Goal: Task Accomplishment & Management: Manage account settings

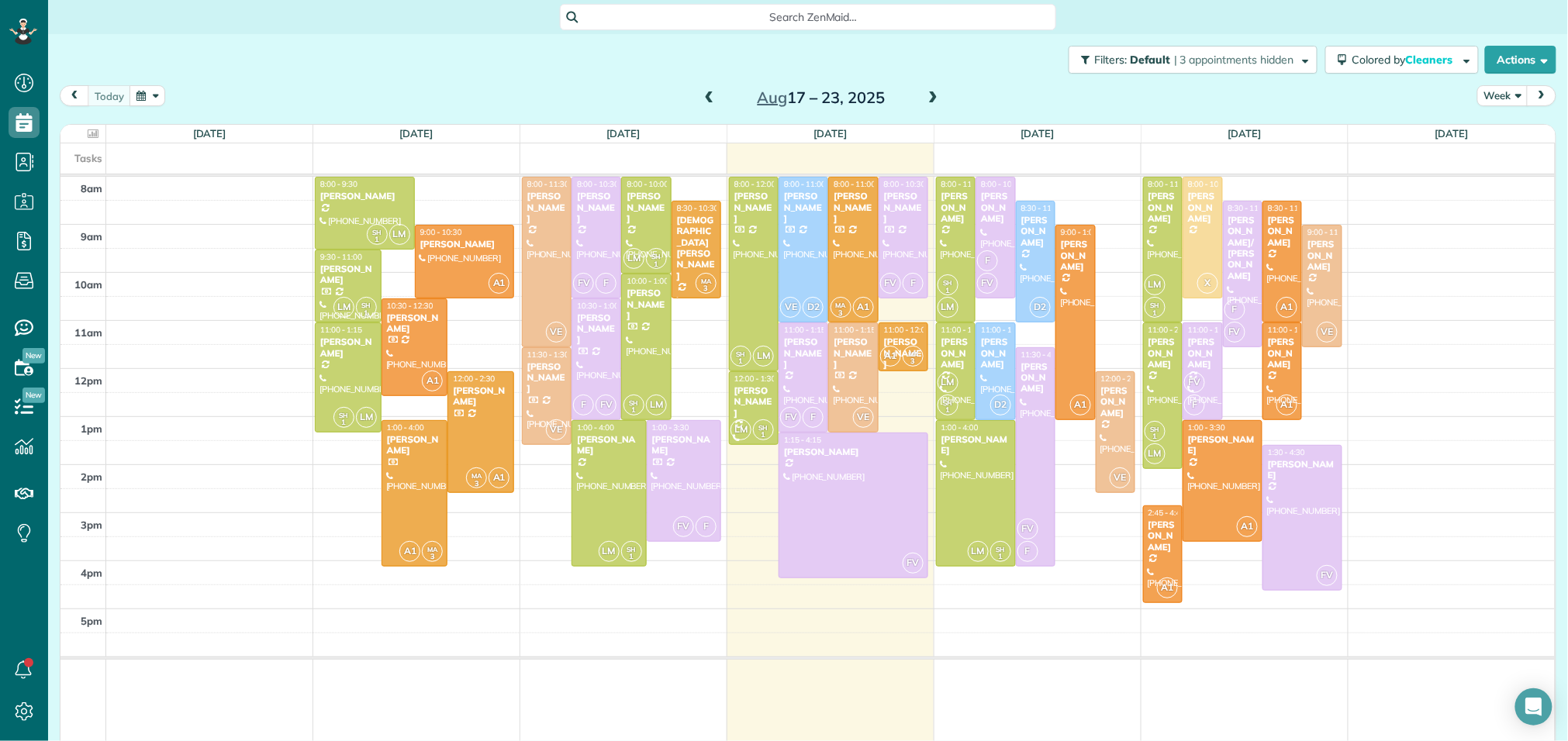
scroll to position [6, 6]
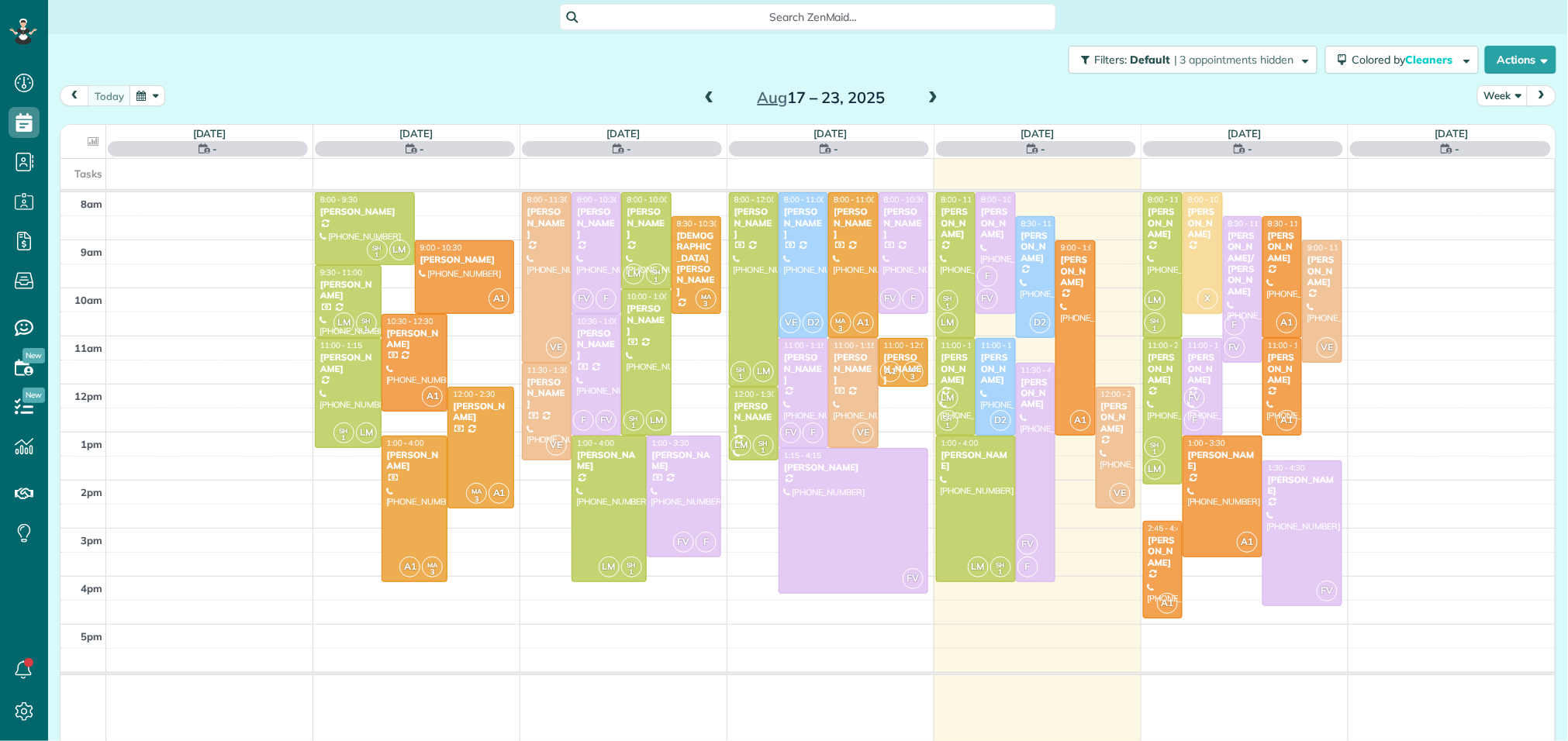
scroll to position [6, 6]
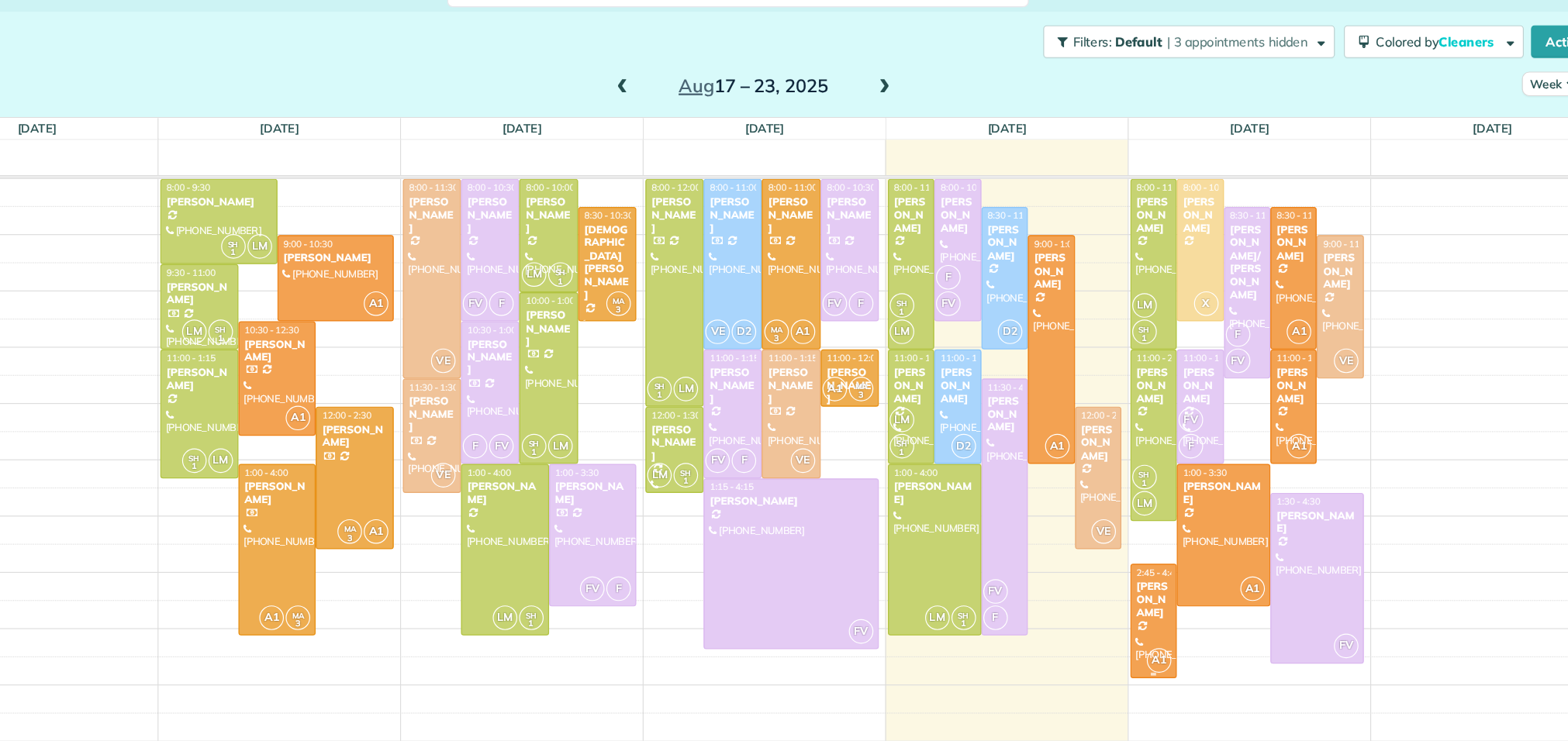
click at [1159, 540] on div "[PERSON_NAME]" at bounding box center [1163, 536] width 31 height 33
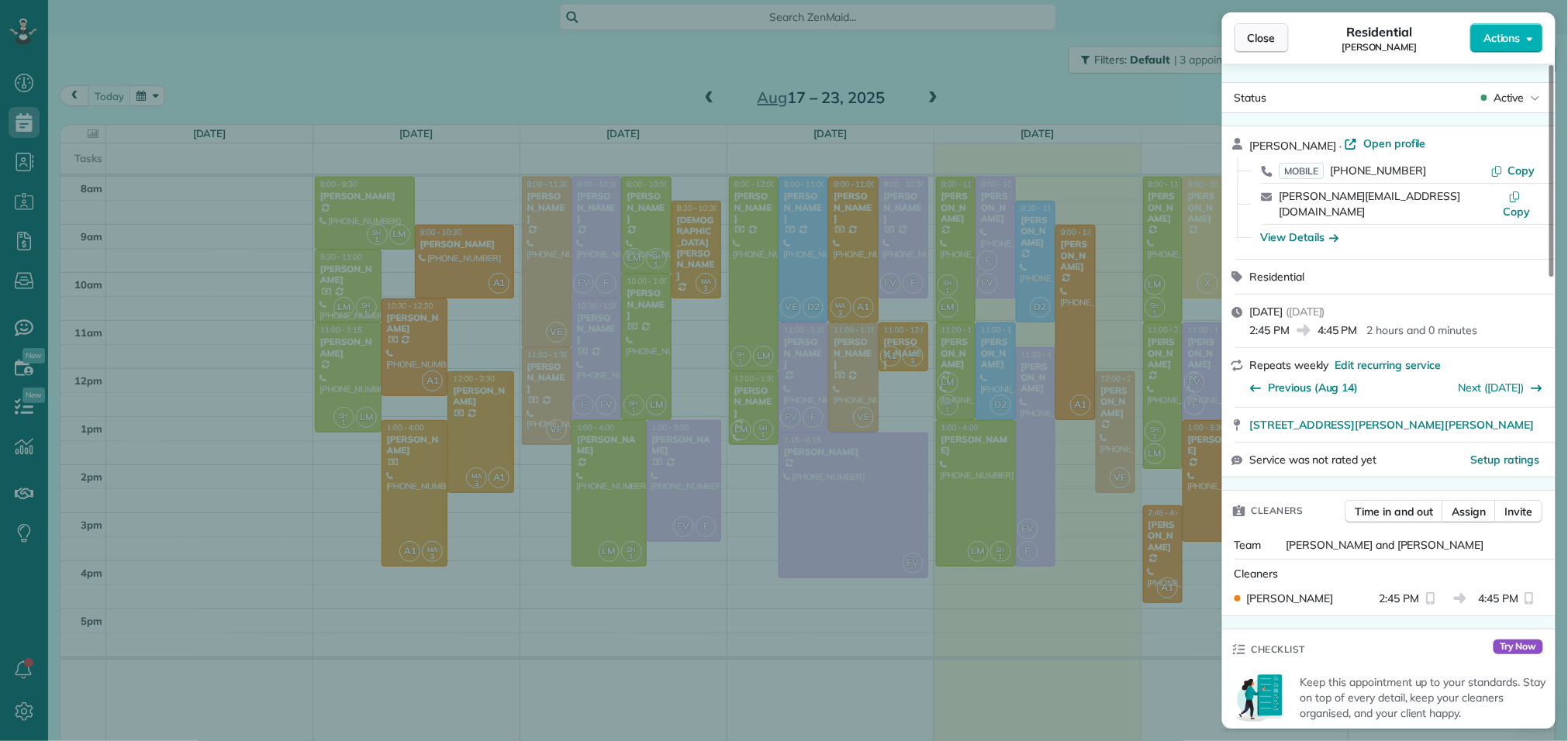
click at [1259, 43] on span "Close" at bounding box center [1261, 38] width 28 height 15
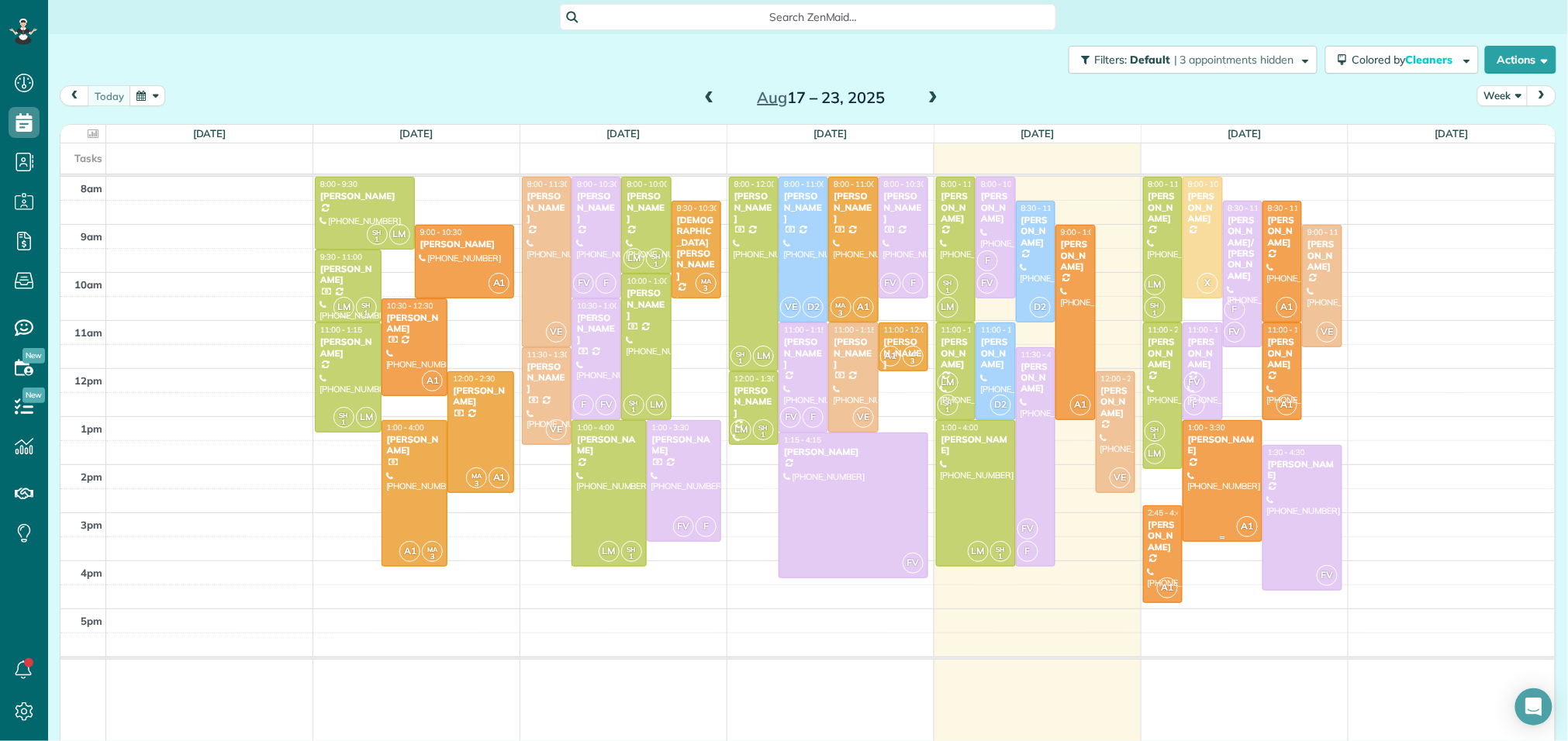
click at [1229, 470] on div at bounding box center [1222, 480] width 78 height 120
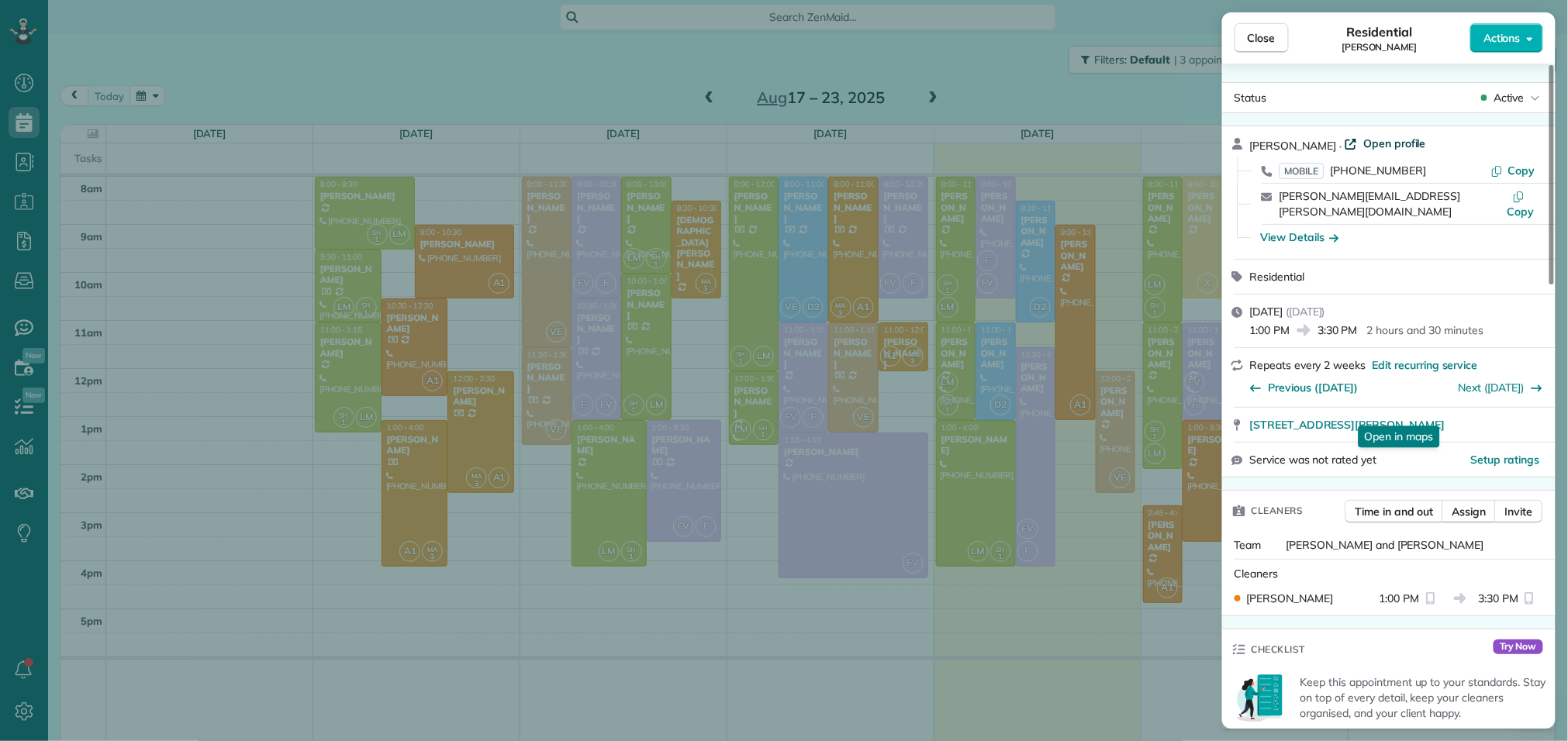
click at [1393, 145] on span "Open profile" at bounding box center [1394, 143] width 63 height 15
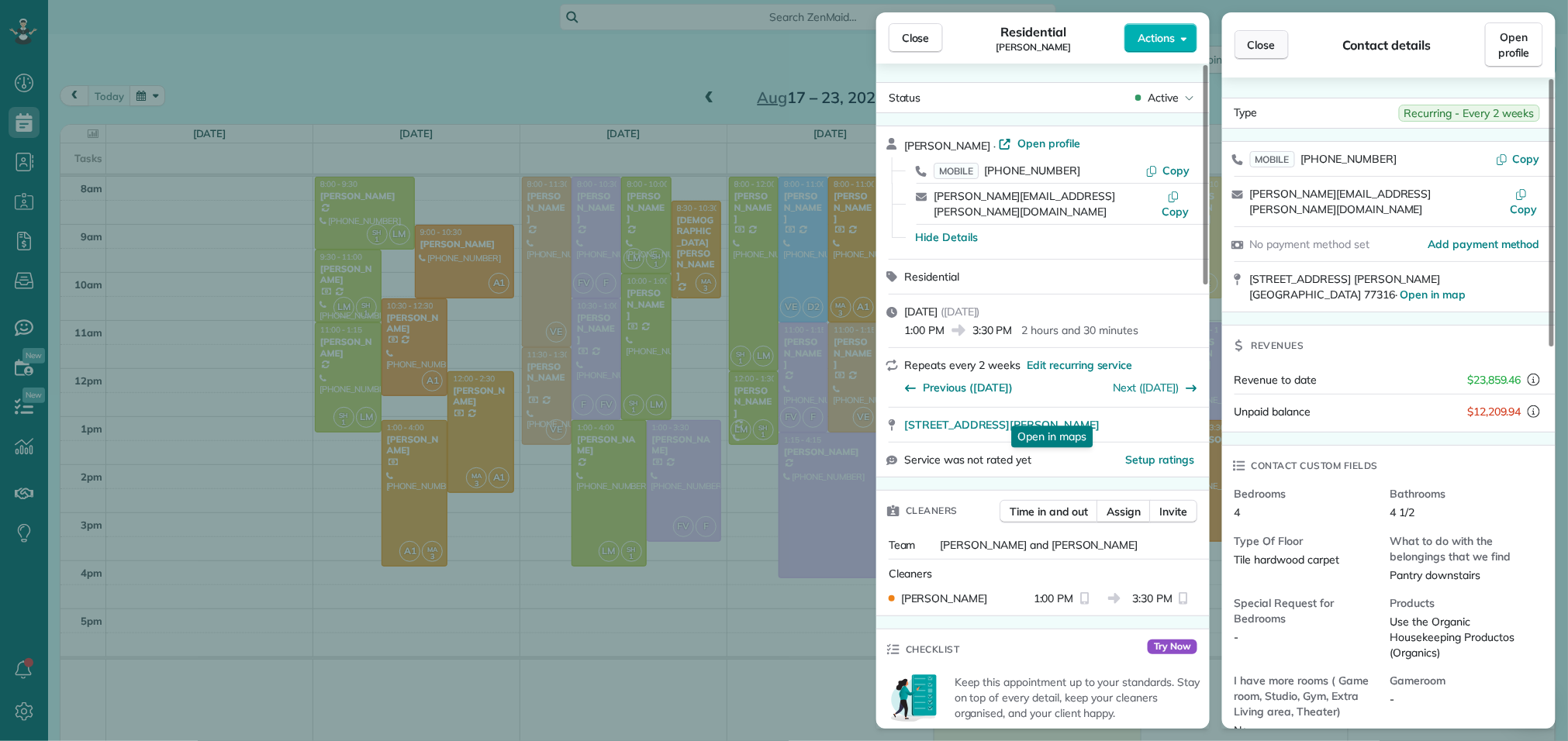
click at [1274, 46] on span "Close" at bounding box center [1261, 45] width 28 height 15
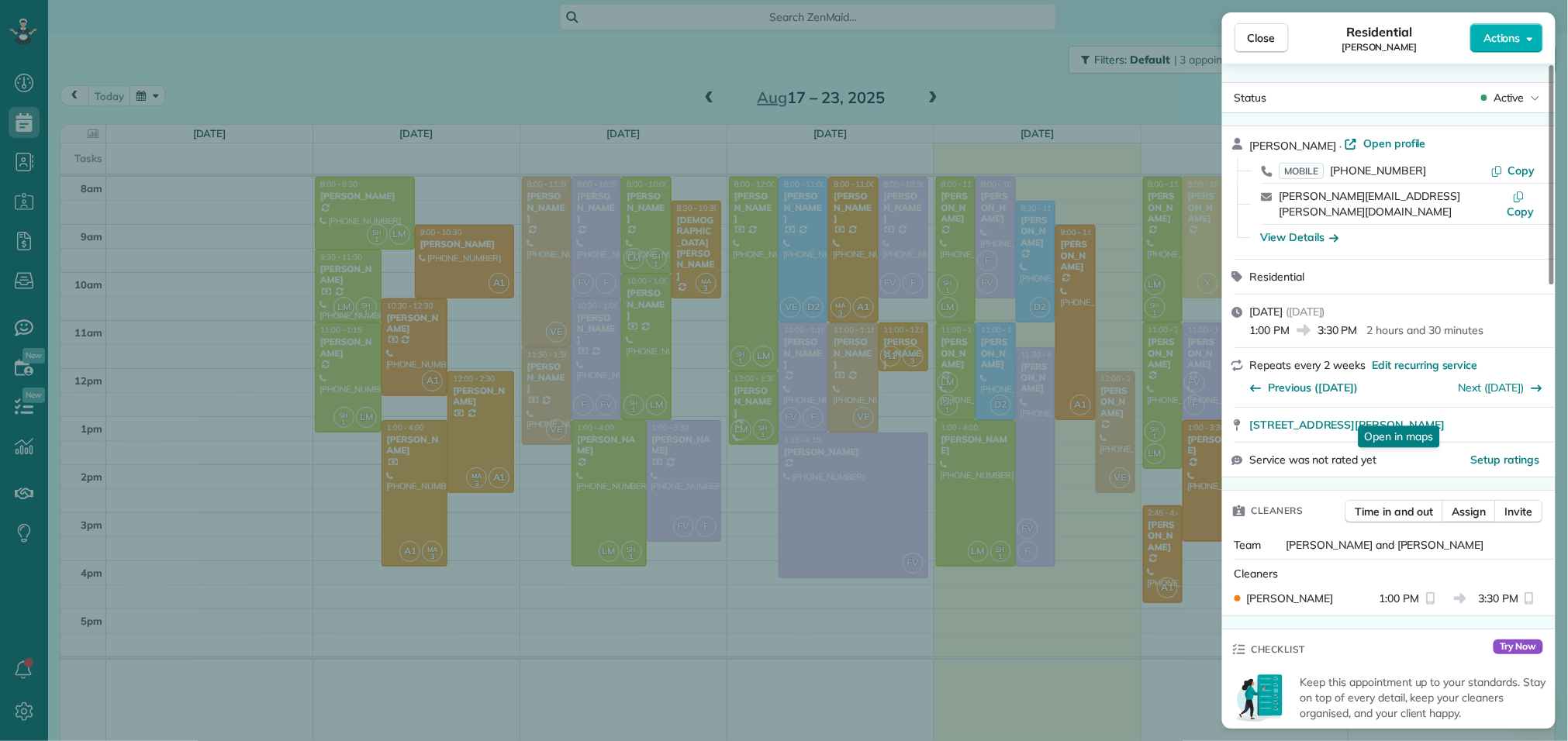
click at [1274, 46] on button "Close" at bounding box center [1261, 37] width 55 height 30
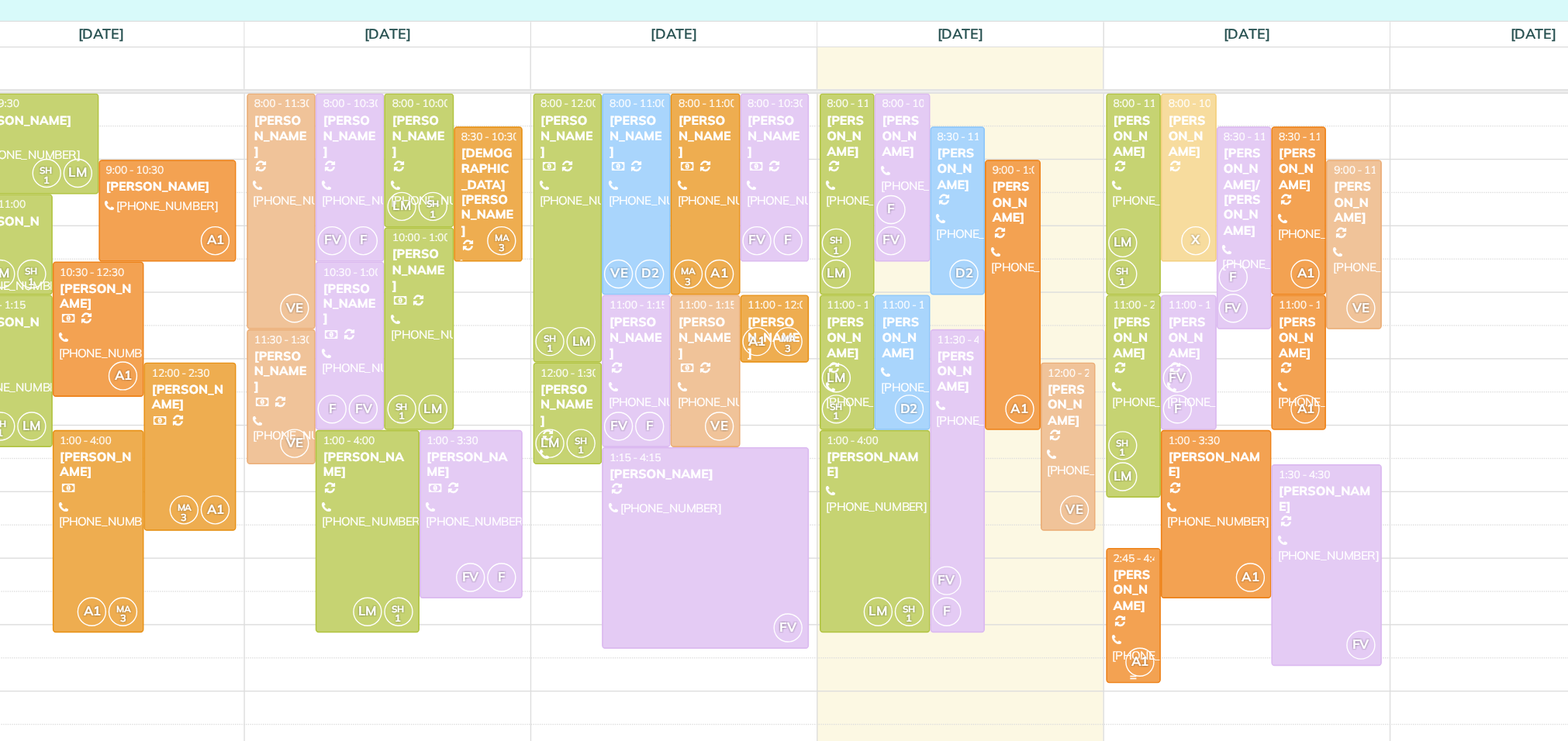
click at [1163, 520] on div "[PERSON_NAME]" at bounding box center [1163, 536] width 31 height 33
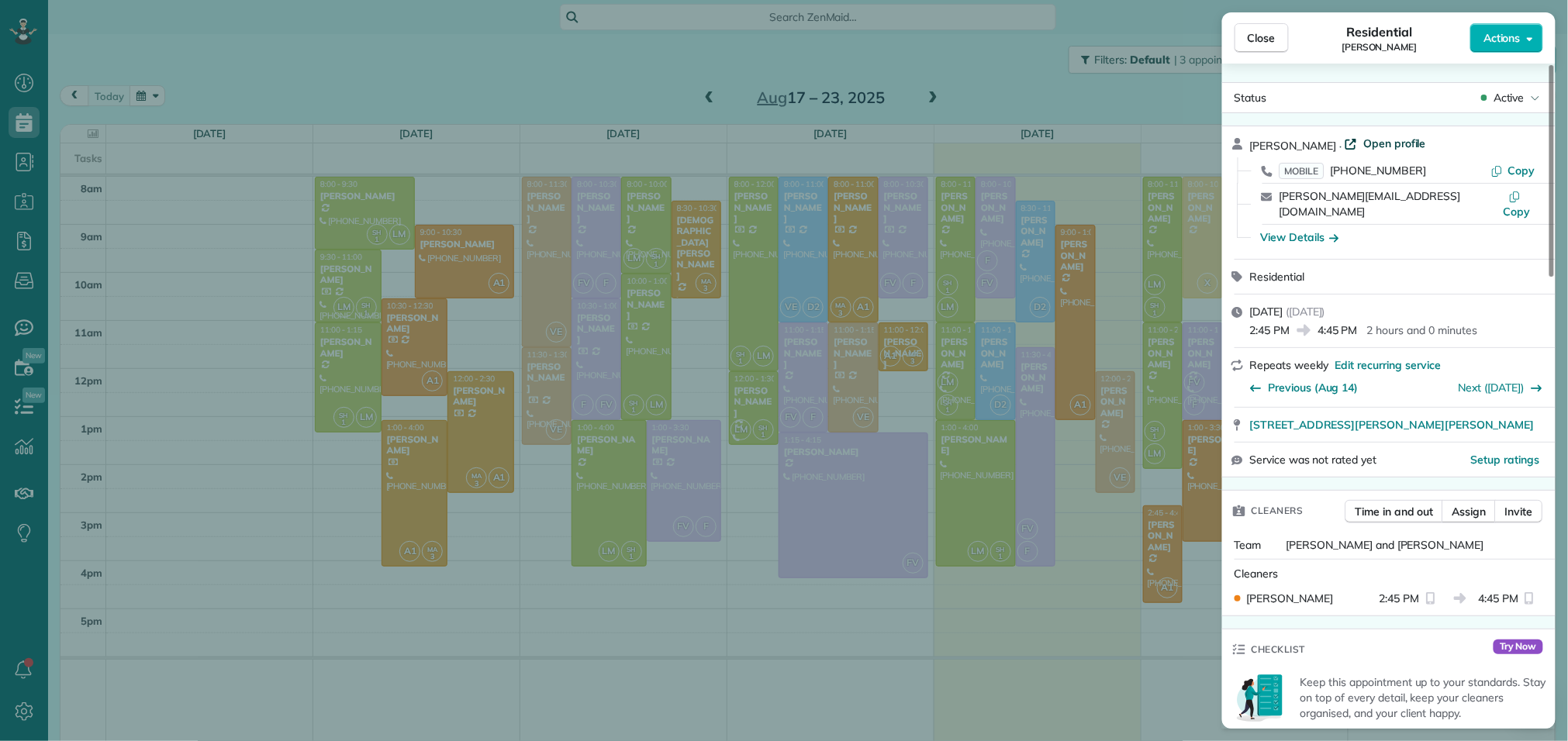
click at [1382, 146] on span "Open profile" at bounding box center [1394, 143] width 63 height 15
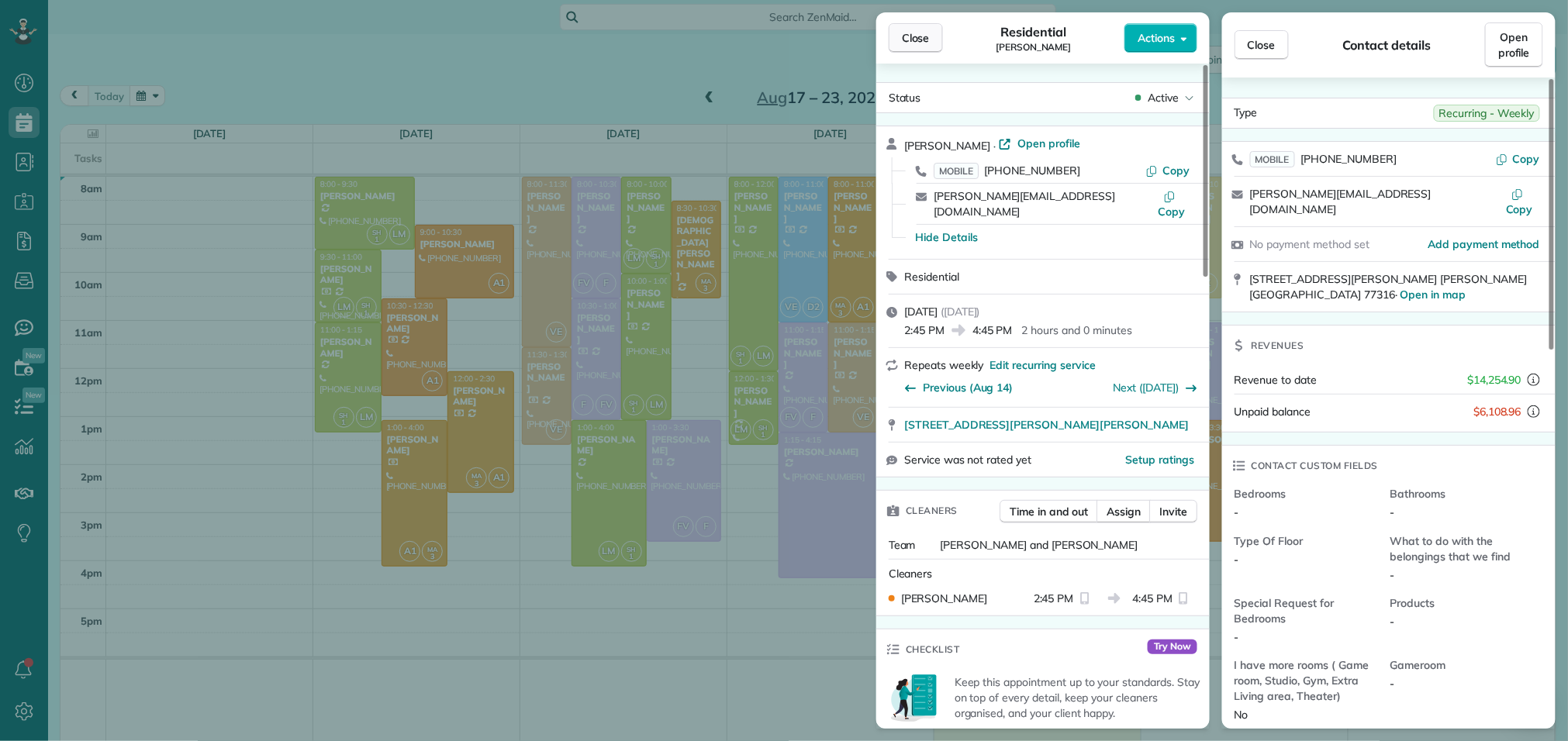
click at [919, 39] on span "Close" at bounding box center [916, 38] width 28 height 15
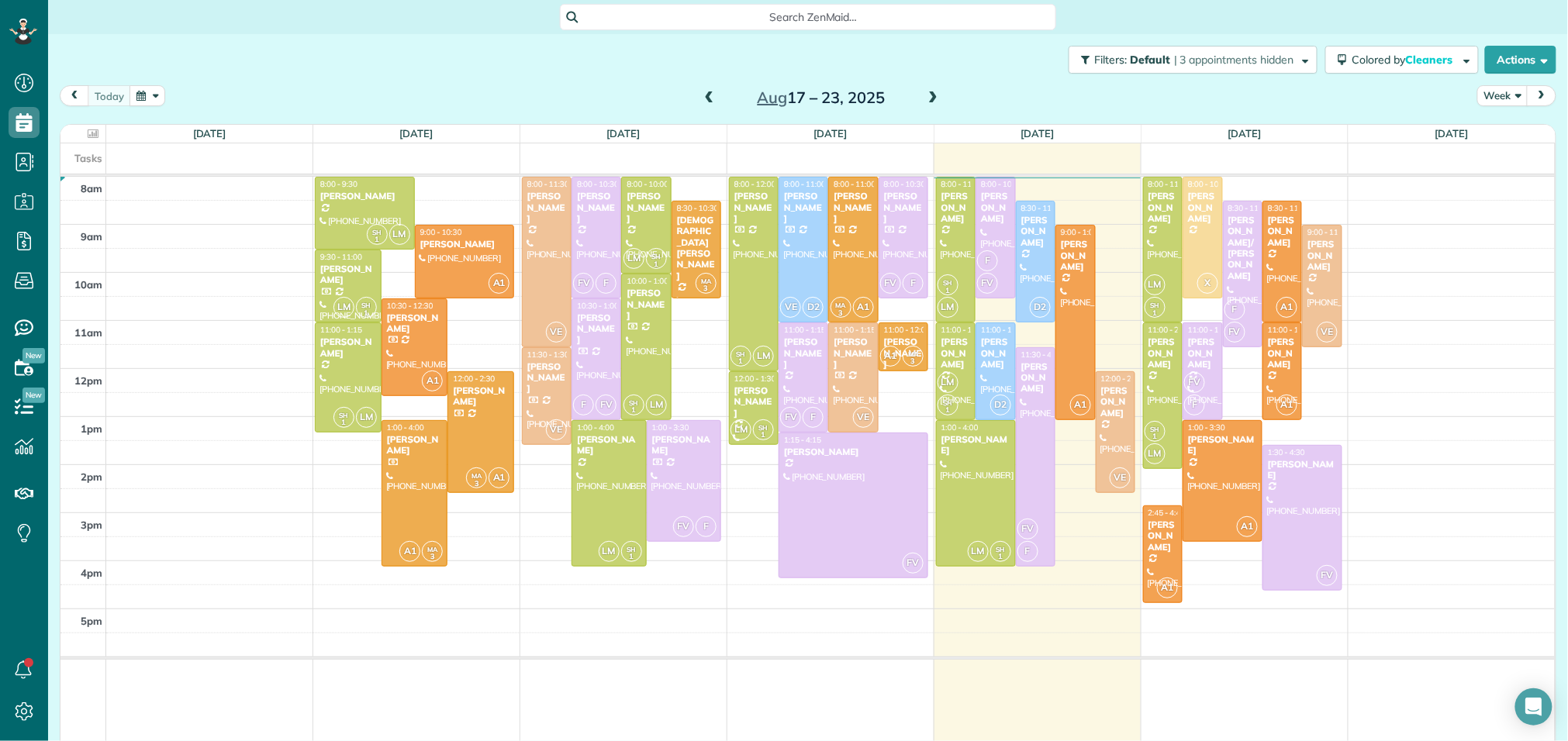
click at [935, 102] on span at bounding box center [933, 98] width 17 height 14
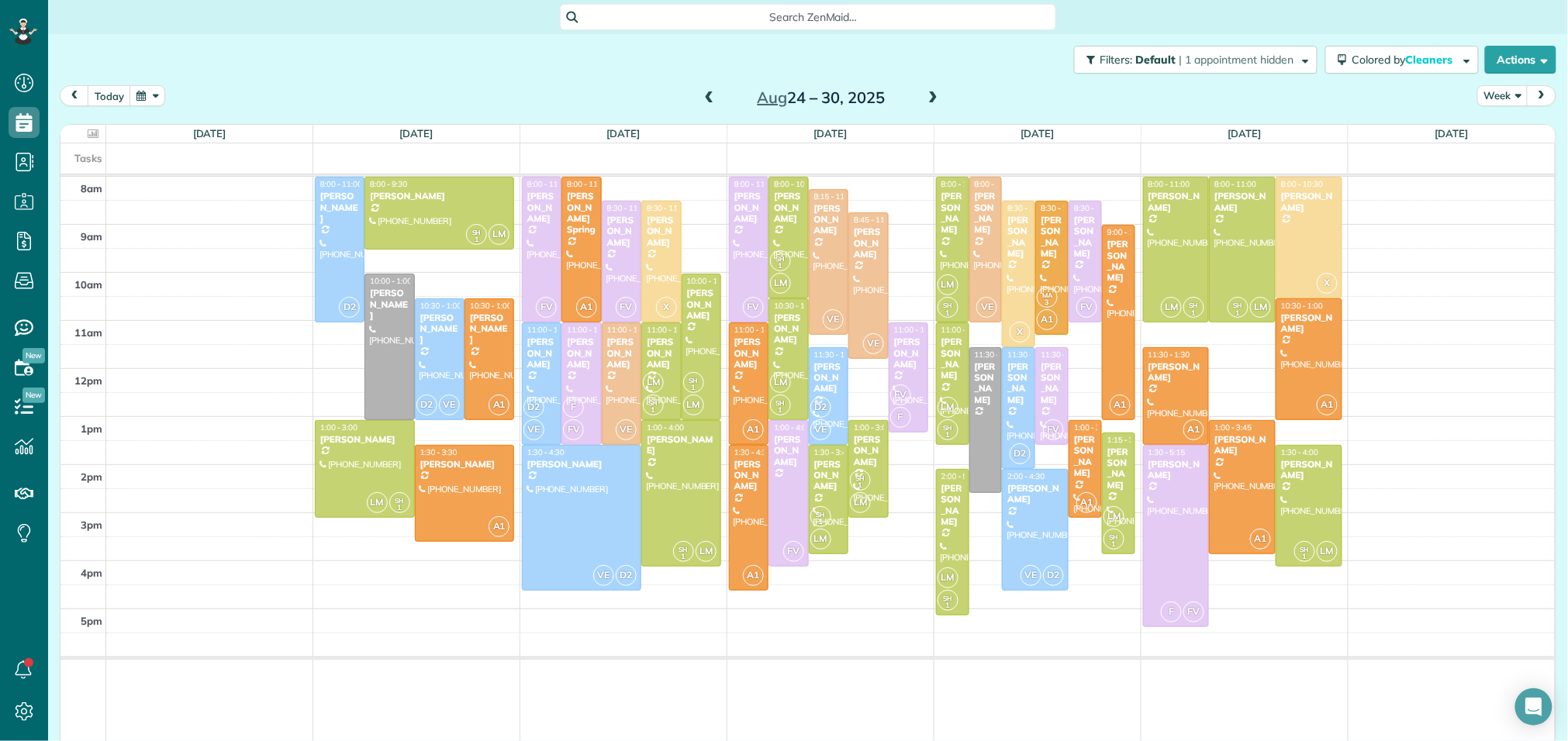
click at [709, 91] on span at bounding box center [709, 98] width 17 height 14
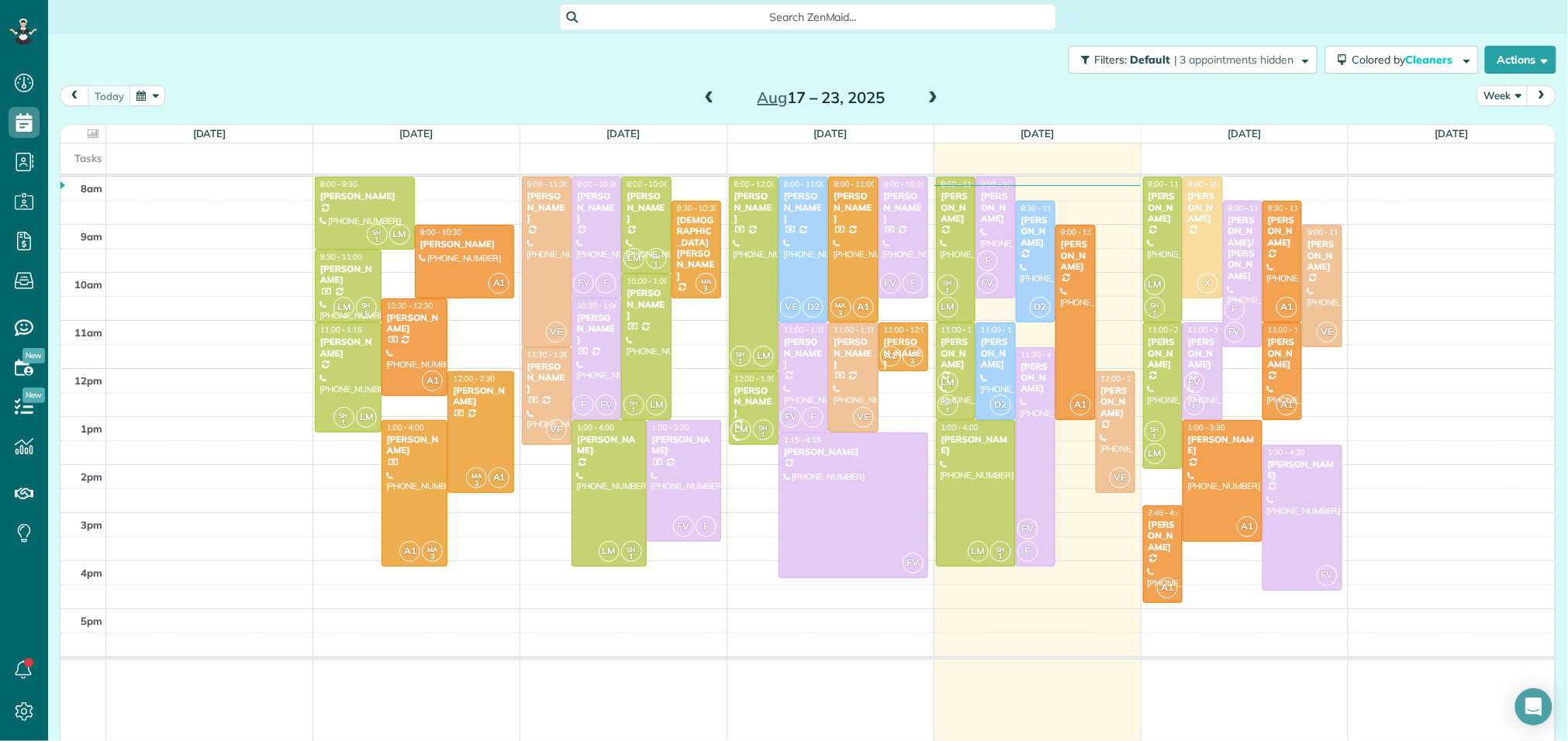
click at [1408, 547] on div "8am 9am 10am 11am 12pm 1pm 2pm 3pm 4pm 5pm SH 1 LM 8:00 - 9:30 Mrs. Cazalet (71…" at bounding box center [807, 461] width 1494 height 567
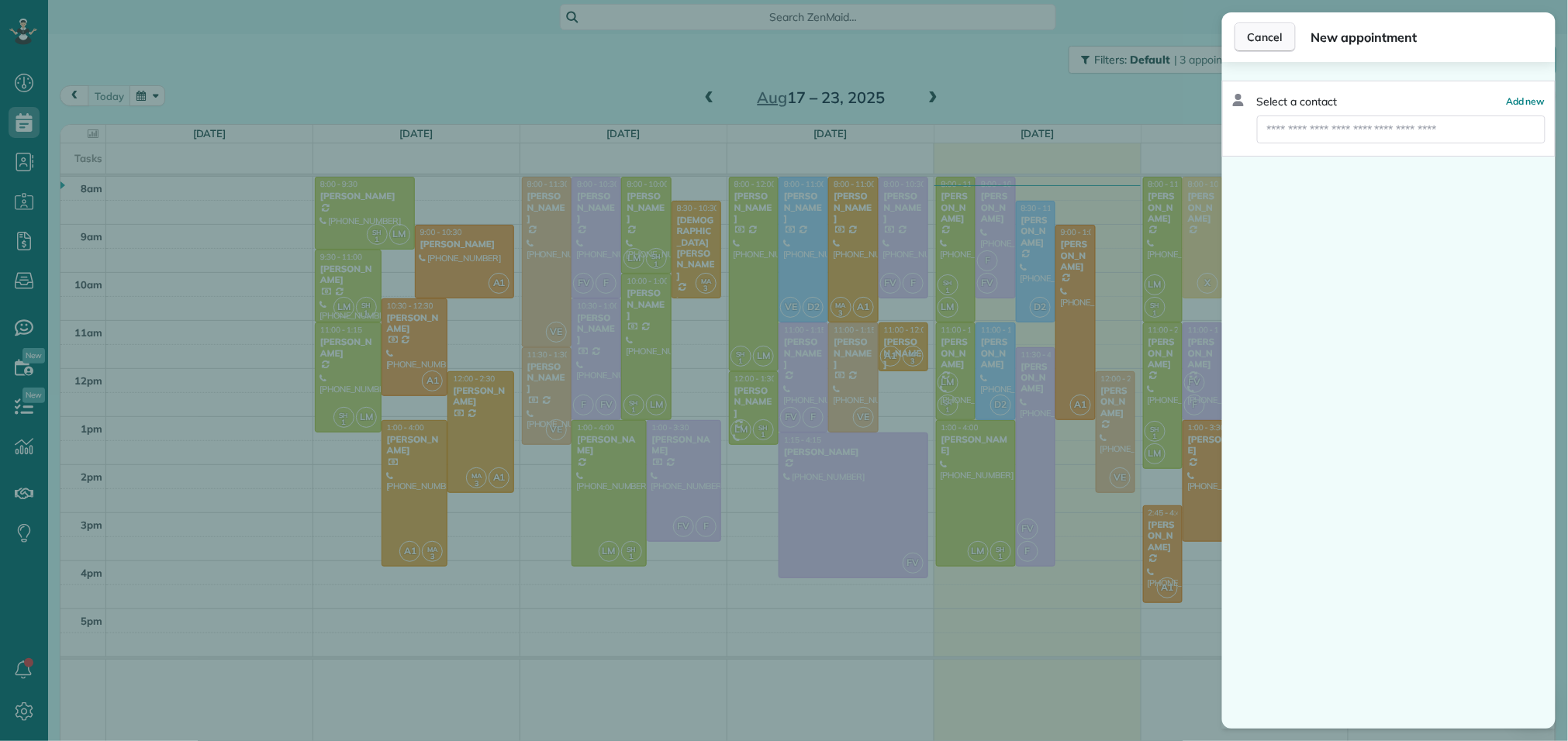
click at [1262, 42] on span "Cancel" at bounding box center [1265, 37] width 35 height 15
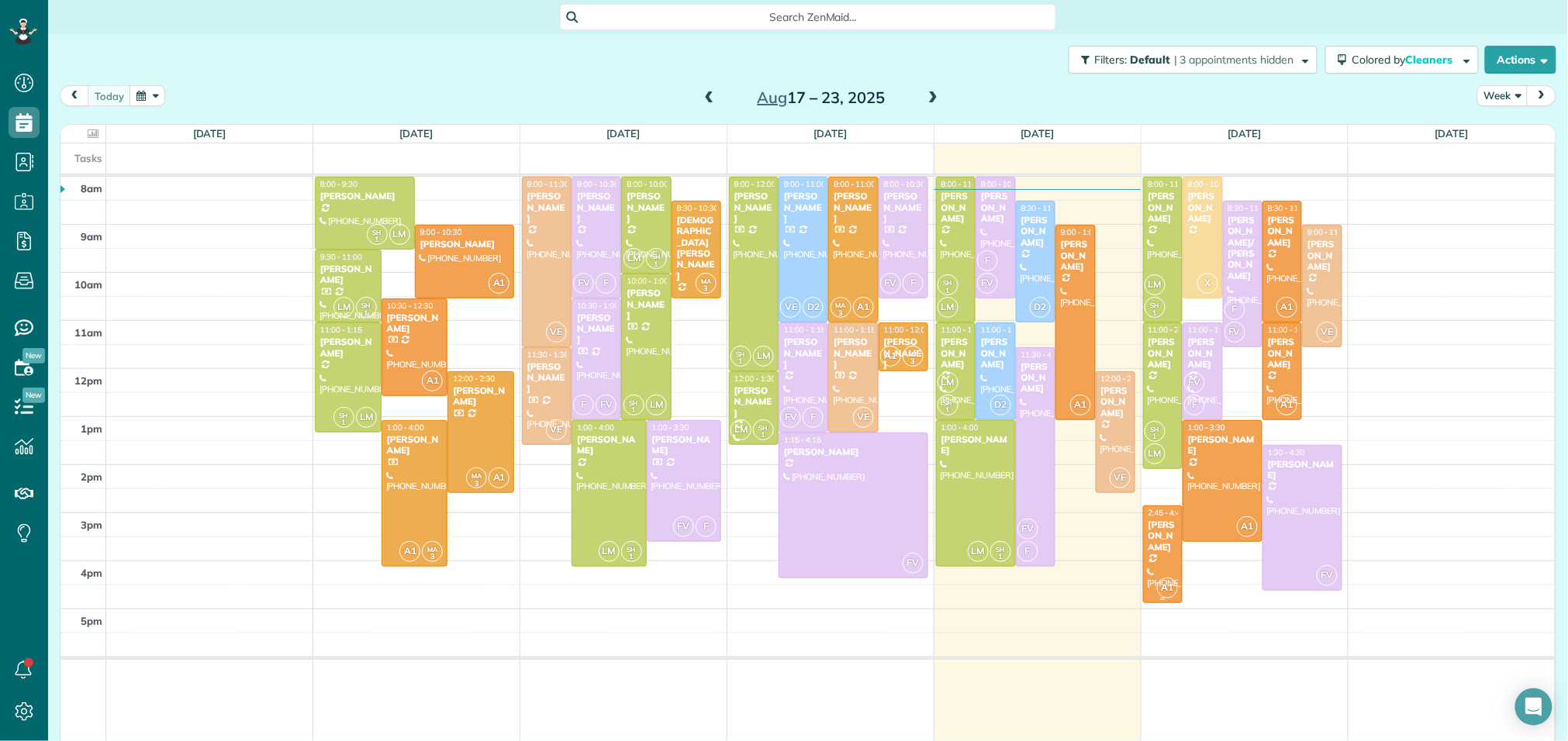
click at [1152, 520] on div "Rebecca Smith" at bounding box center [1163, 536] width 31 height 33
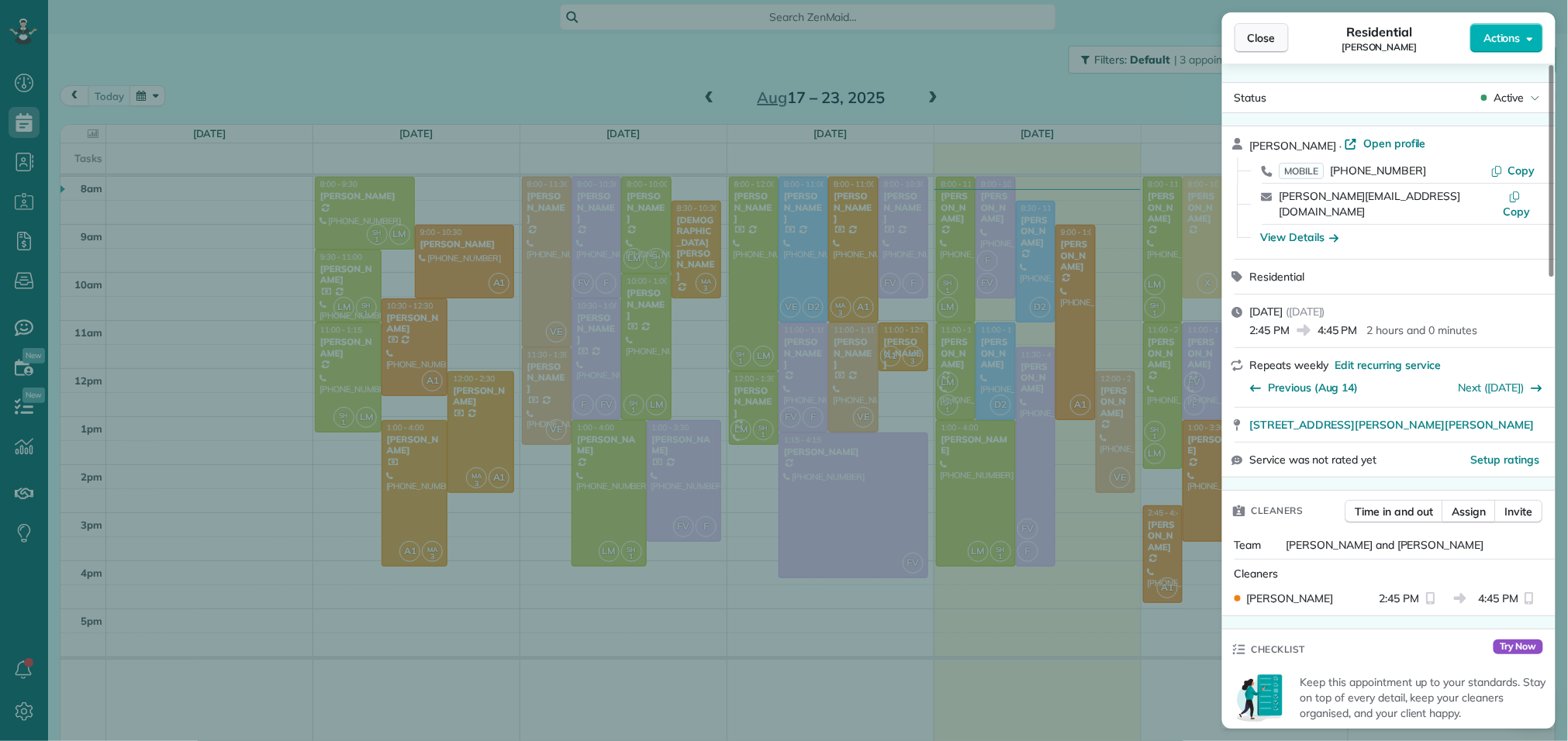
click at [1274, 48] on button "Close" at bounding box center [1261, 37] width 55 height 30
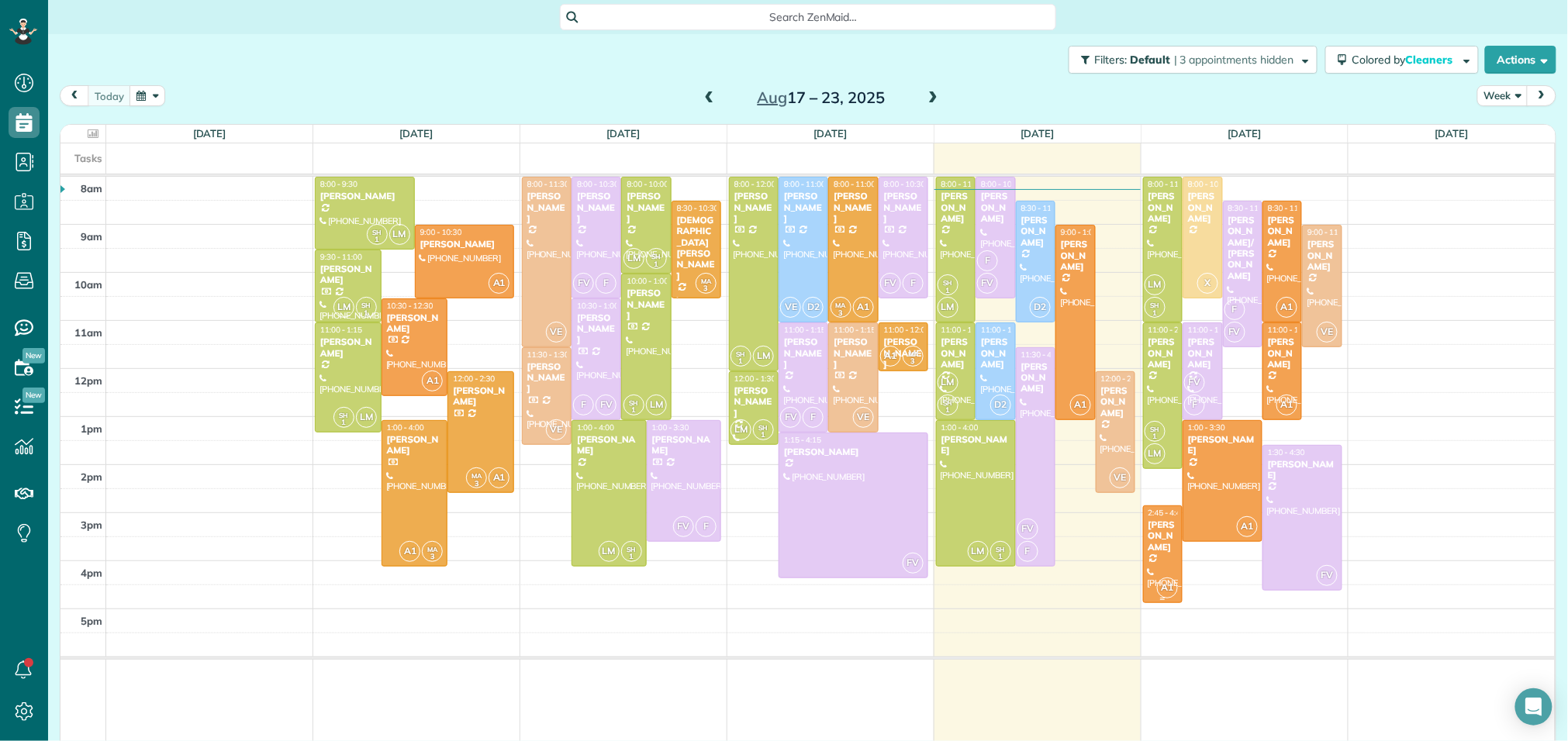
click at [1159, 517] on span "2:45 - 4:45" at bounding box center [1167, 513] width 37 height 10
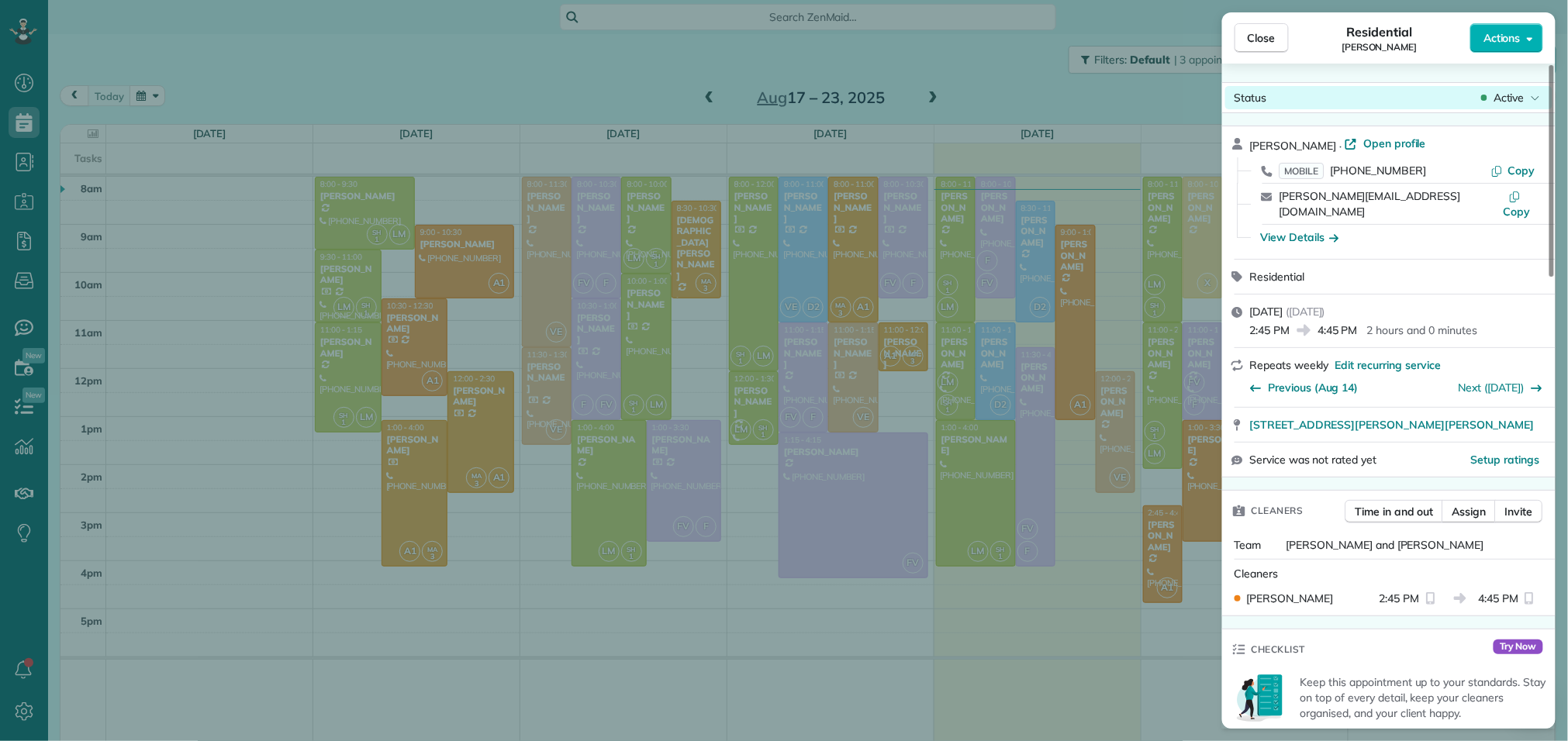
click at [1513, 93] on span "Active" at bounding box center [1508, 98] width 31 height 15
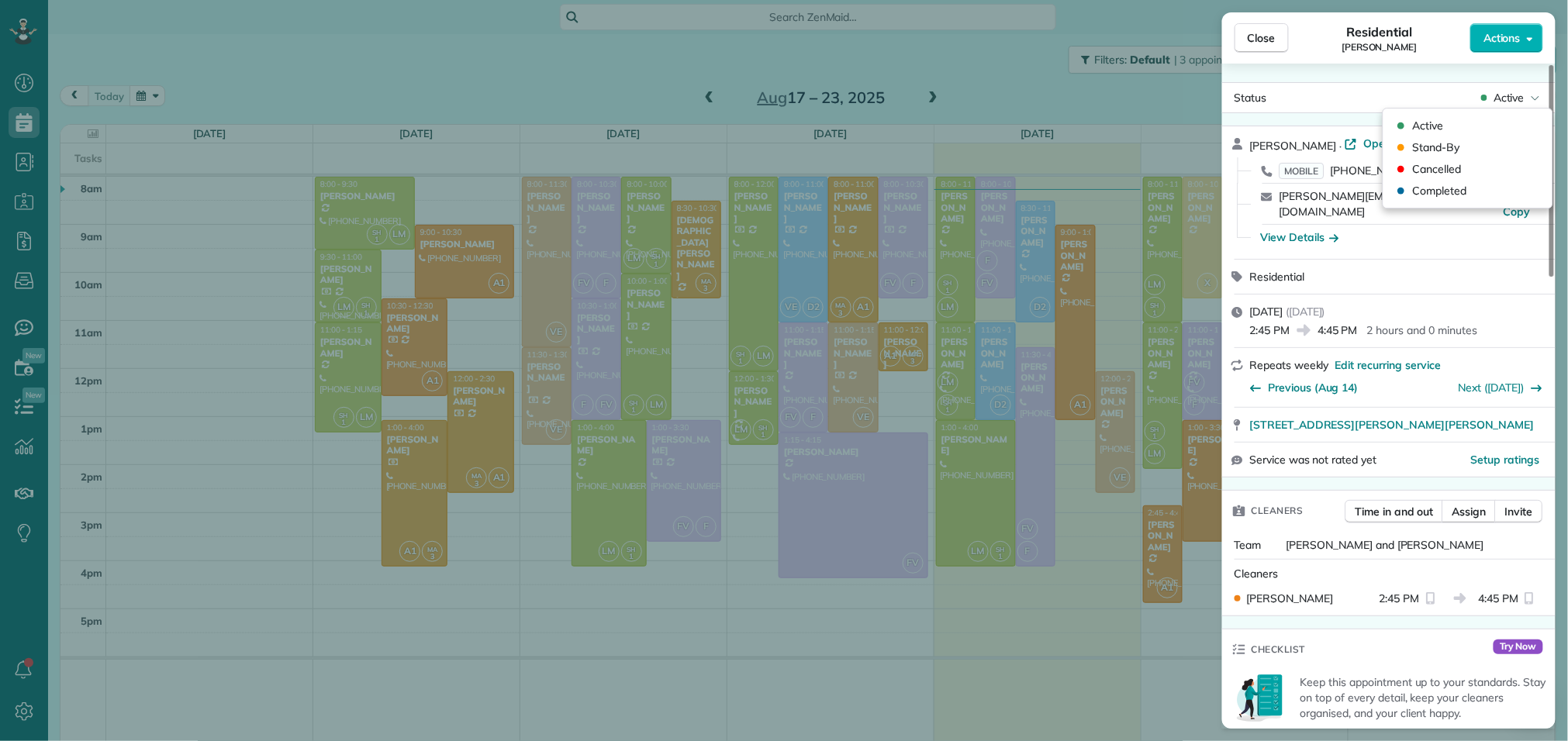
click at [1440, 44] on div "Residential Rebecca Smith" at bounding box center [1379, 37] width 181 height 31
click at [1530, 39] on icon "button" at bounding box center [1529, 39] width 6 height 4
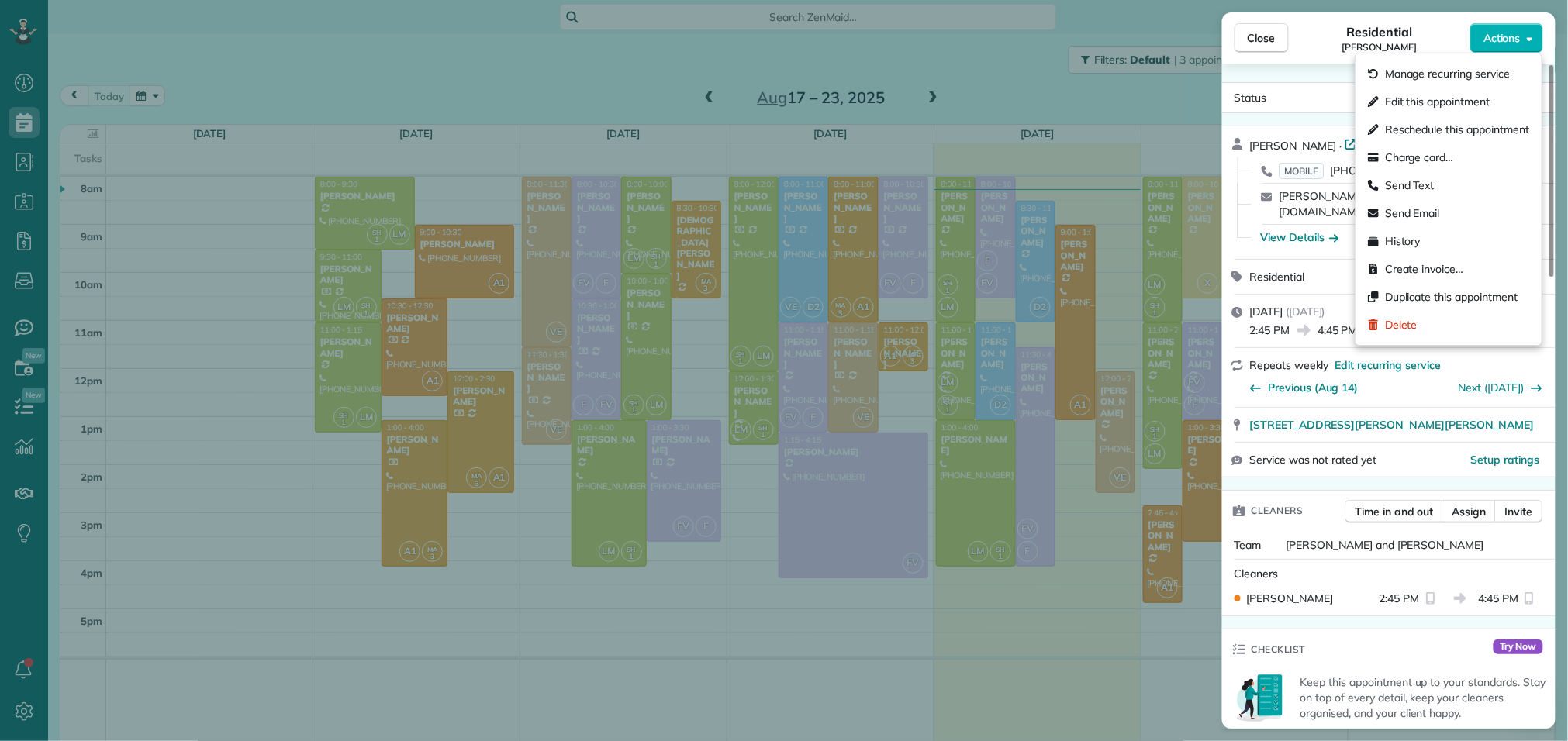
click at [1445, 32] on div "Residential Rebecca Smith" at bounding box center [1379, 37] width 181 height 31
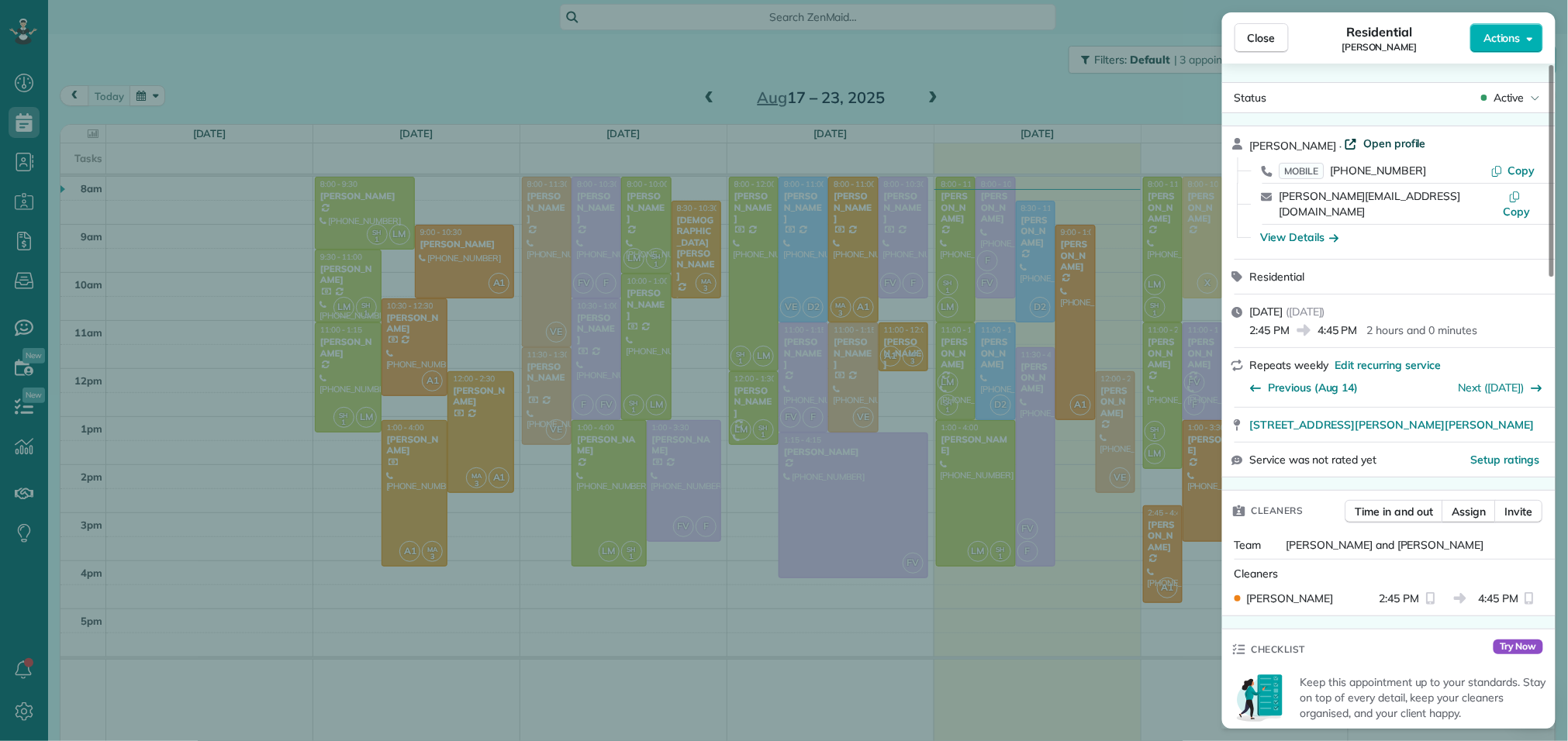
click at [1378, 142] on span "Open profile" at bounding box center [1394, 143] width 63 height 15
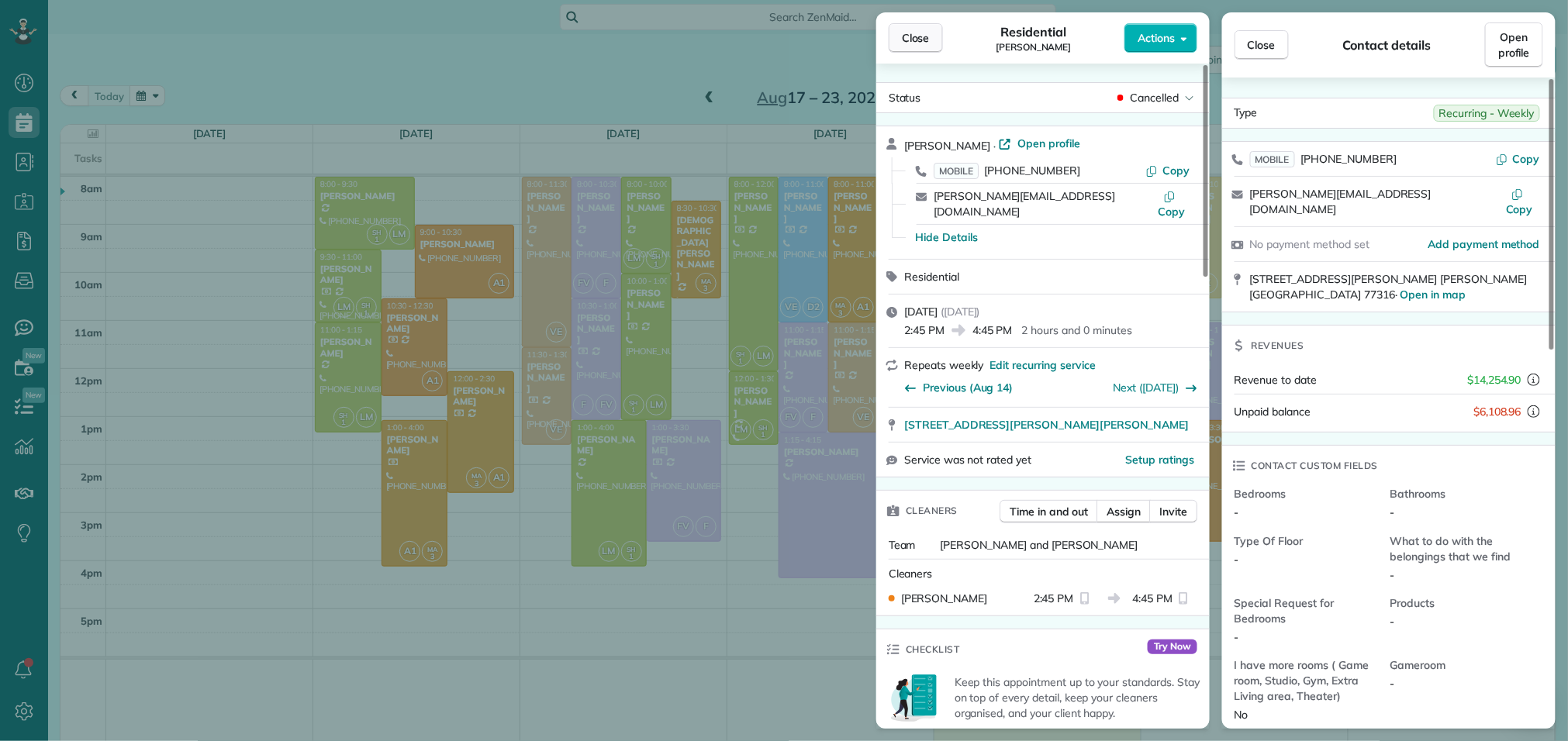
click at [910, 32] on span "Close" at bounding box center [916, 38] width 28 height 15
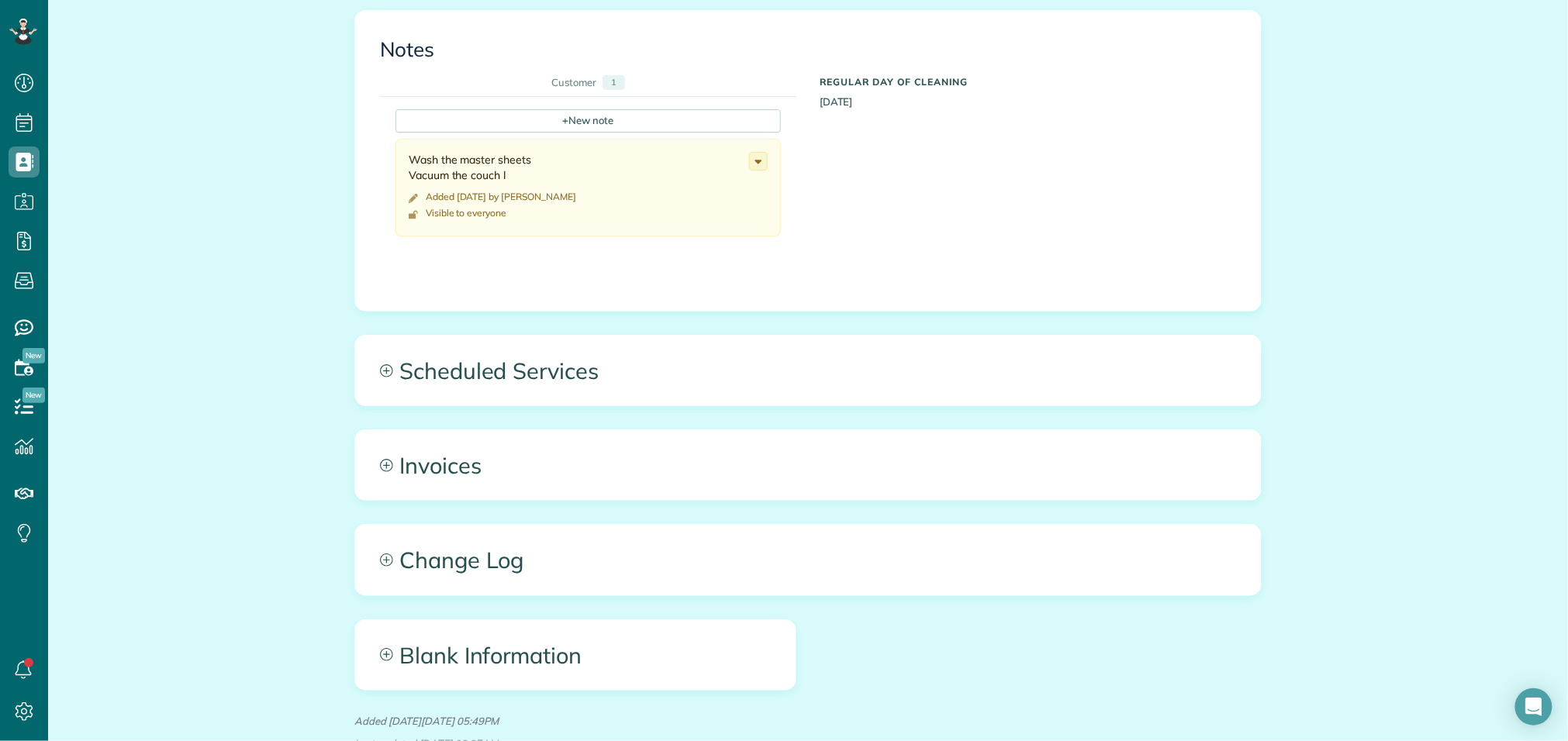
scroll to position [1042, 0]
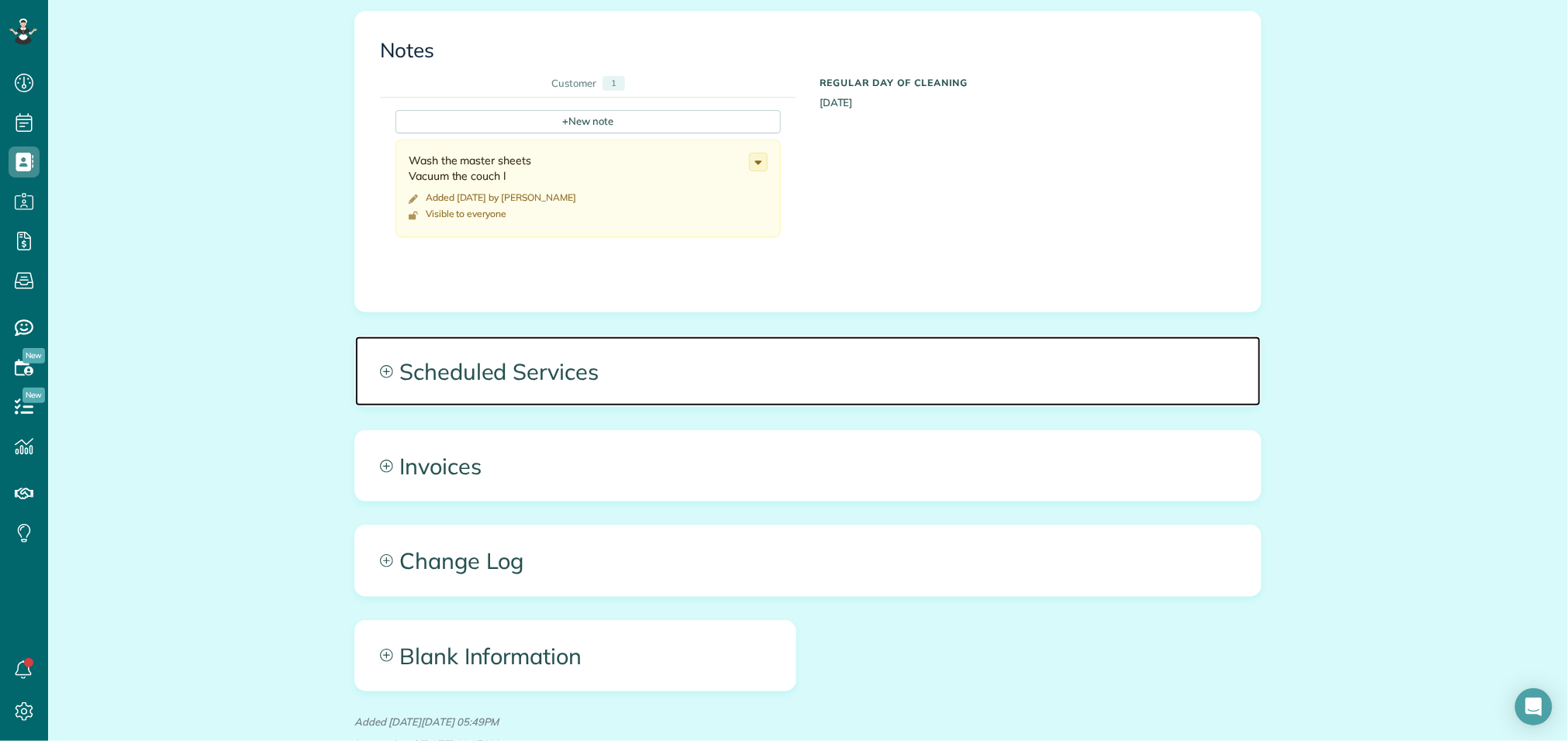
click at [670, 336] on span "Scheduled Services" at bounding box center [807, 371] width 905 height 70
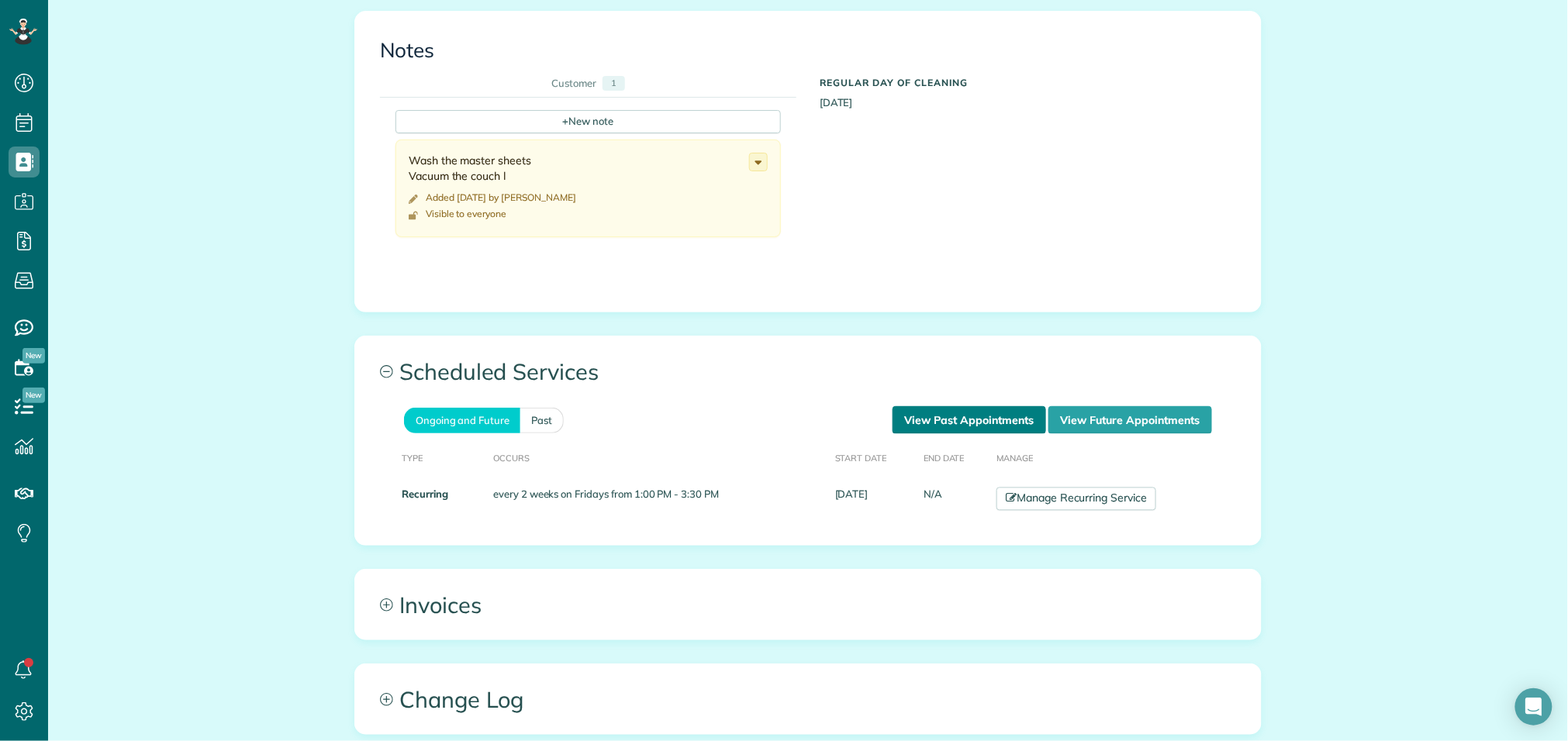
click at [910, 406] on link "View Past Appointments" at bounding box center [969, 420] width 153 height 28
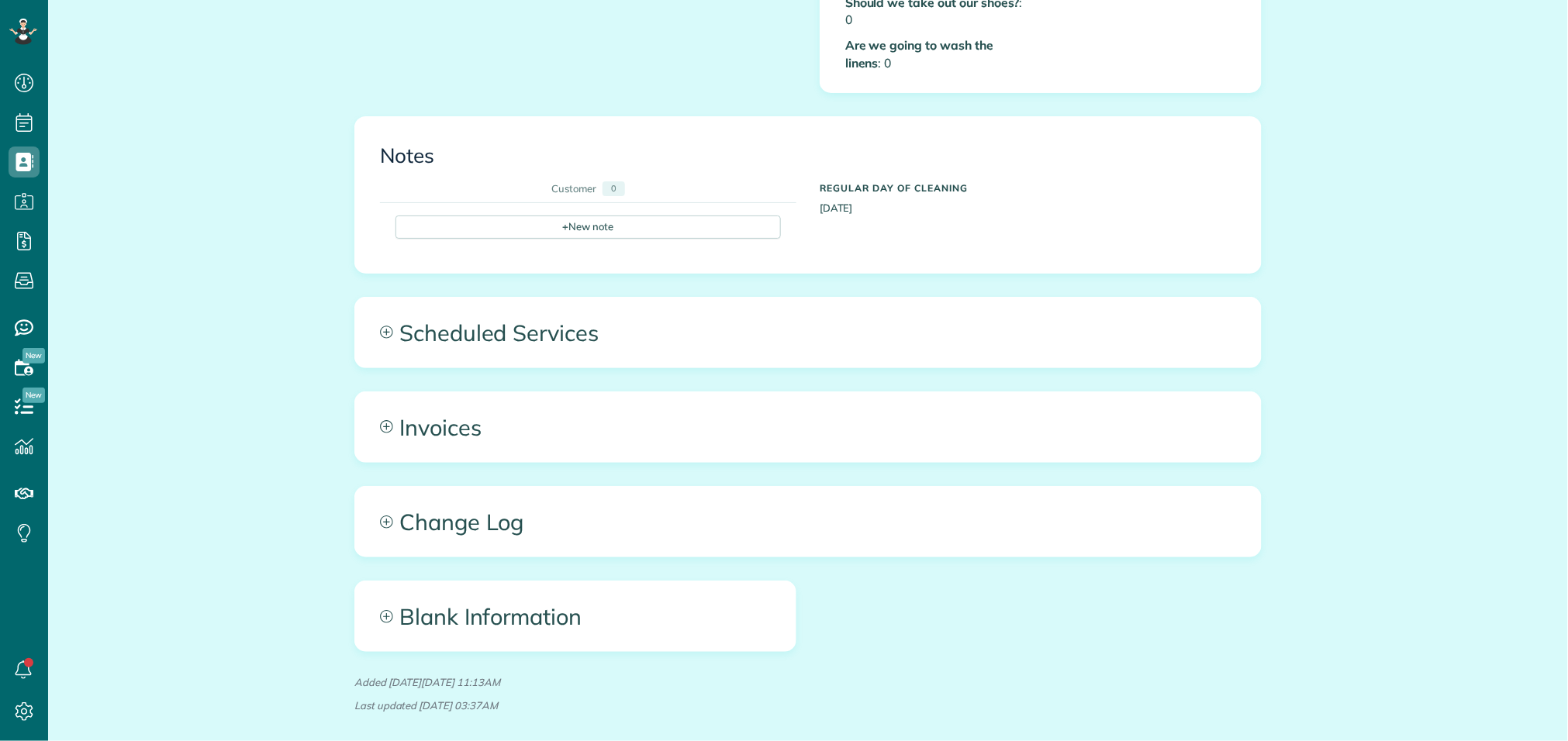
scroll to position [901, 0]
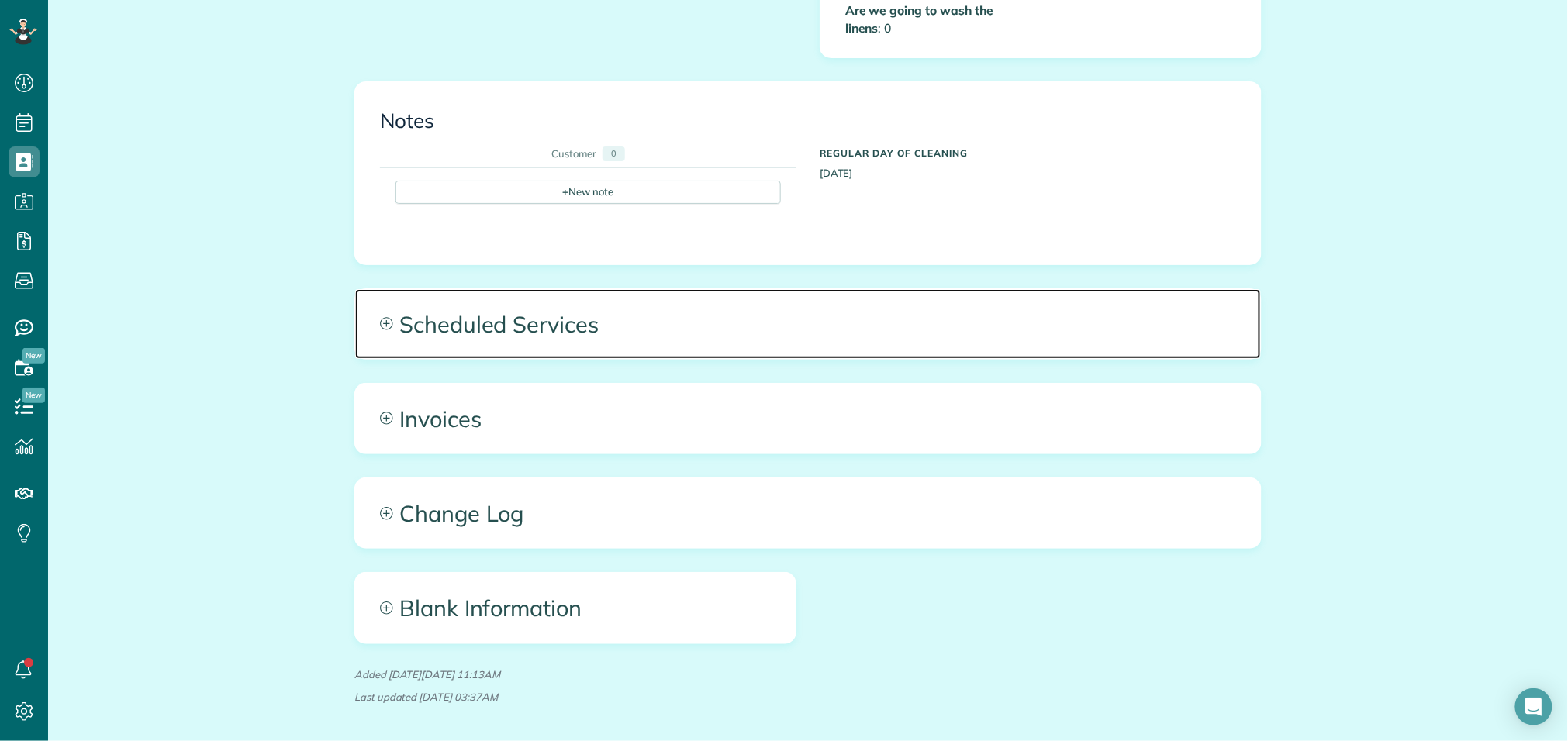
click at [576, 290] on span "Scheduled Services" at bounding box center [807, 325] width 905 height 70
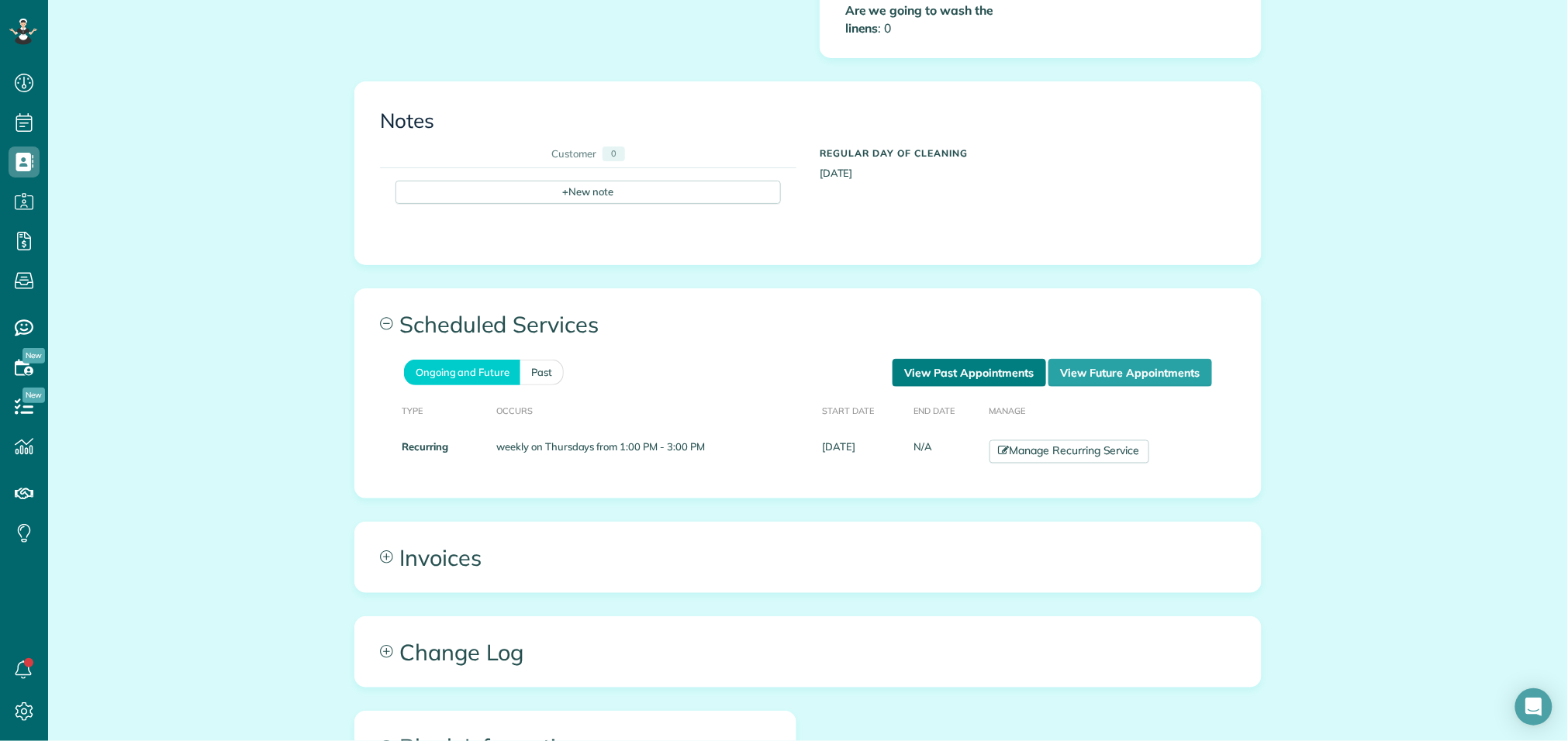
click at [958, 359] on link "View Past Appointments" at bounding box center [969, 372] width 153 height 28
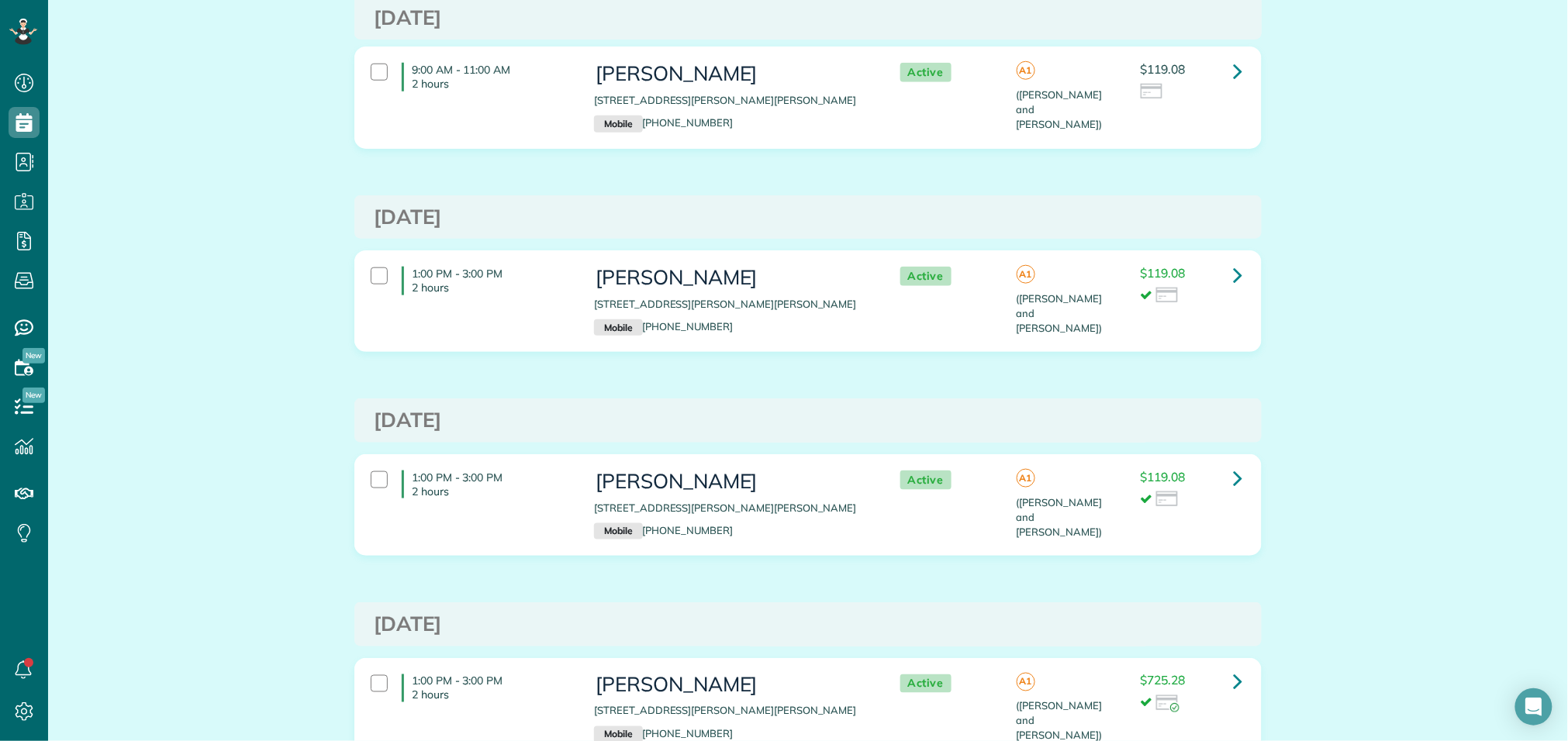
scroll to position [537, 0]
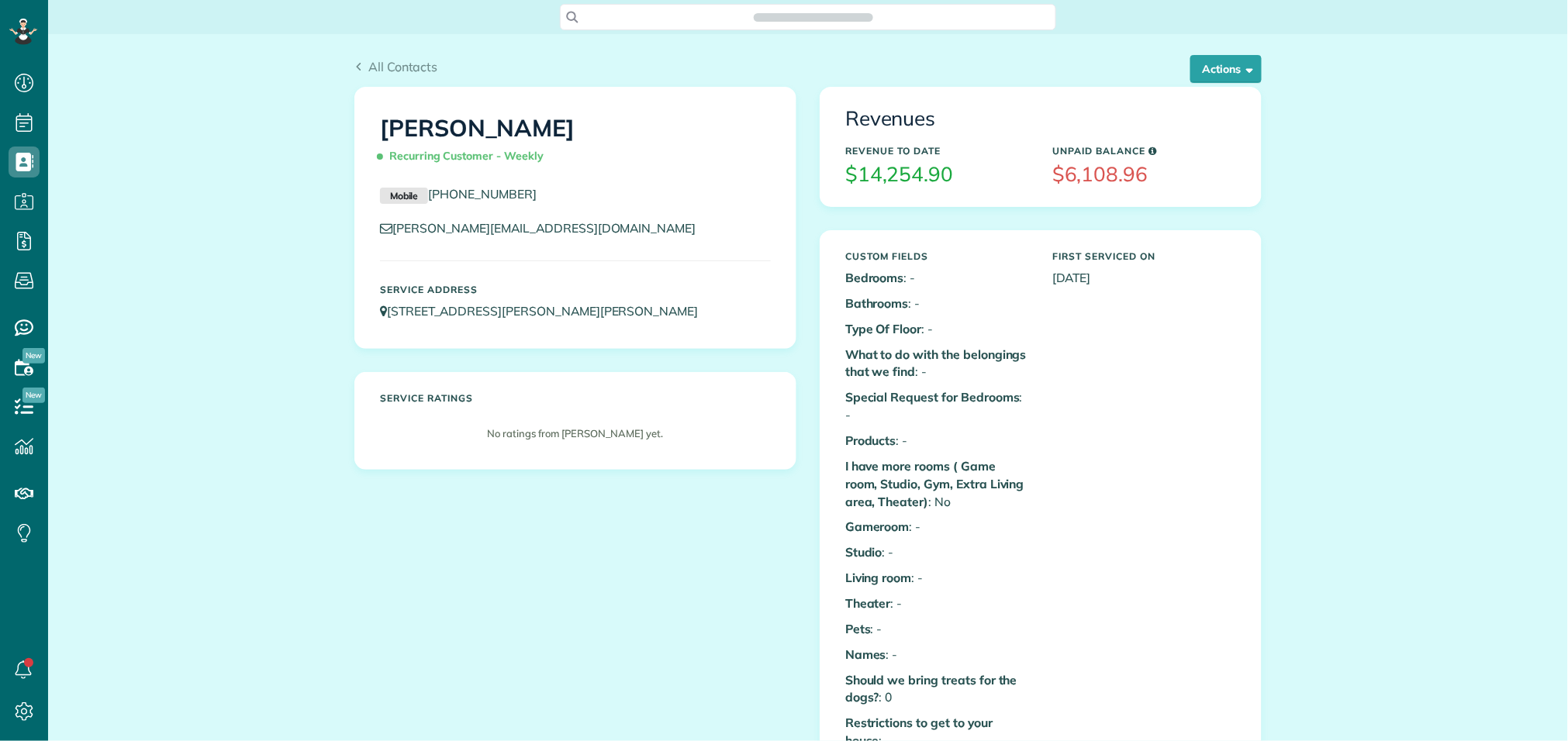
scroll to position [6, 6]
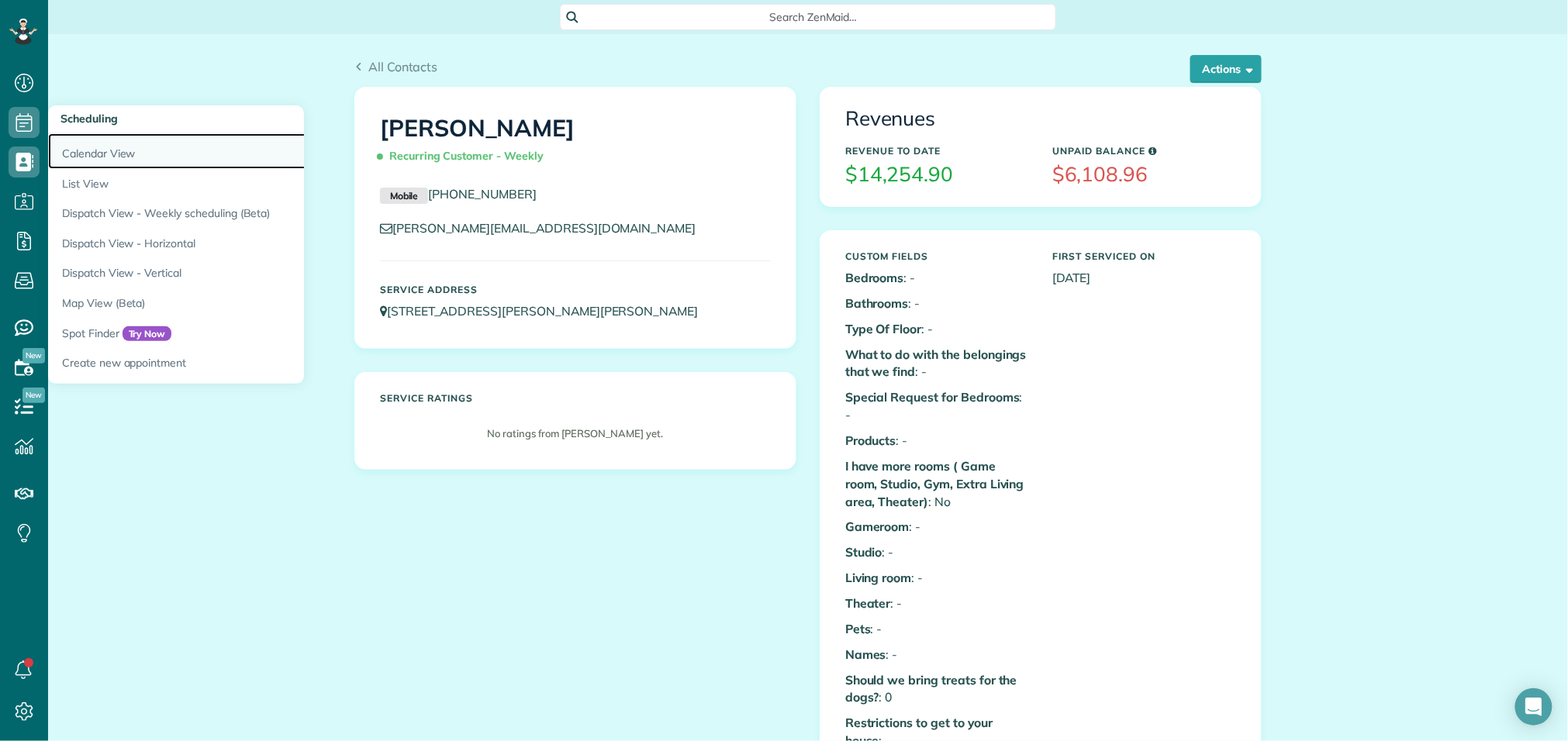
click at [83, 153] on link "Calendar View" at bounding box center [241, 152] width 388 height 36
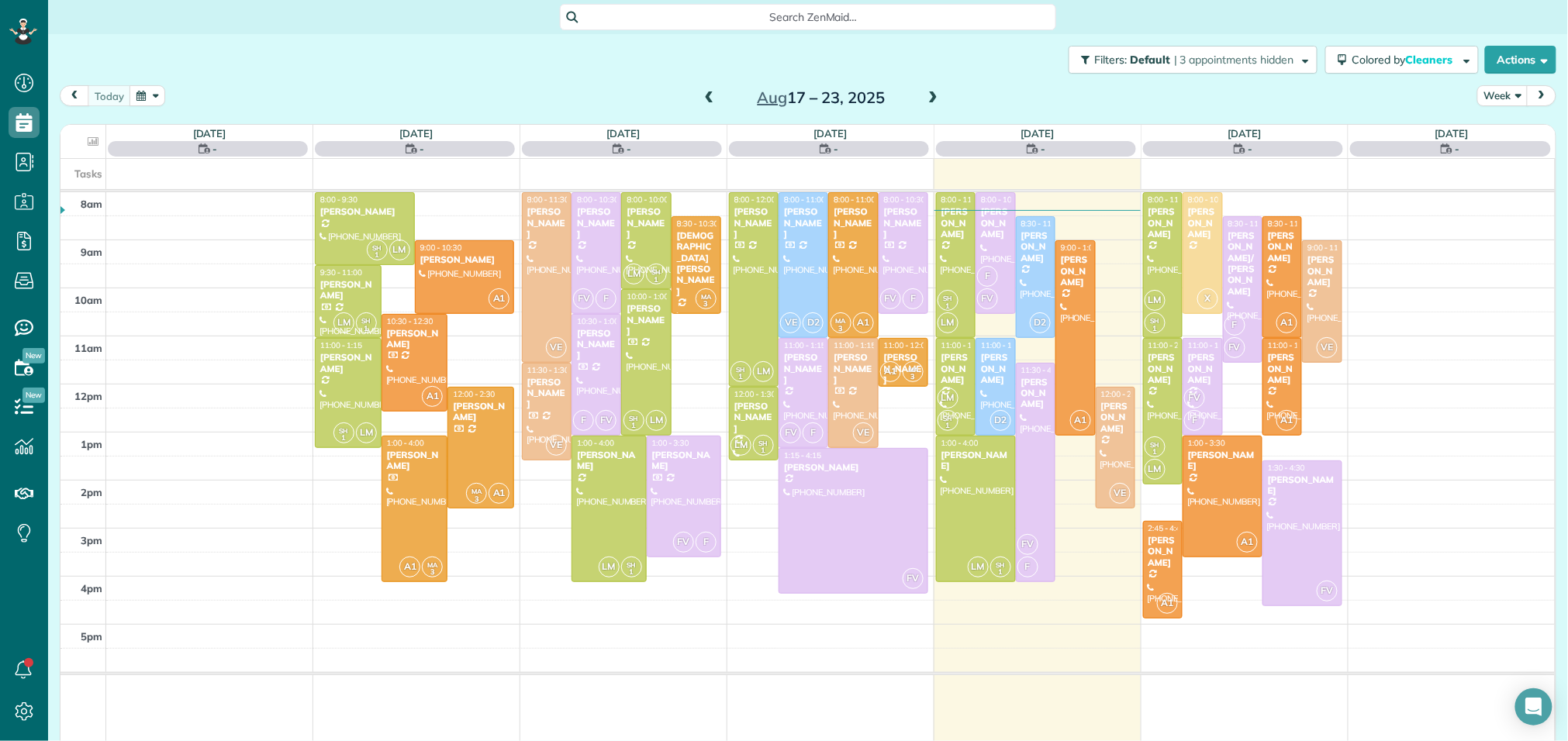
scroll to position [6, 6]
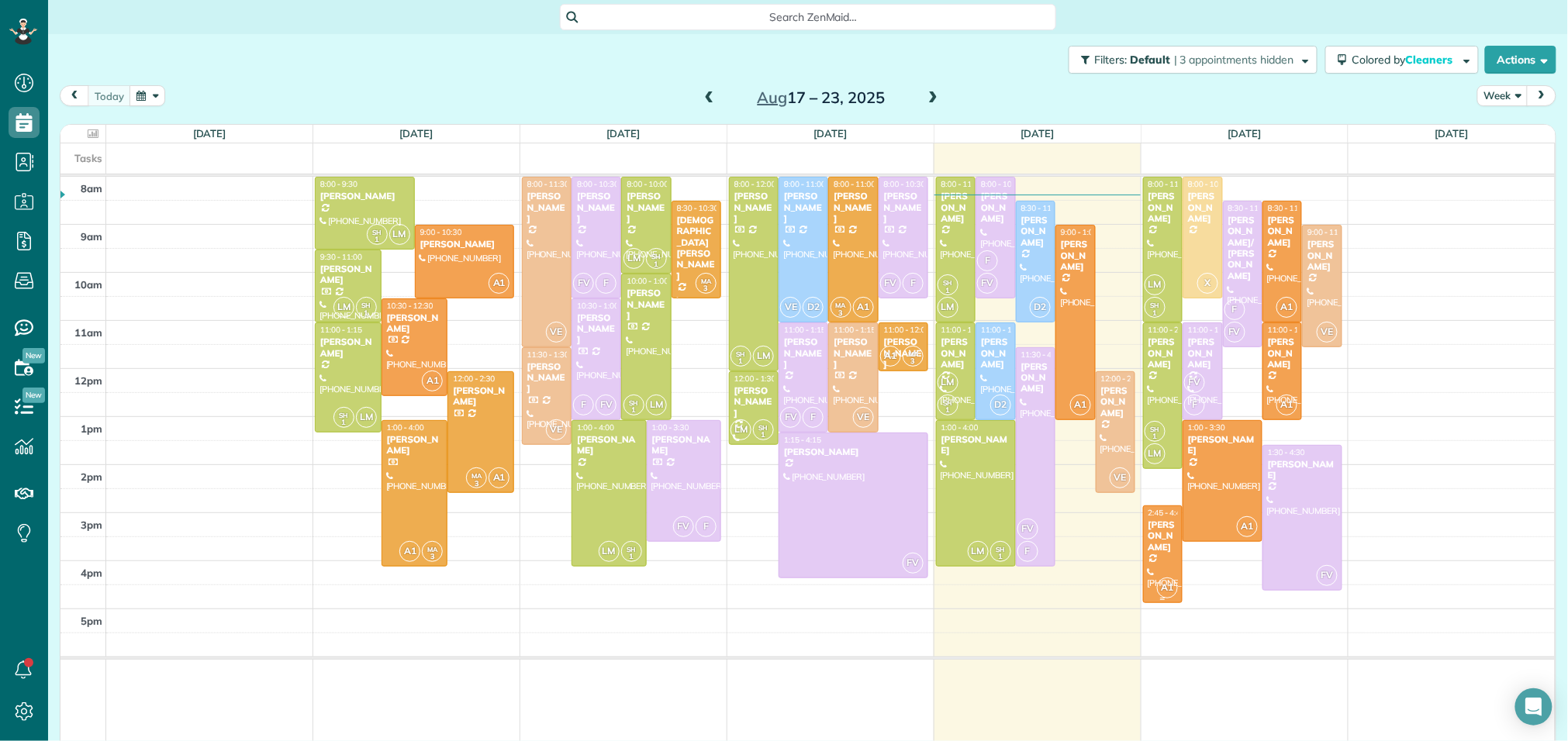
click at [1170, 537] on div "[PERSON_NAME]" at bounding box center [1163, 536] width 31 height 33
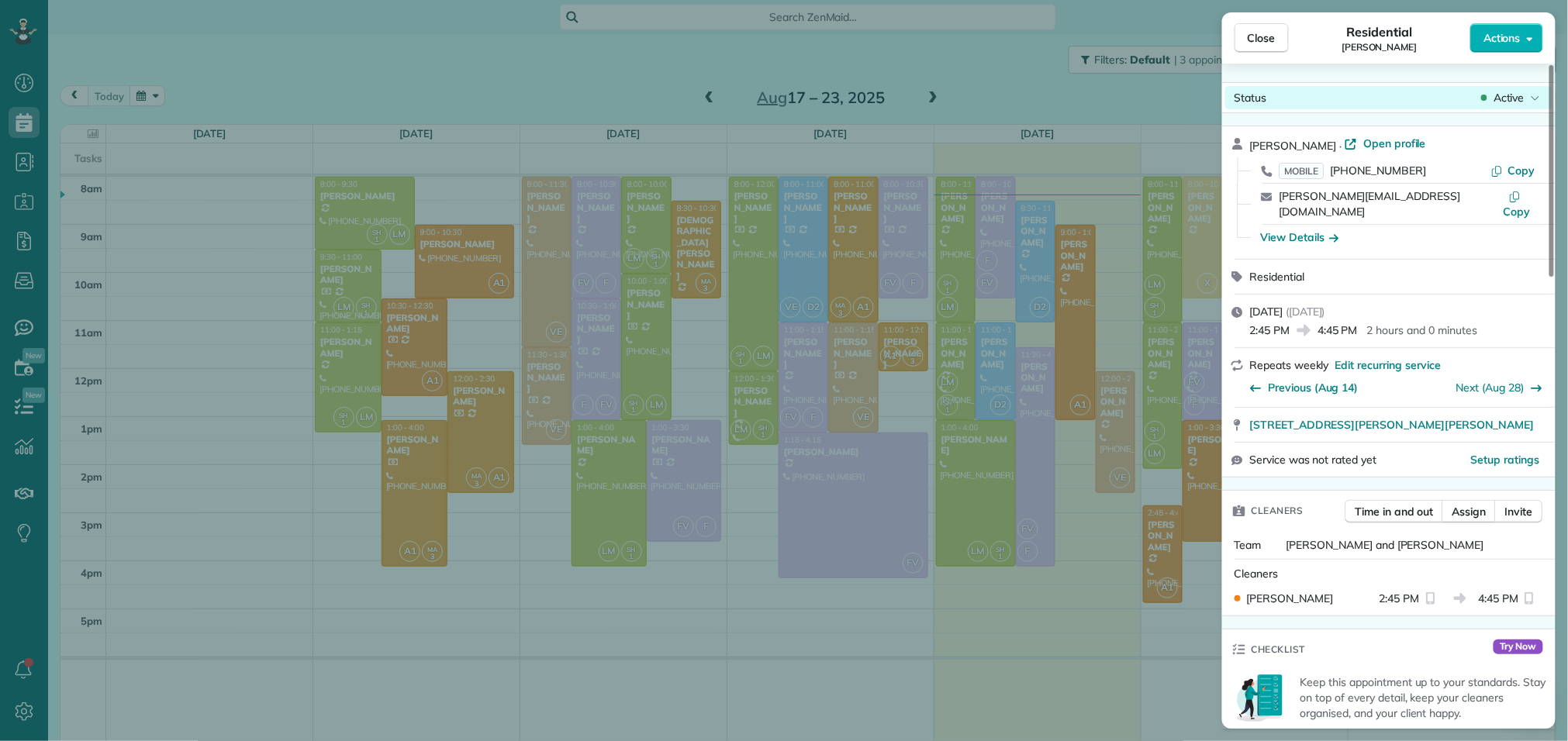
click at [1485, 101] on icon at bounding box center [1484, 98] width 6 height 15
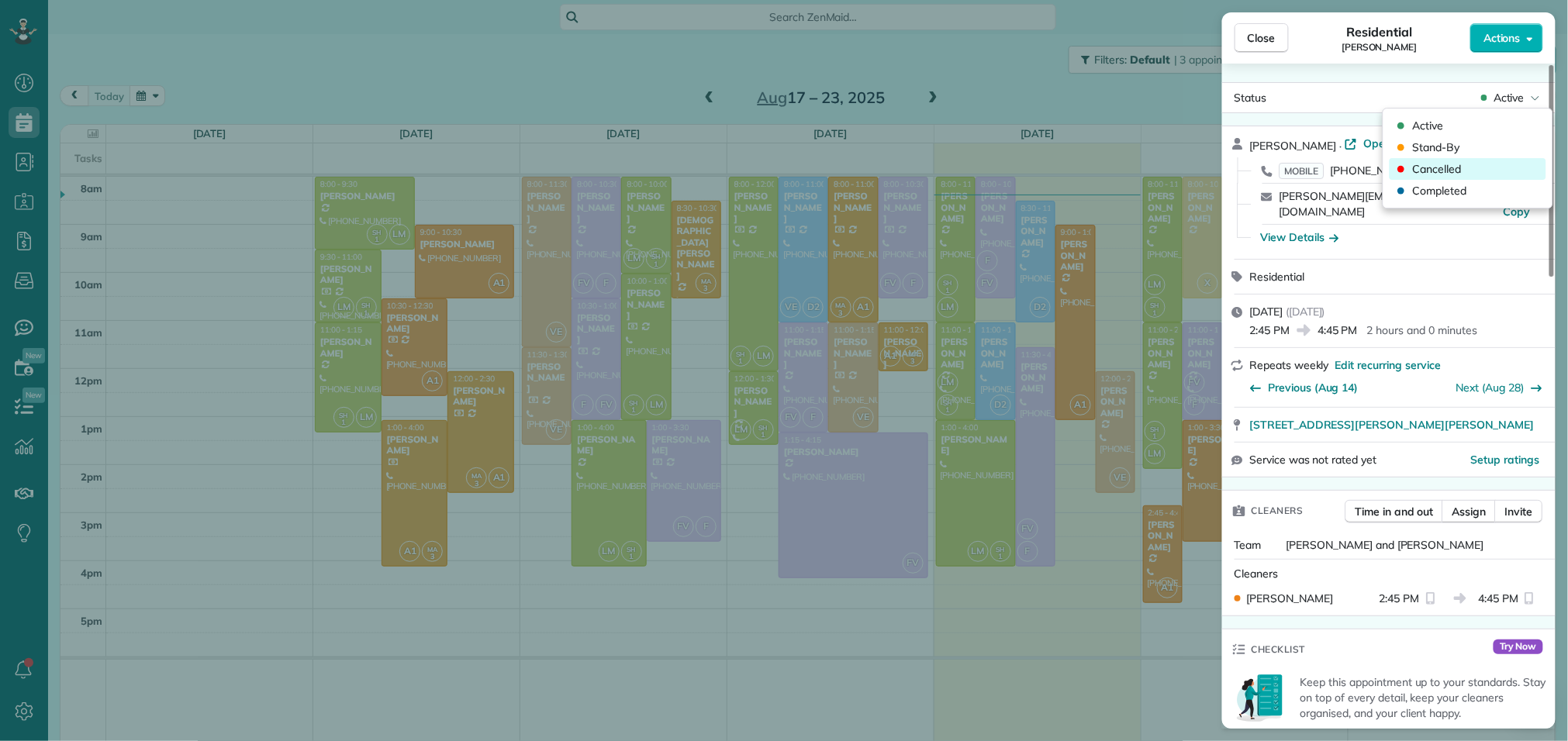
click at [1467, 167] on div "Cancelled" at bounding box center [1467, 169] width 157 height 21
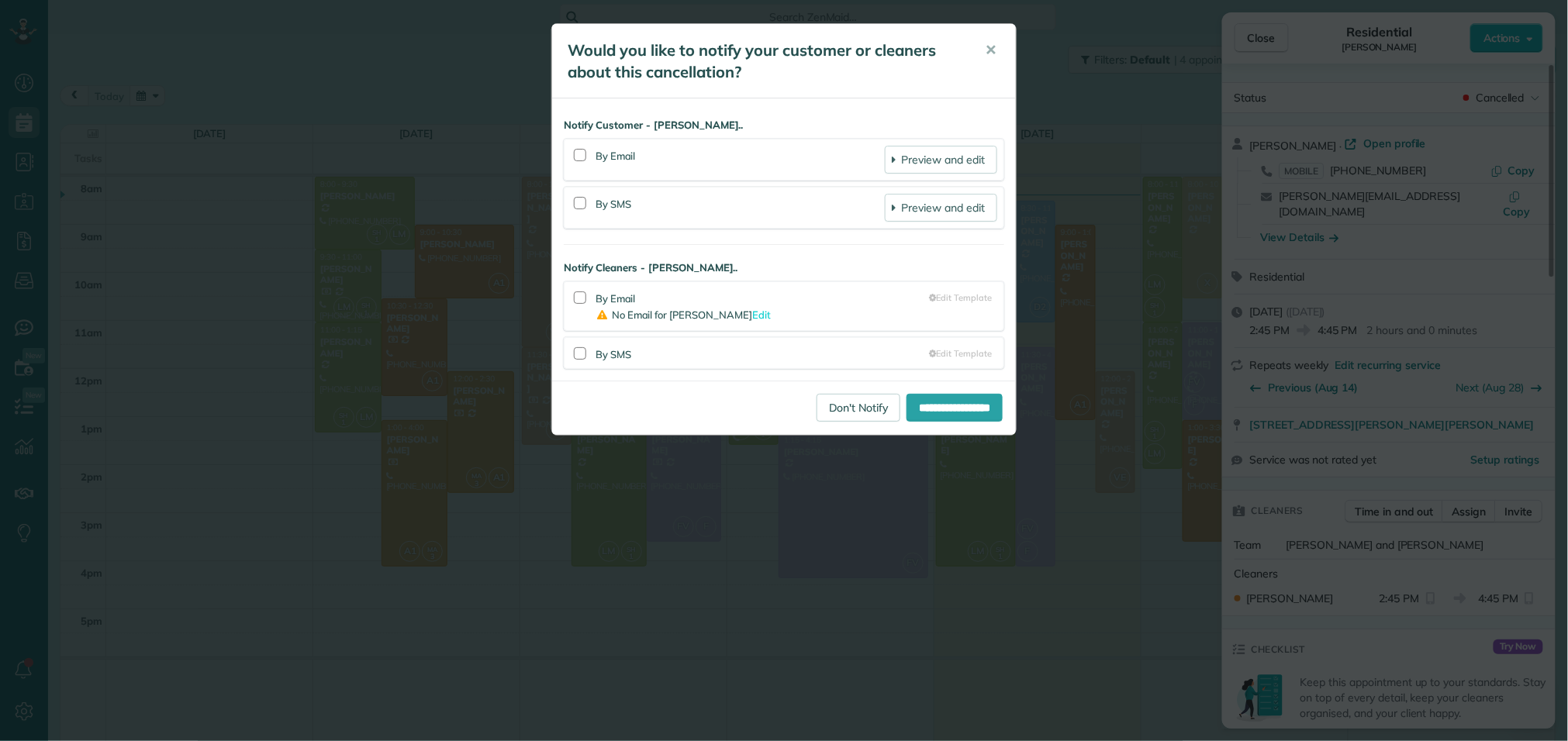
click at [591, 201] on div "By SMS Preview and edit" at bounding box center [784, 208] width 427 height 28
click at [583, 204] on div at bounding box center [580, 203] width 13 height 13
click at [584, 359] on div at bounding box center [580, 353] width 13 height 13
click at [604, 163] on div "By Email" at bounding box center [740, 159] width 290 height 28
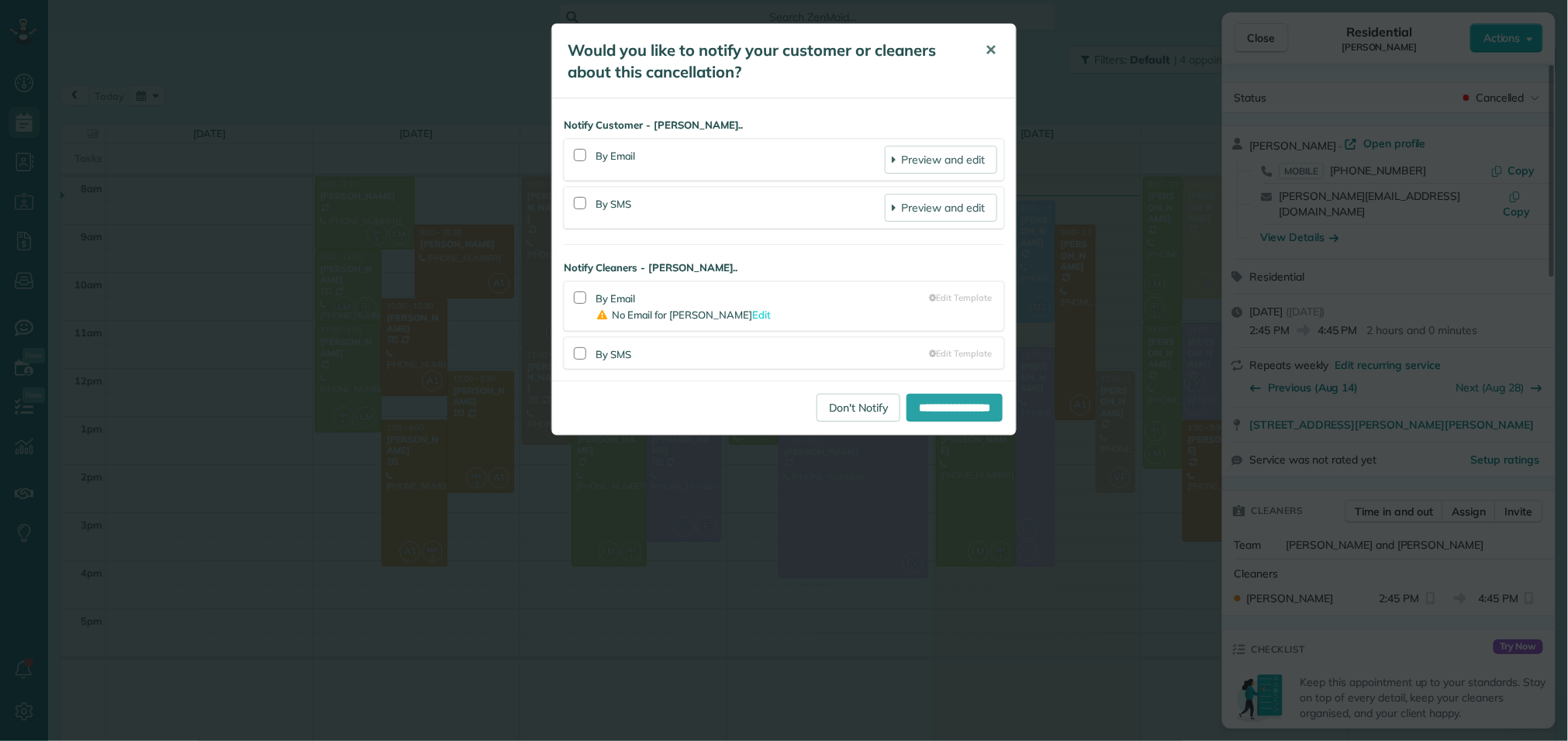
click at [987, 50] on span "✕" at bounding box center [991, 49] width 12 height 18
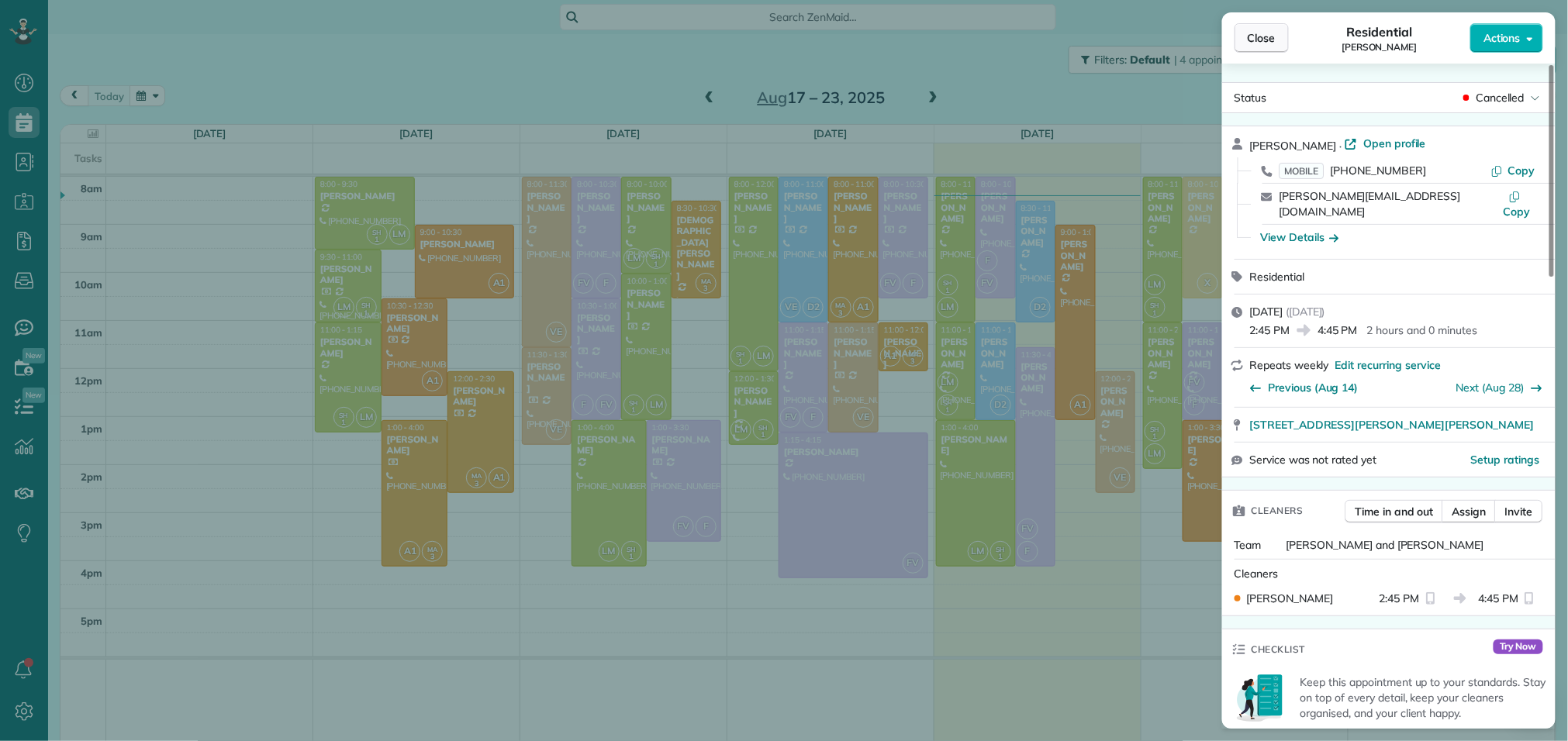
click at [1257, 39] on span "Close" at bounding box center [1261, 38] width 28 height 15
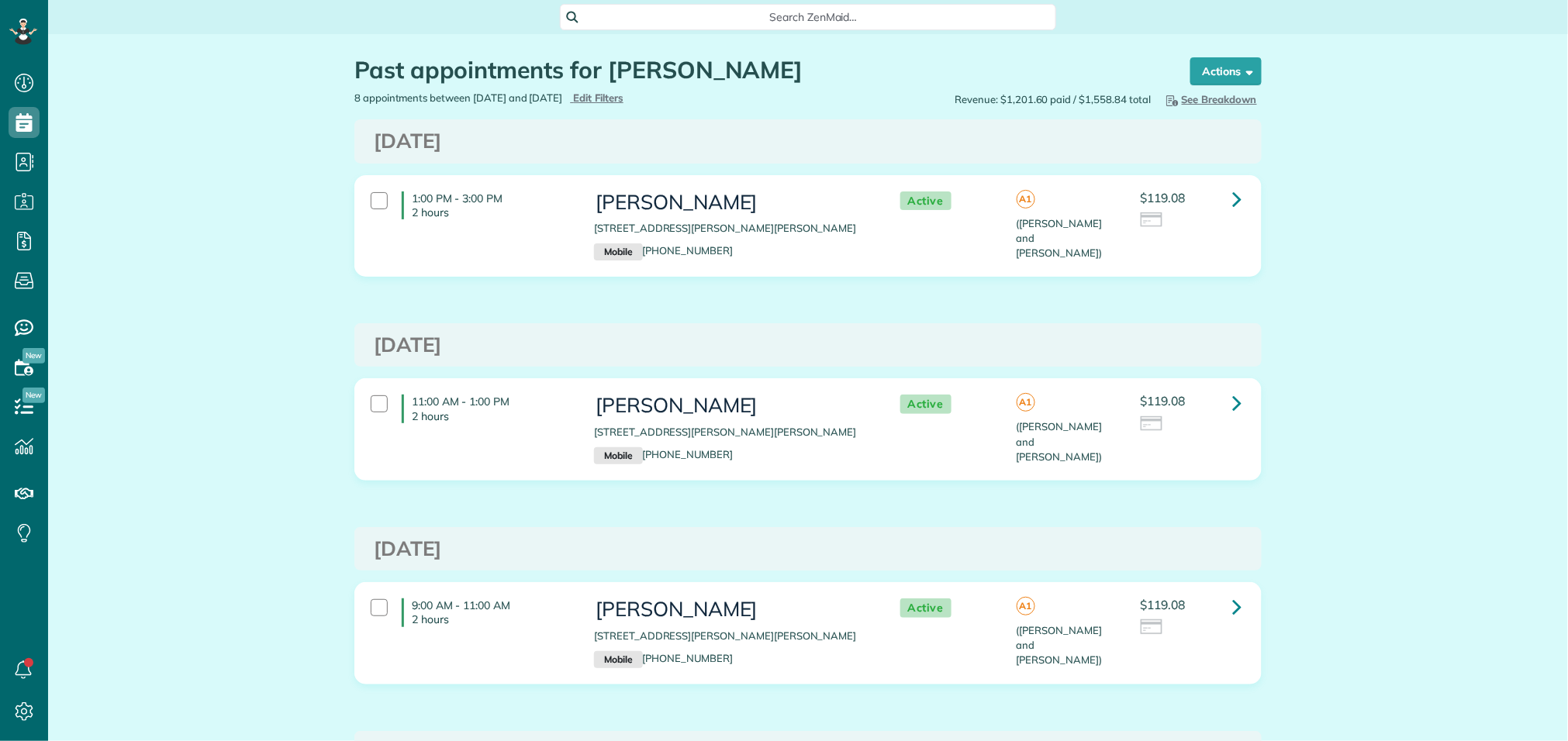
scroll to position [6, 6]
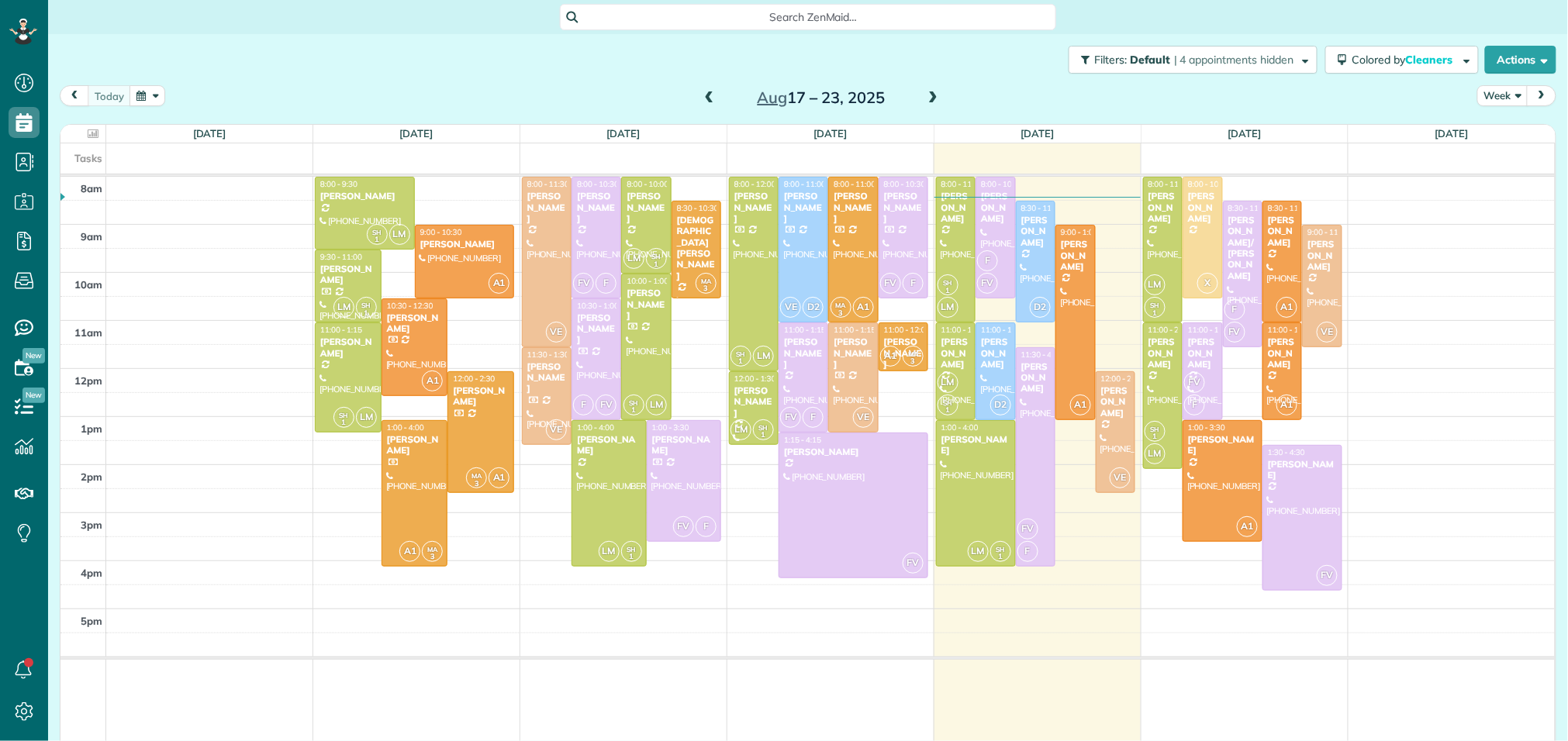
scroll to position [6, 6]
click at [937, 100] on span at bounding box center [933, 98] width 17 height 14
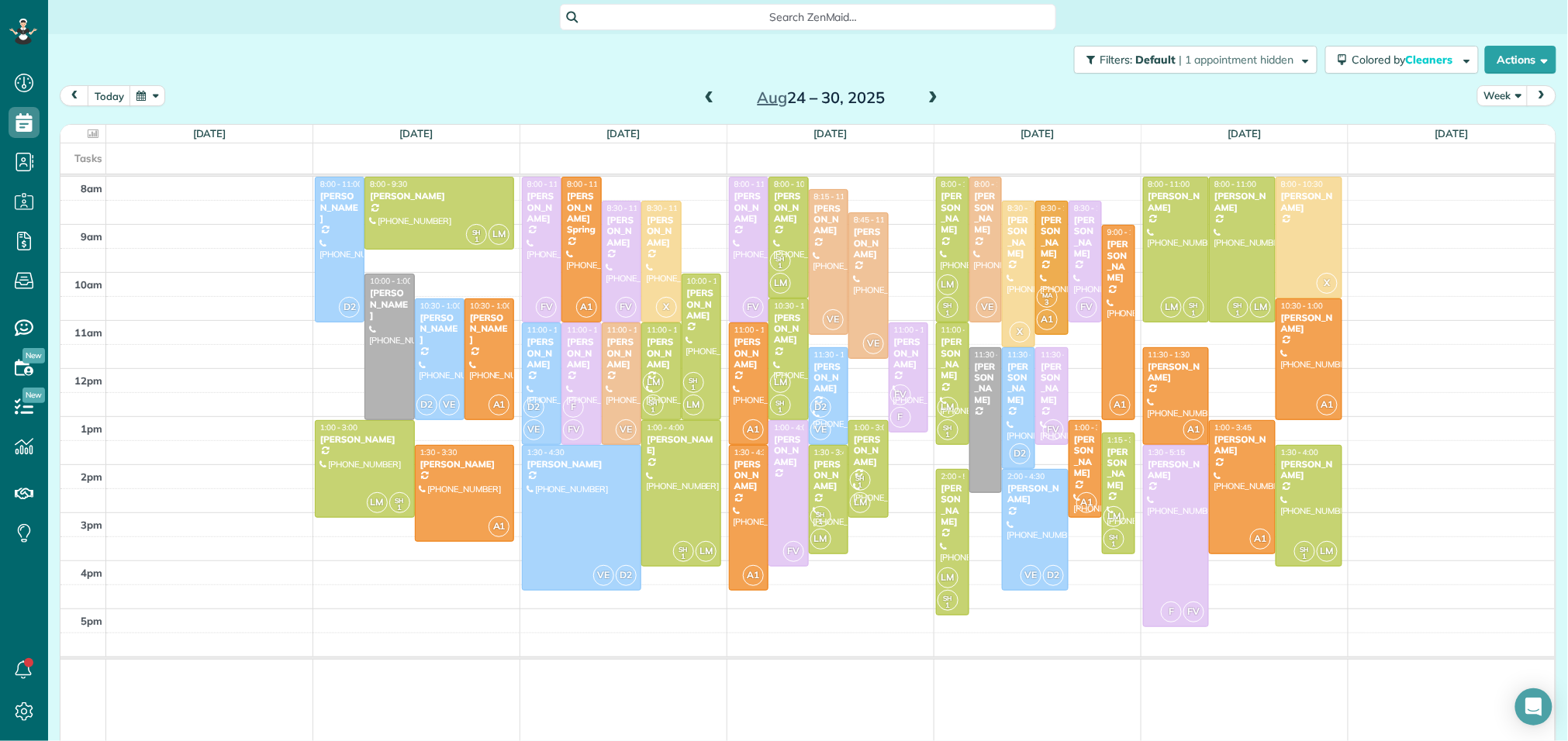
click at [706, 94] on span at bounding box center [709, 98] width 17 height 14
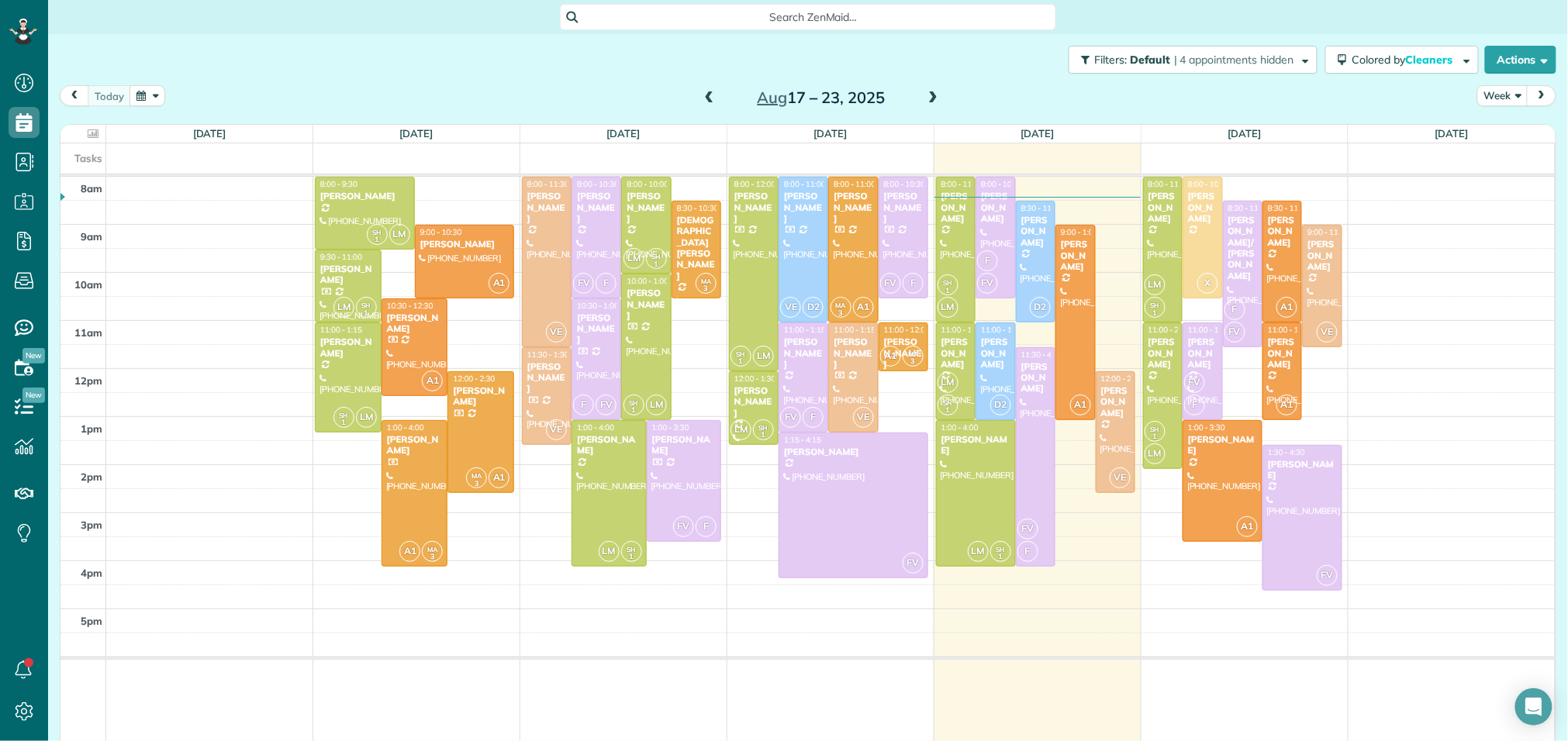
click at [928, 100] on span at bounding box center [933, 98] width 17 height 14
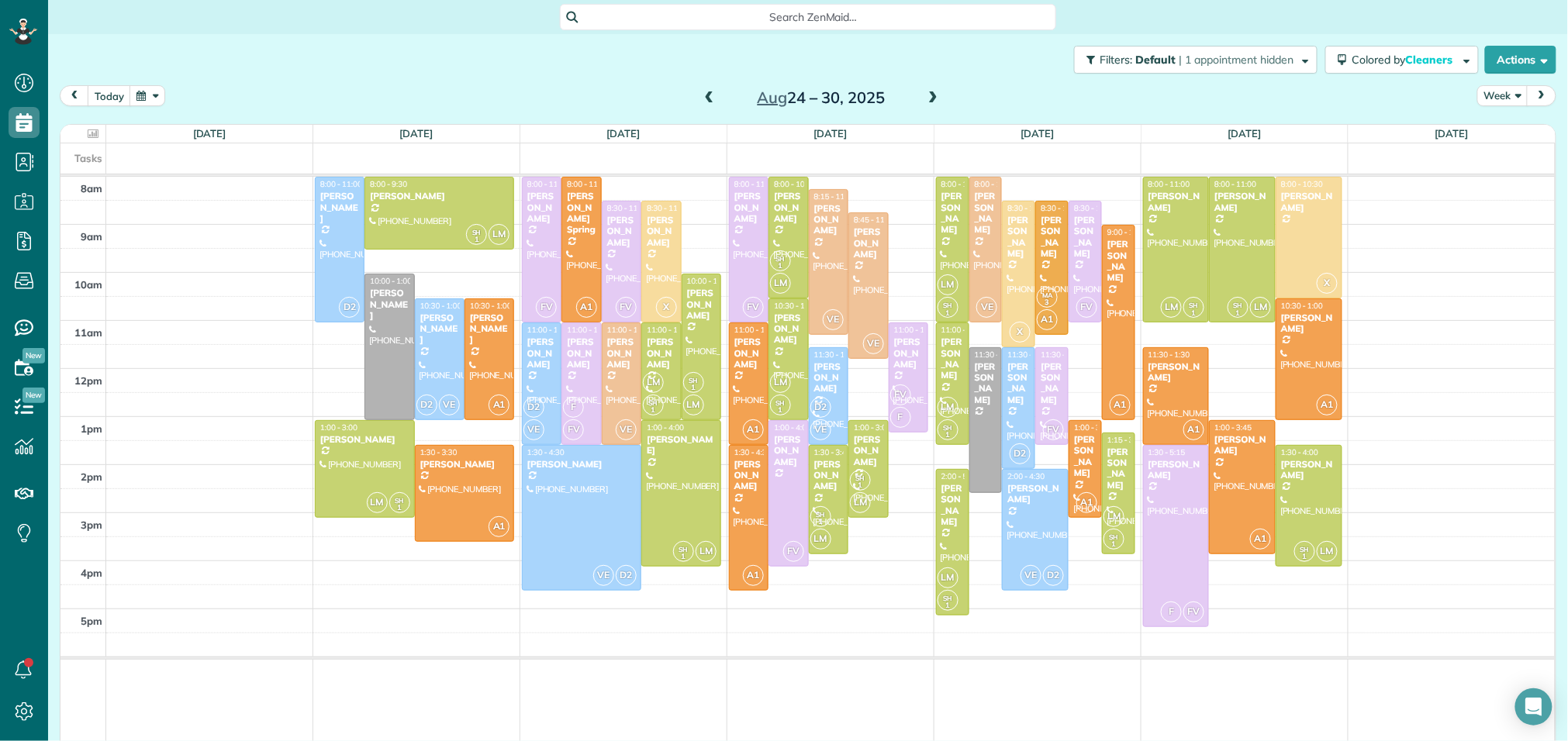
click at [708, 91] on span at bounding box center [709, 98] width 17 height 14
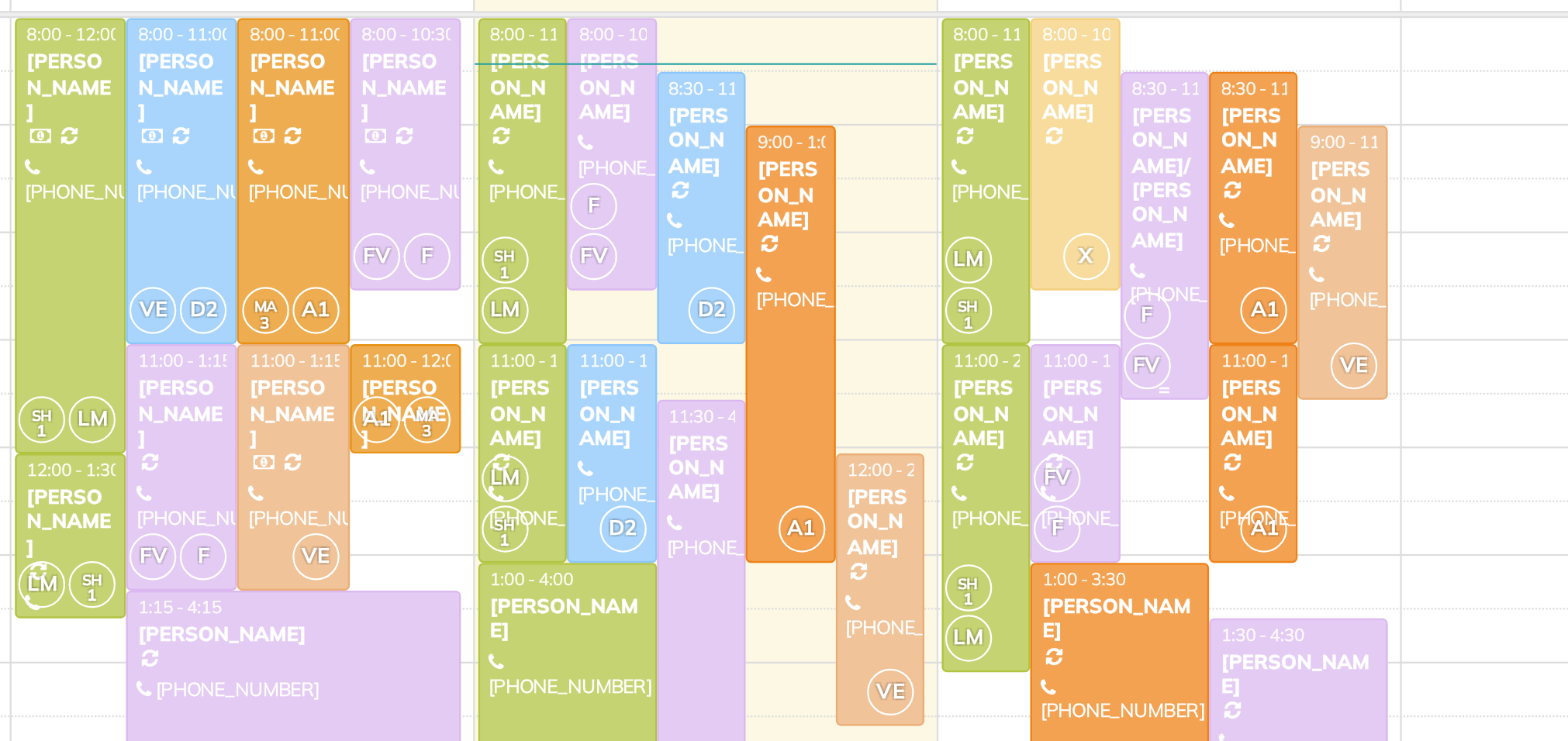
click at [1242, 288] on div at bounding box center [1242, 274] width 38 height 145
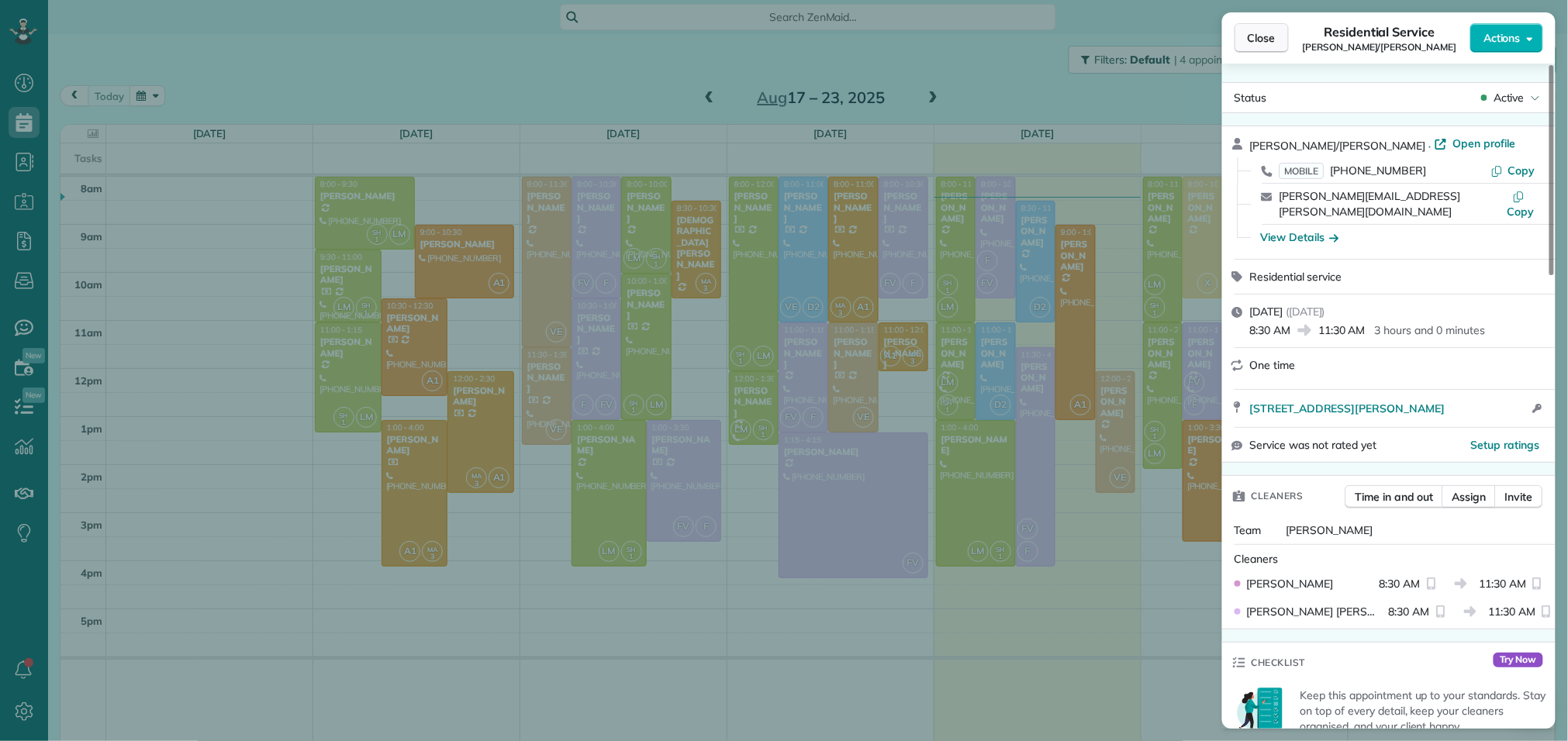
click at [1255, 43] on span "Close" at bounding box center [1261, 38] width 28 height 15
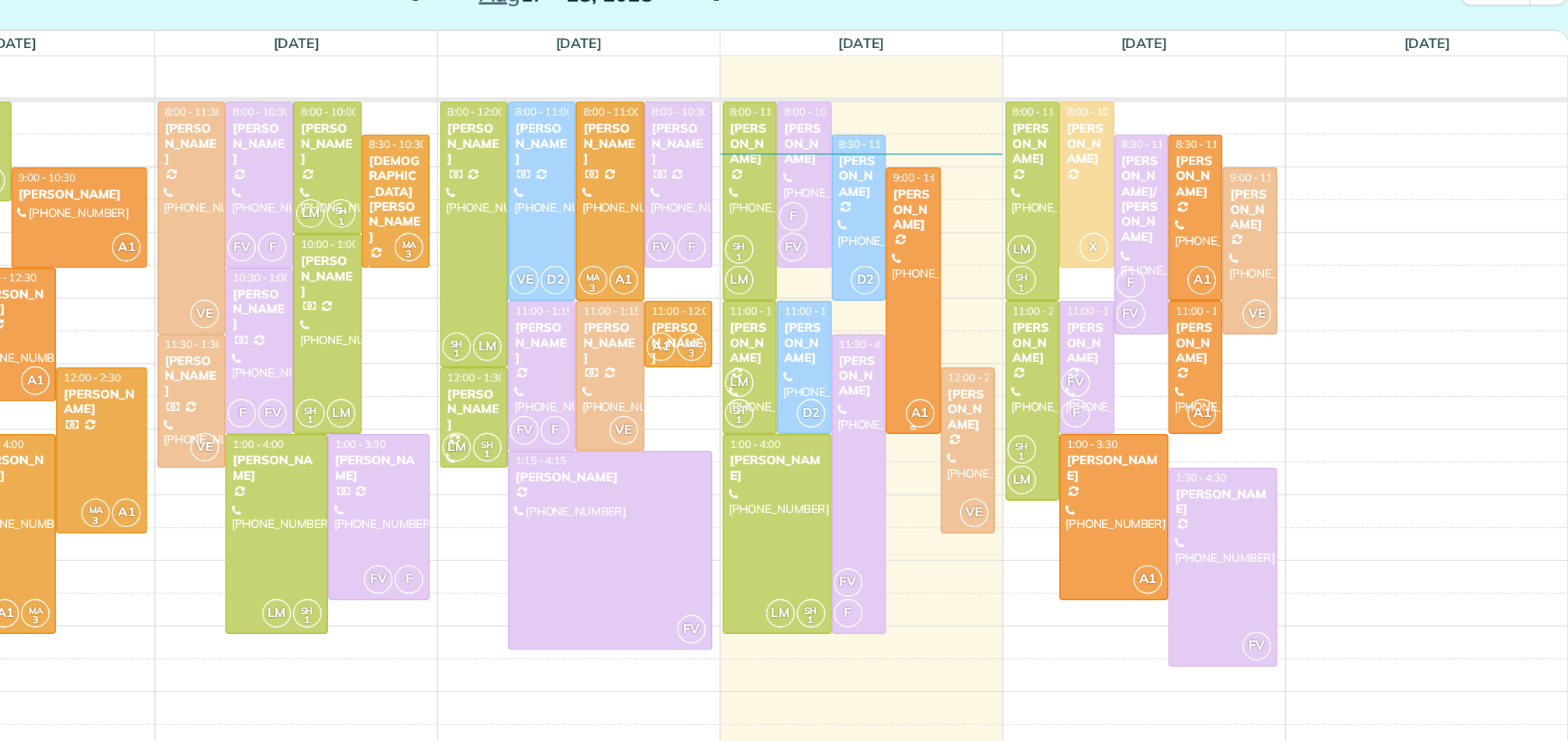
click at [1083, 403] on span "A1" at bounding box center [1080, 405] width 21 height 21
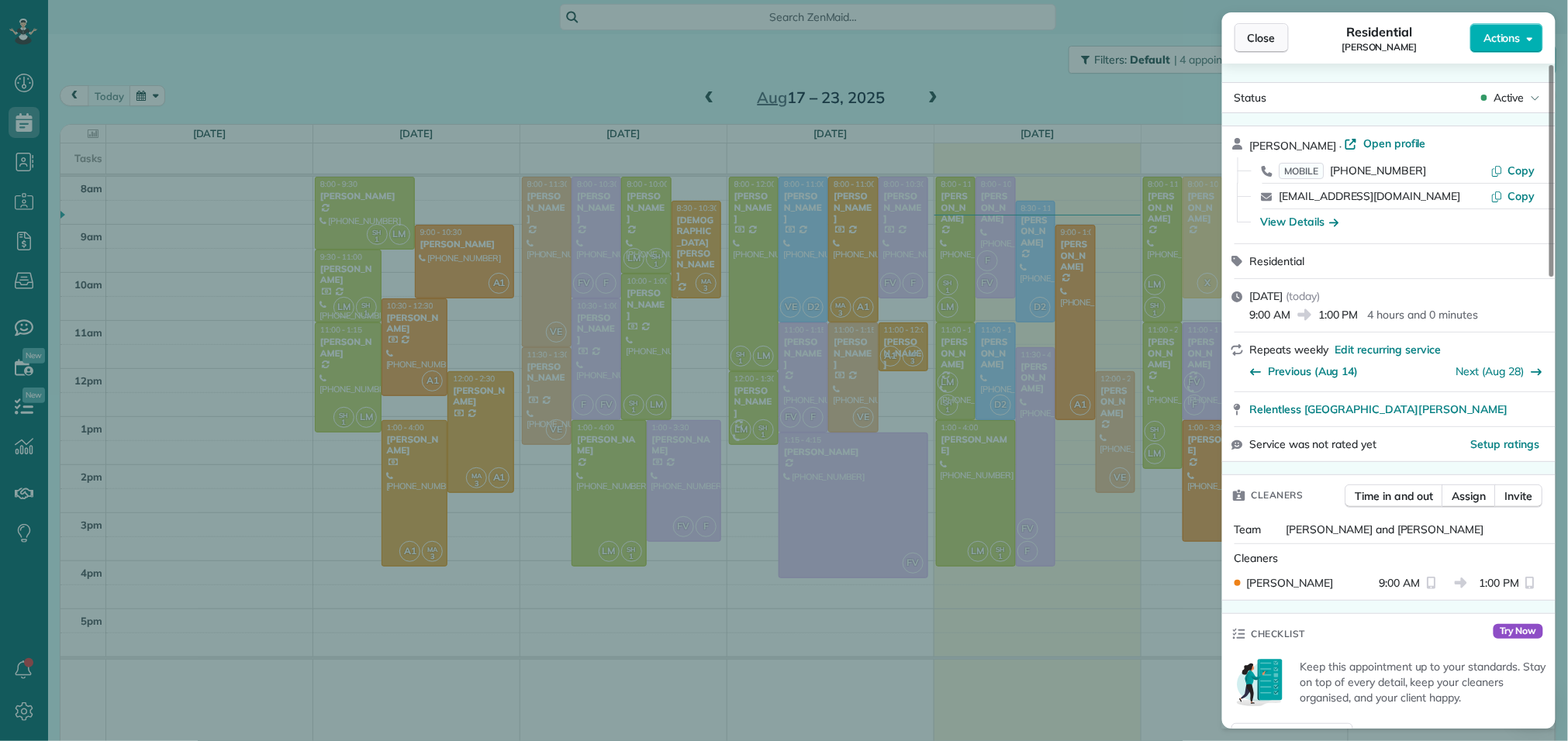
click at [1252, 36] on span "Close" at bounding box center [1261, 38] width 28 height 15
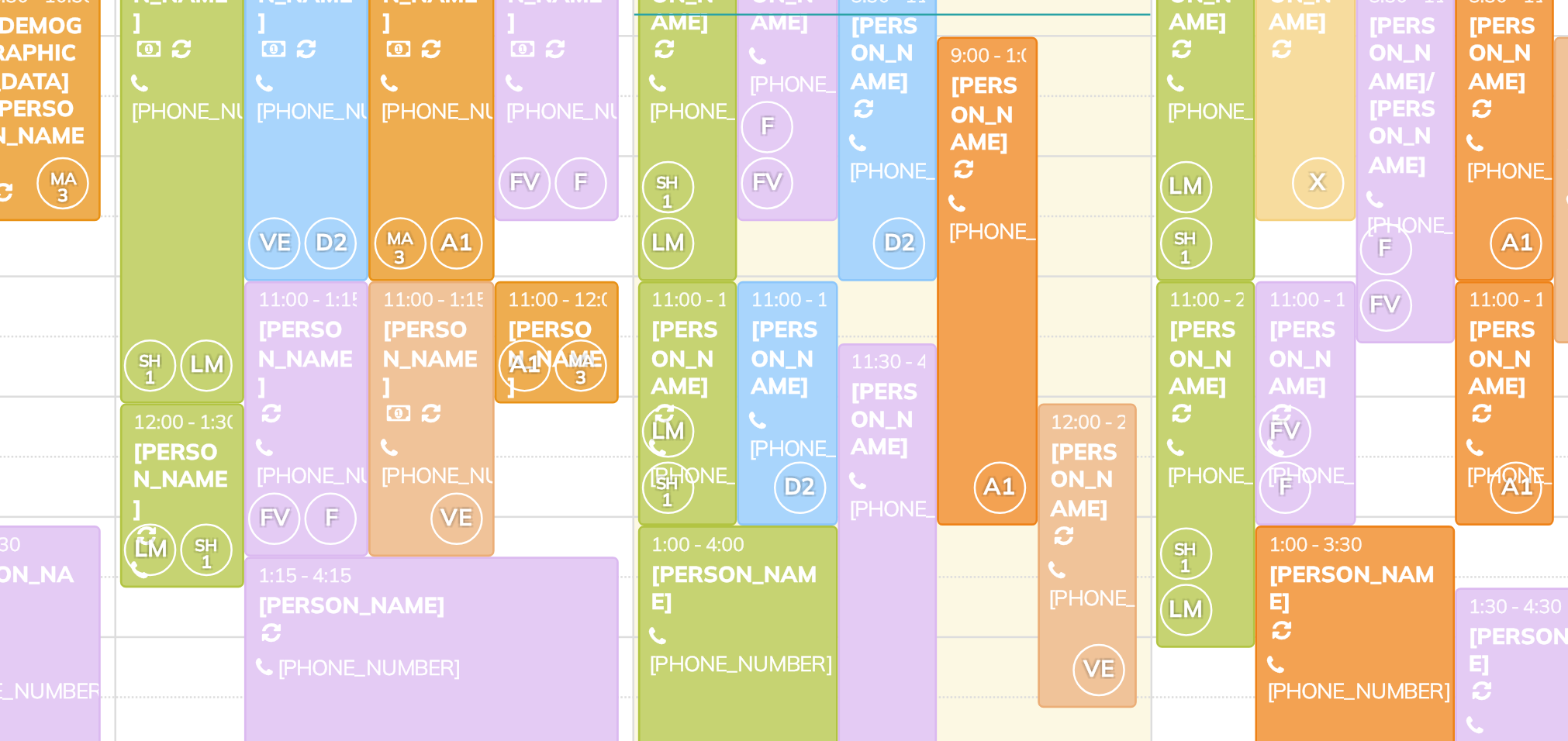
scroll to position [20, 0]
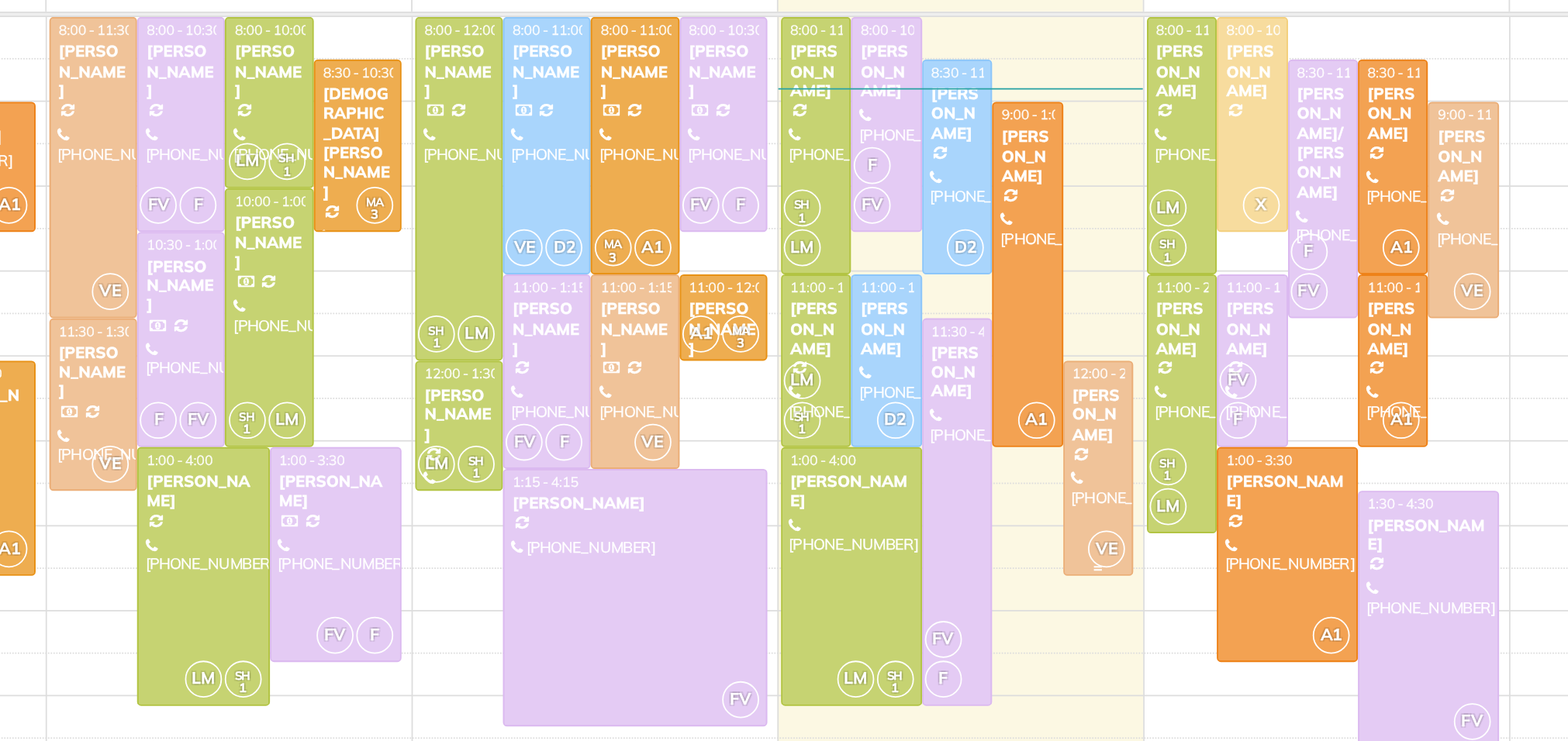
click at [1117, 382] on div "[PERSON_NAME]" at bounding box center [1116, 382] width 31 height 33
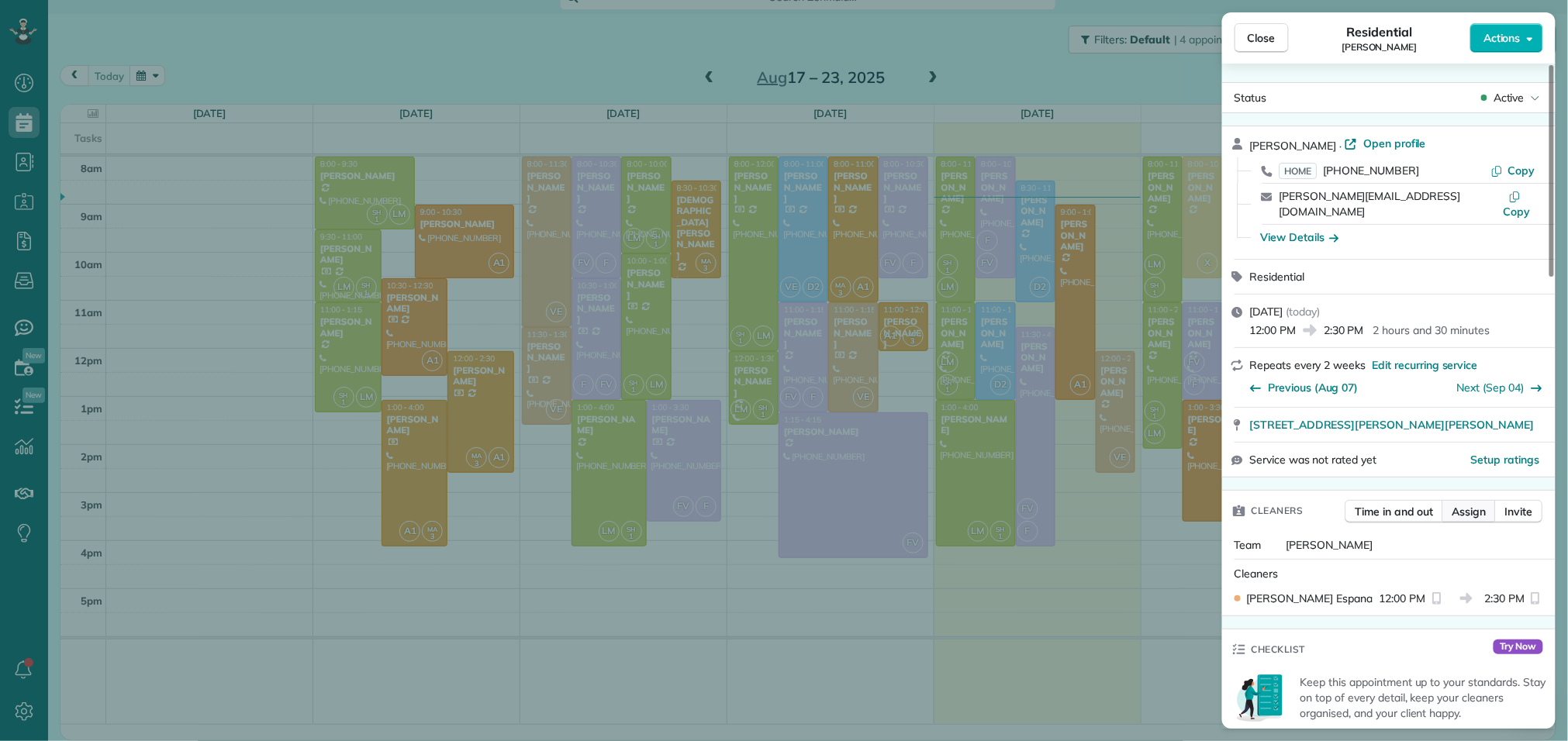
click at [1476, 504] on span "Assign" at bounding box center [1469, 512] width 34 height 15
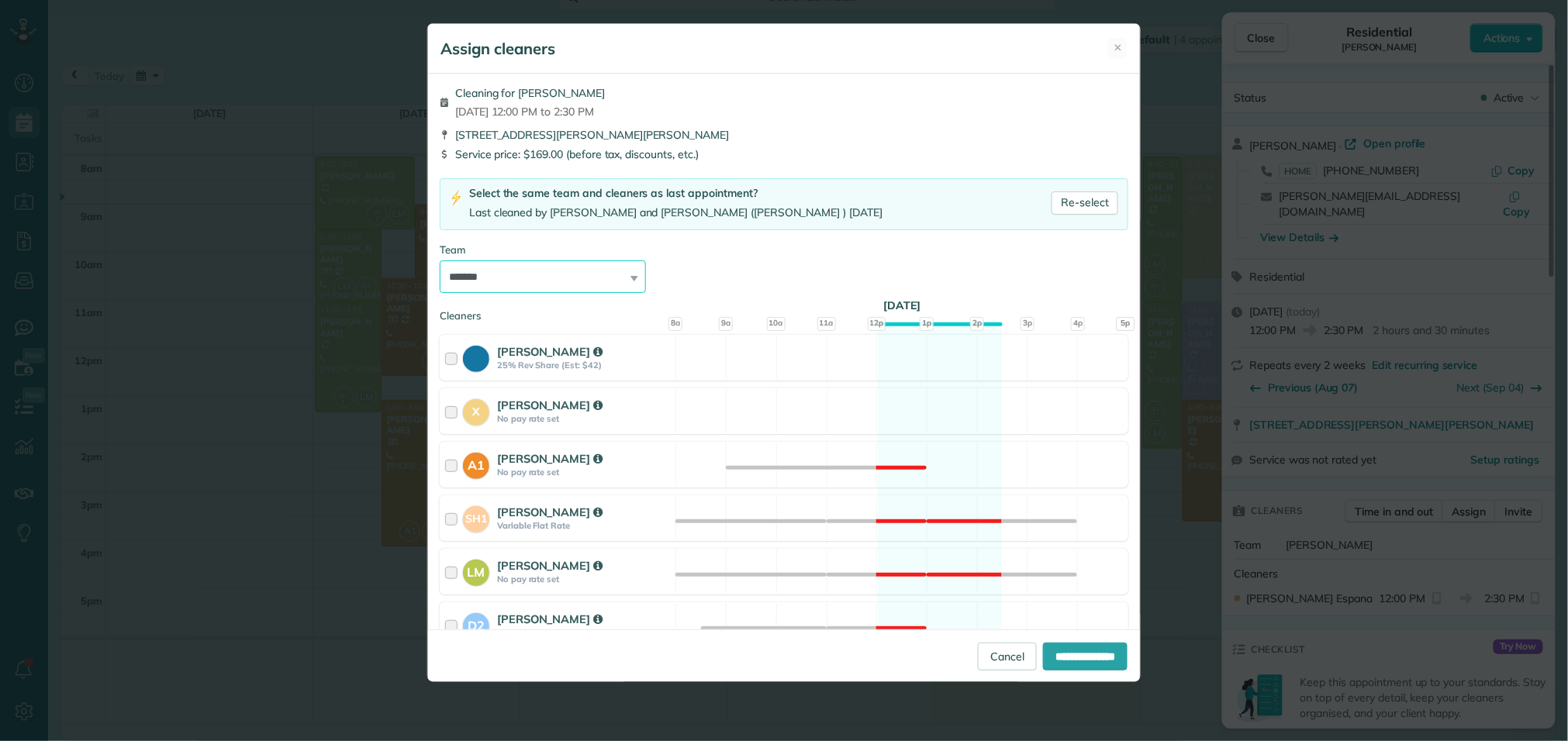
click at [557, 275] on select "**********" at bounding box center [543, 277] width 206 height 32
select select "*****"
click at [439, 261] on select "**********" at bounding box center [543, 277] width 206 height 32
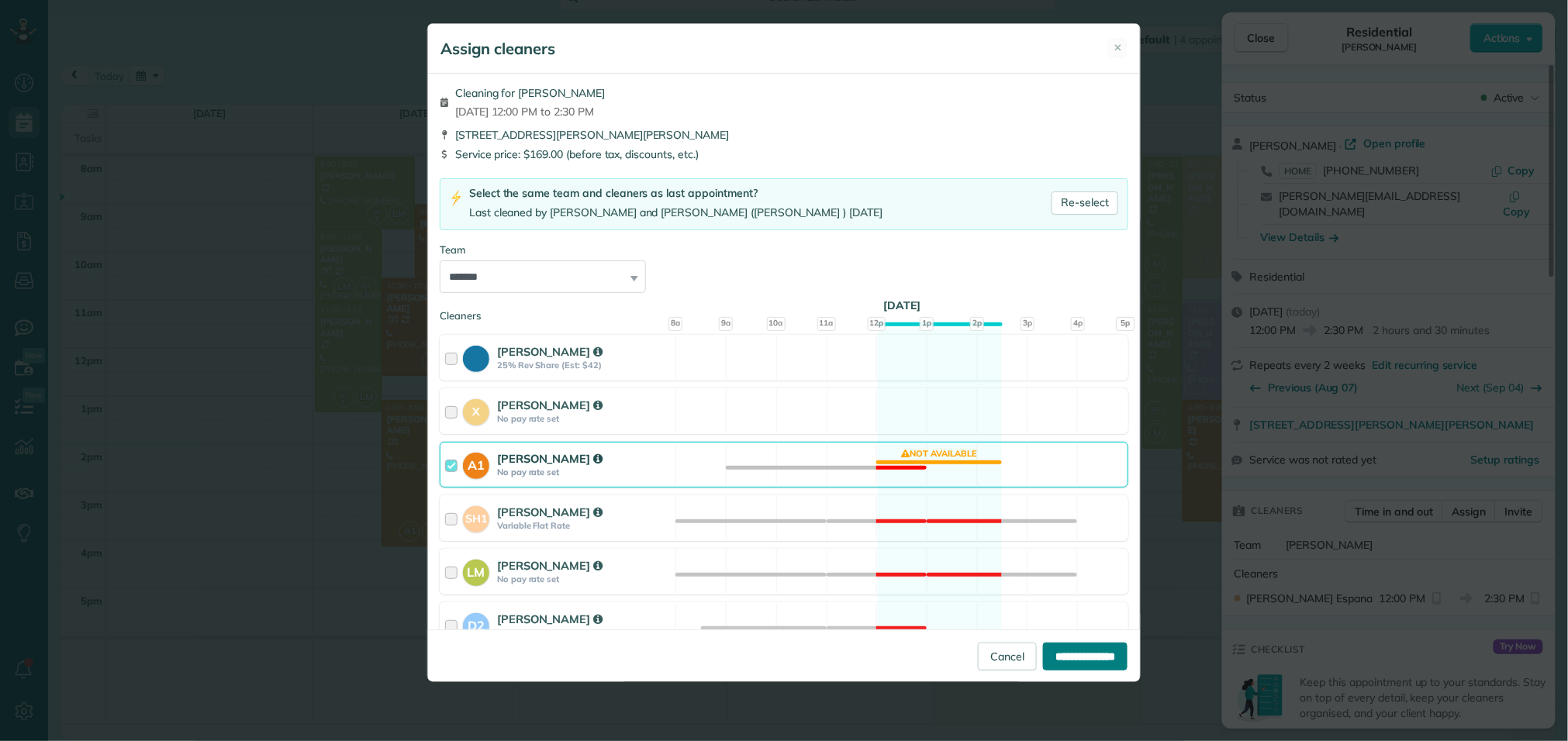
click at [1071, 656] on input "**********" at bounding box center [1084, 657] width 84 height 28
type input "**********"
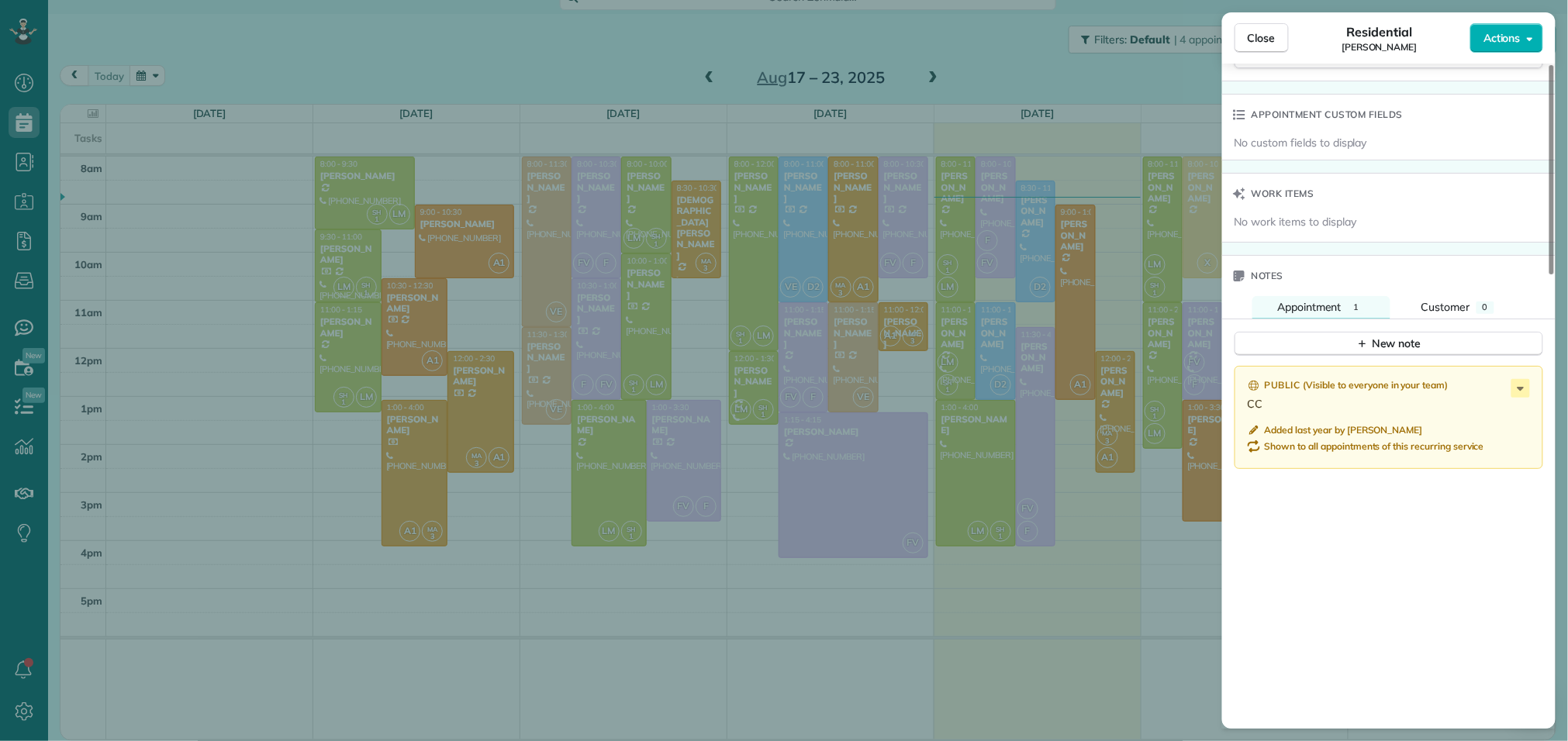
scroll to position [1443, 0]
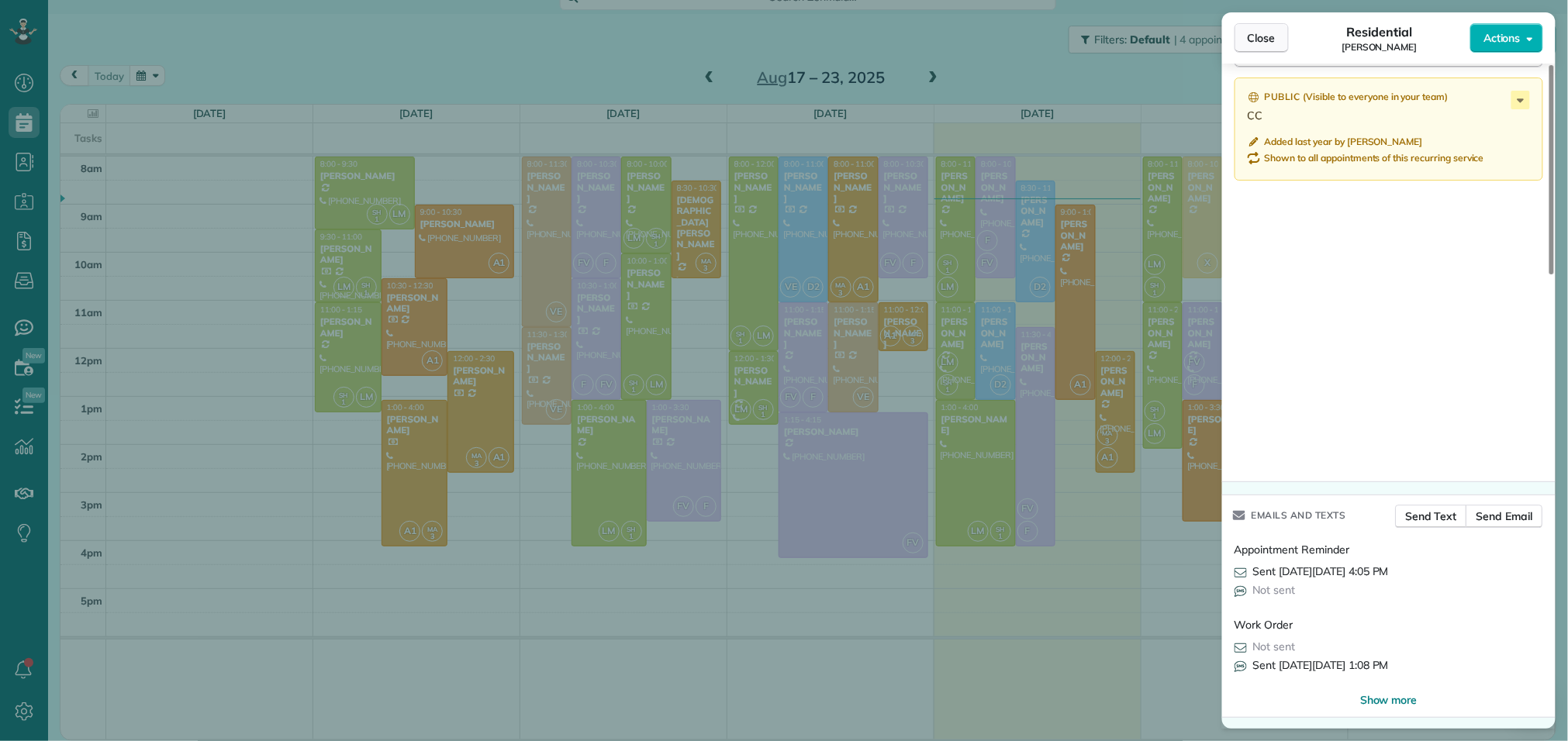
click at [1273, 43] on span "Close" at bounding box center [1261, 38] width 28 height 15
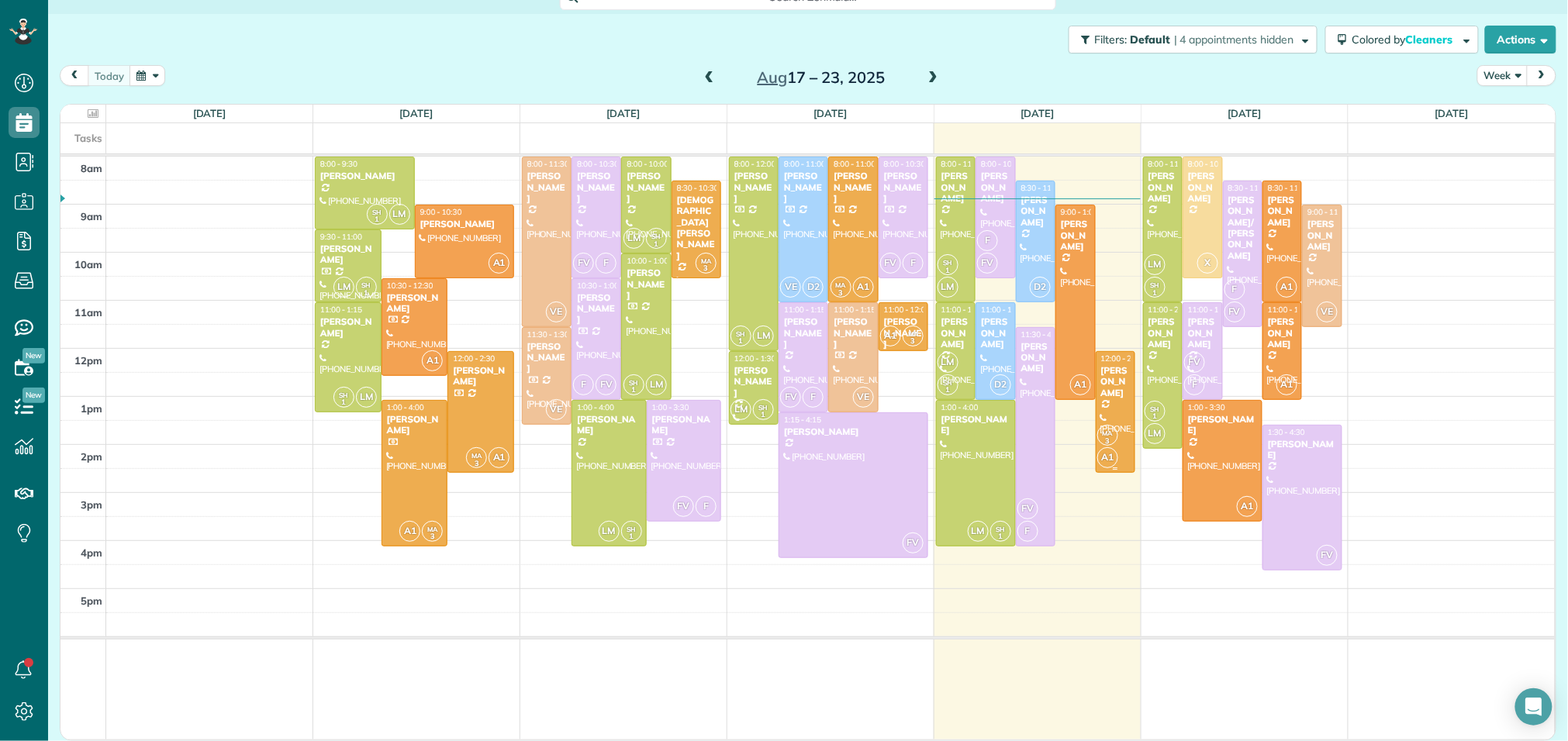
click at [1117, 399] on div "[PERSON_NAME]" at bounding box center [1116, 382] width 31 height 33
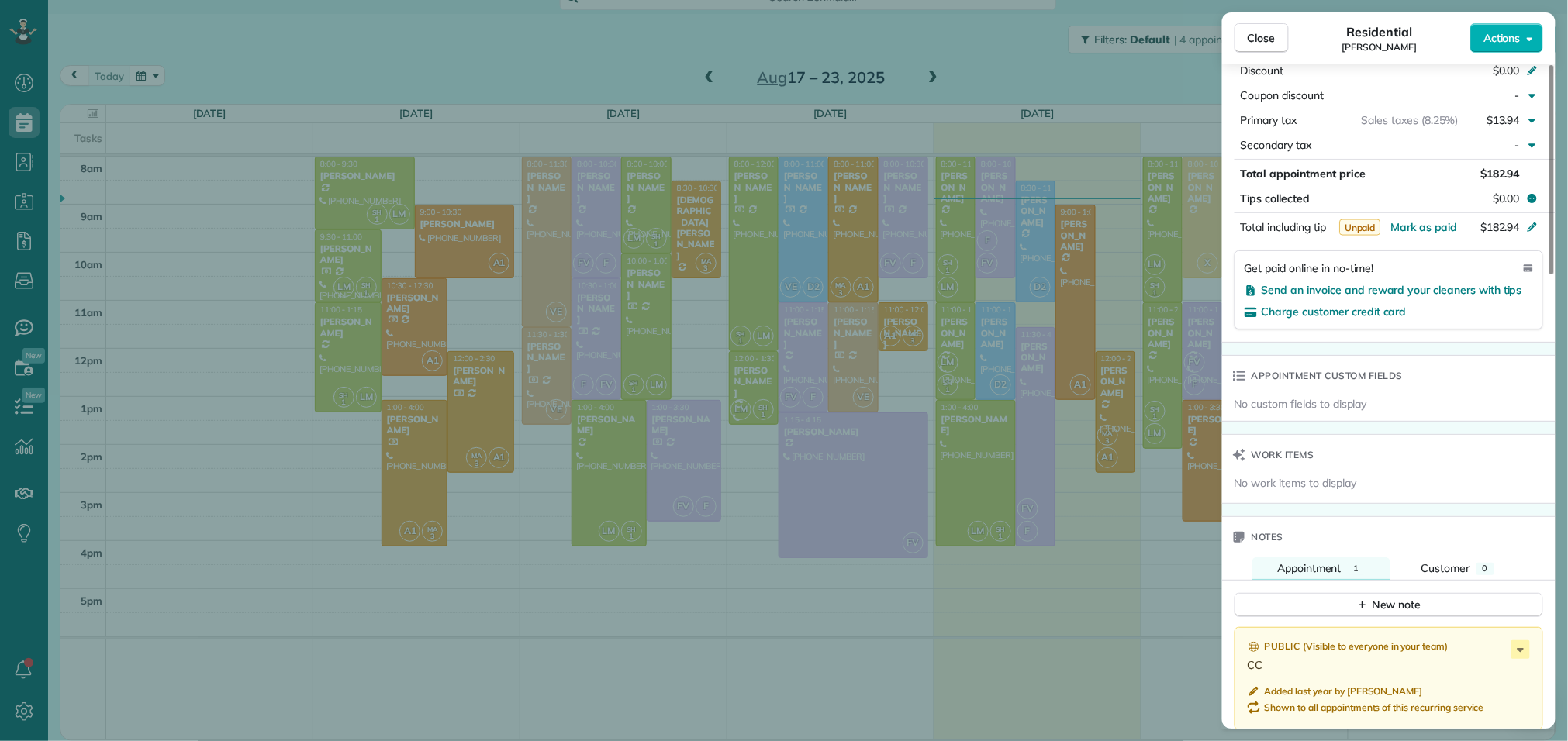
scroll to position [1443, 0]
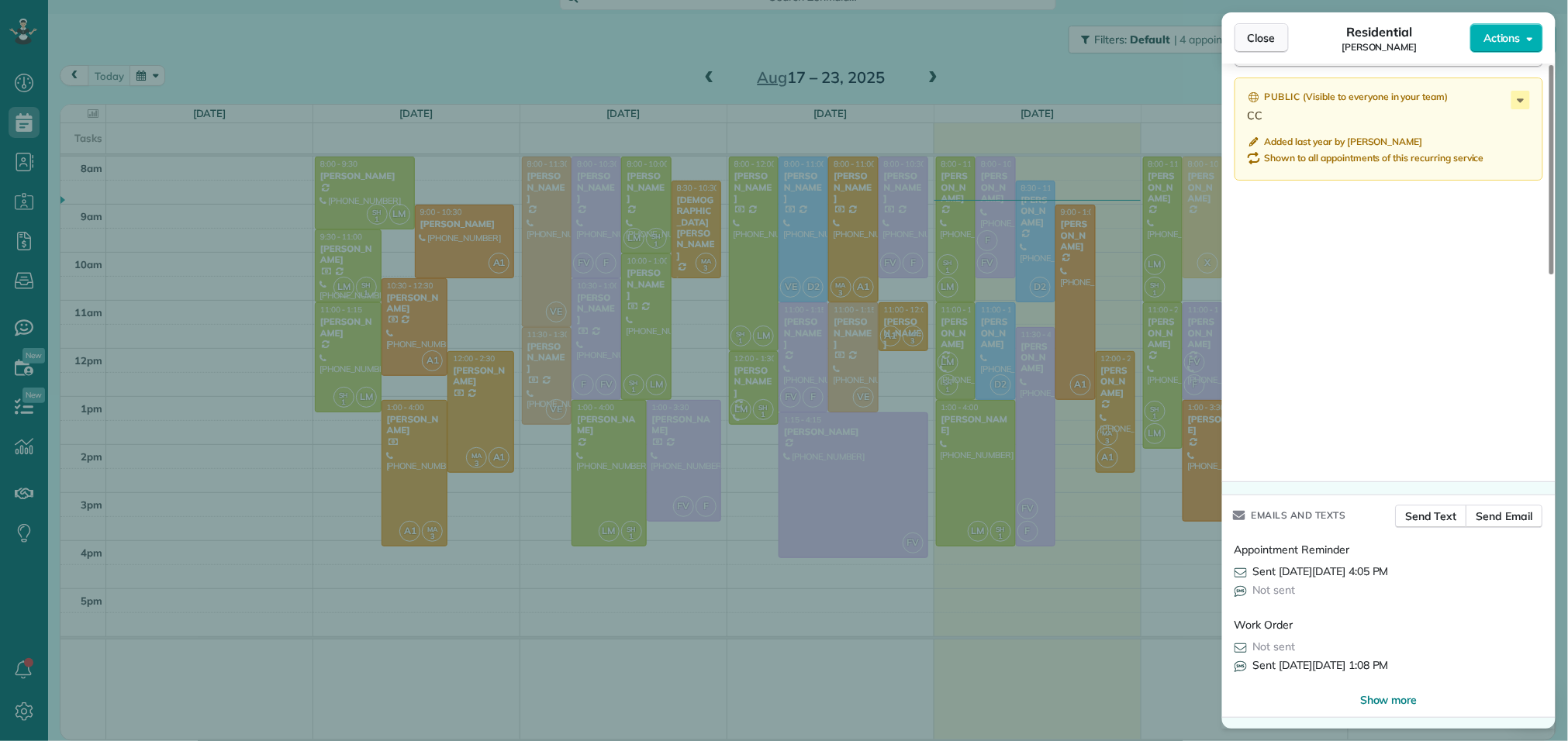
click at [1263, 31] on span "Close" at bounding box center [1261, 38] width 28 height 15
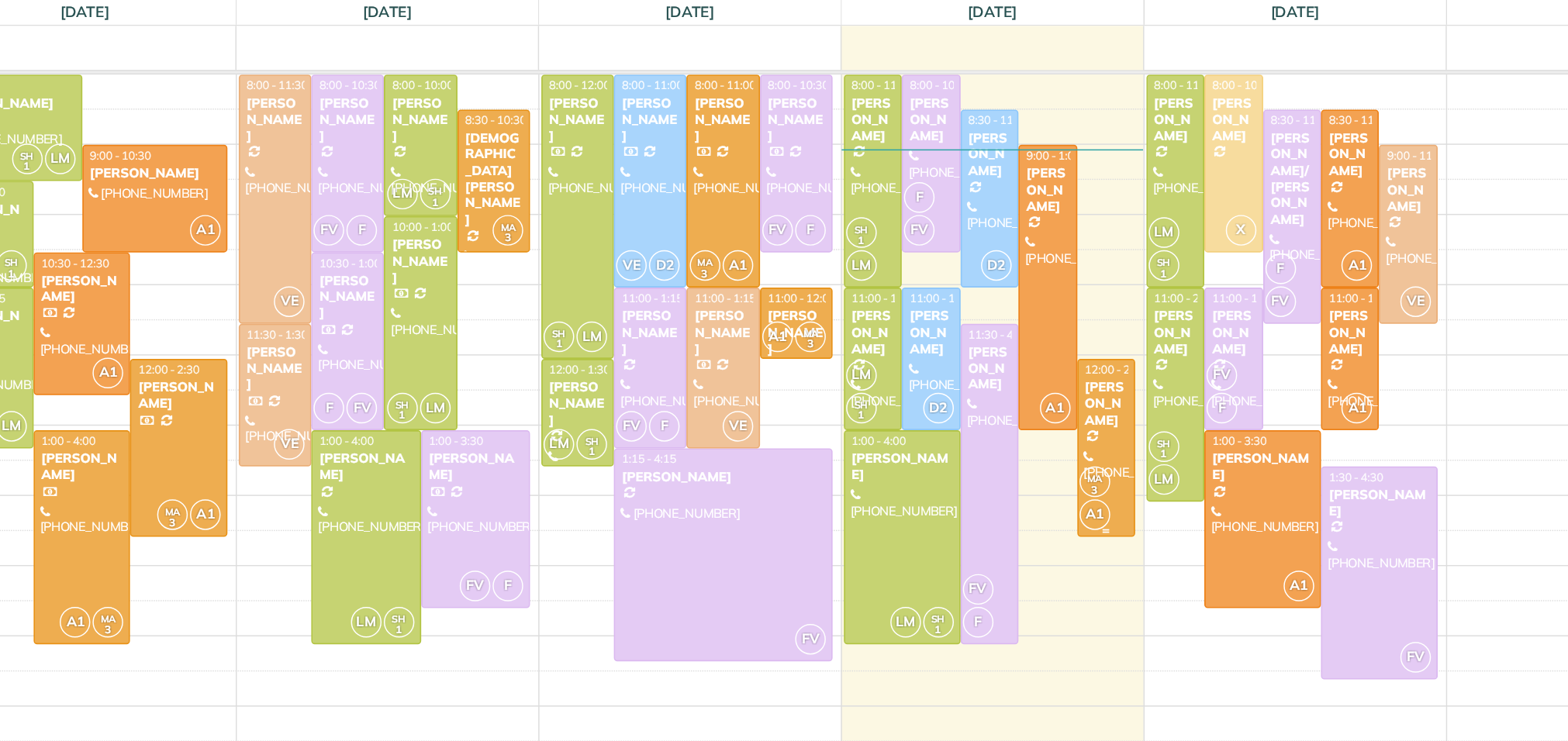
click at [1114, 396] on div "[PERSON_NAME]" at bounding box center [1116, 382] width 31 height 33
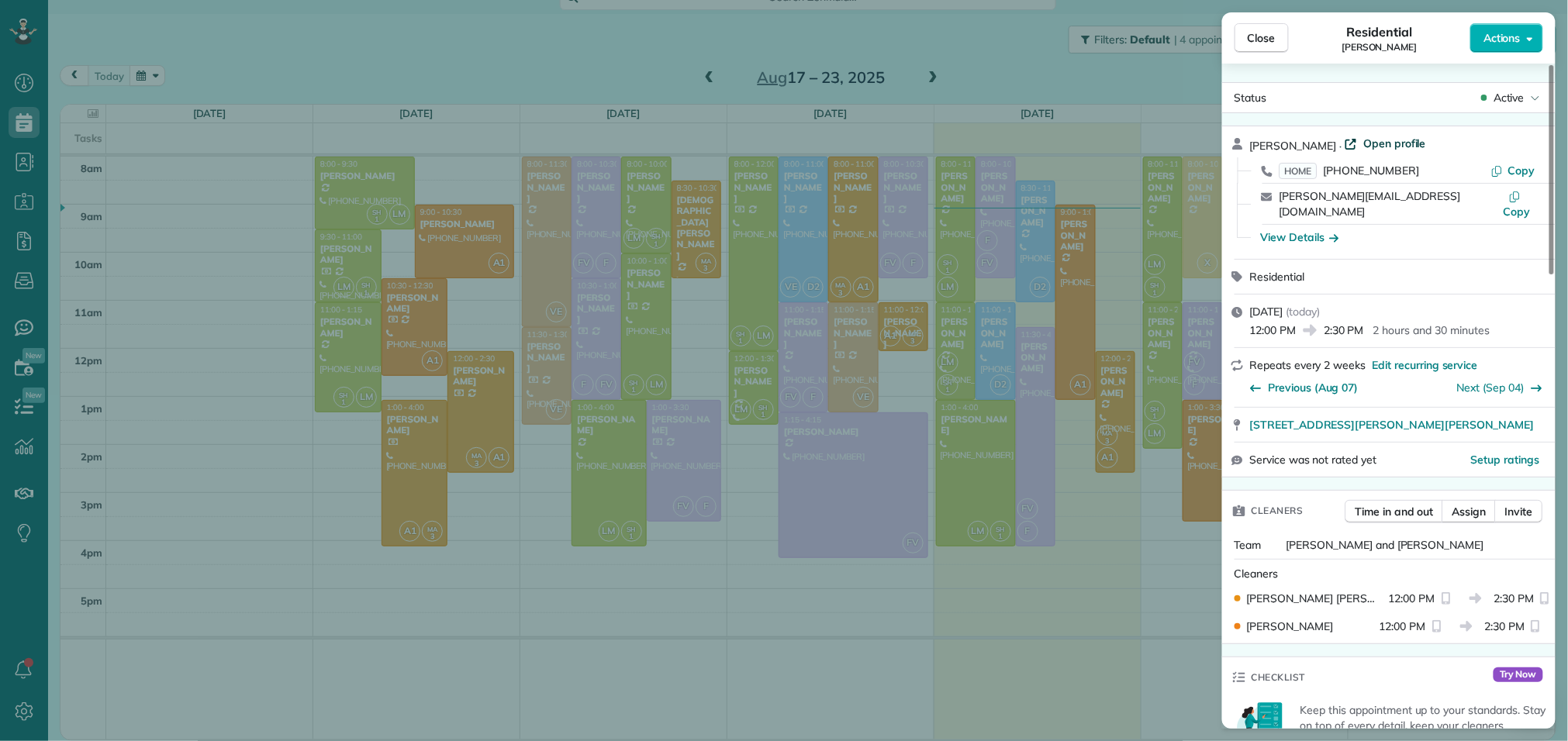
click at [1406, 143] on span "Open profile" at bounding box center [1394, 143] width 63 height 15
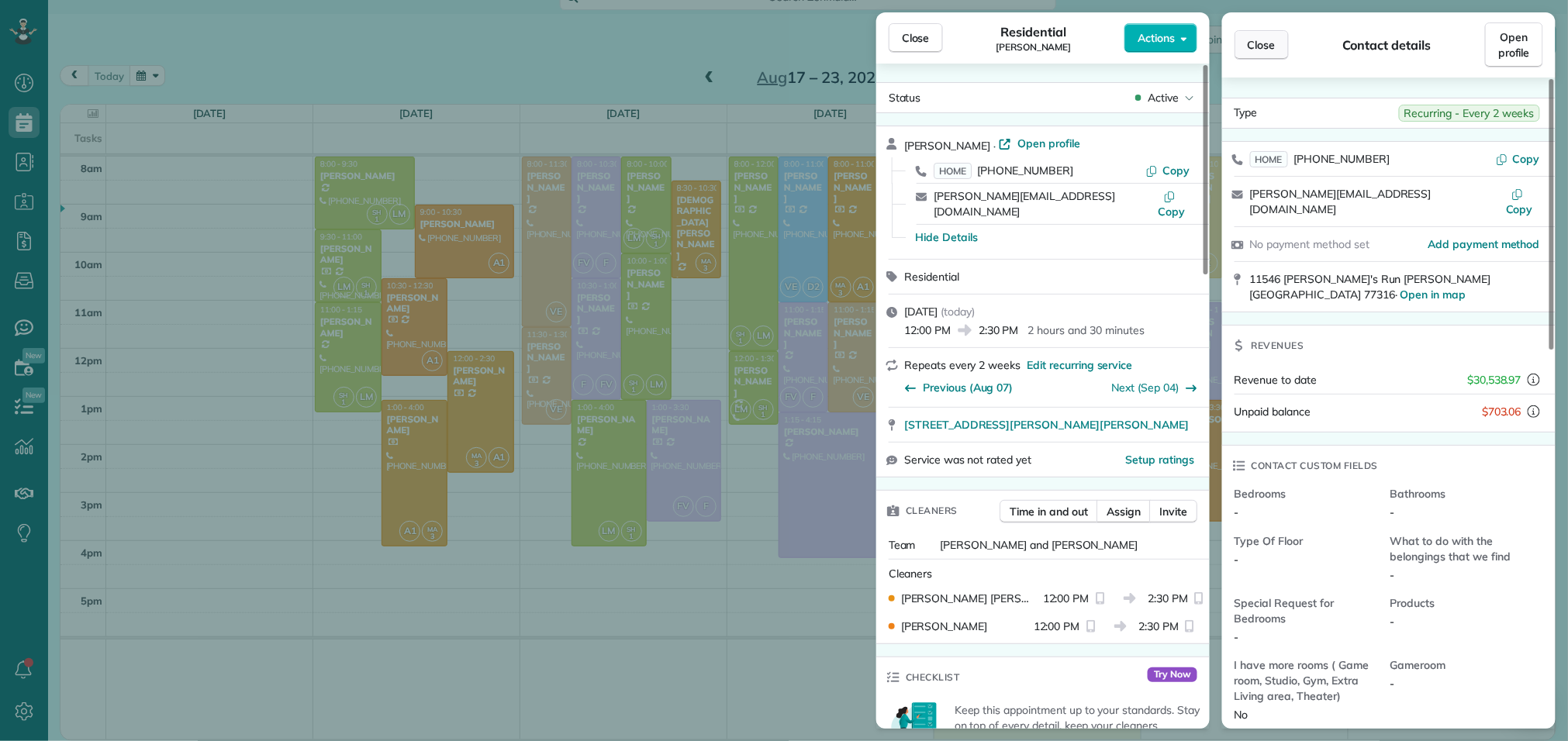
click at [1249, 40] on span "Close" at bounding box center [1261, 45] width 28 height 15
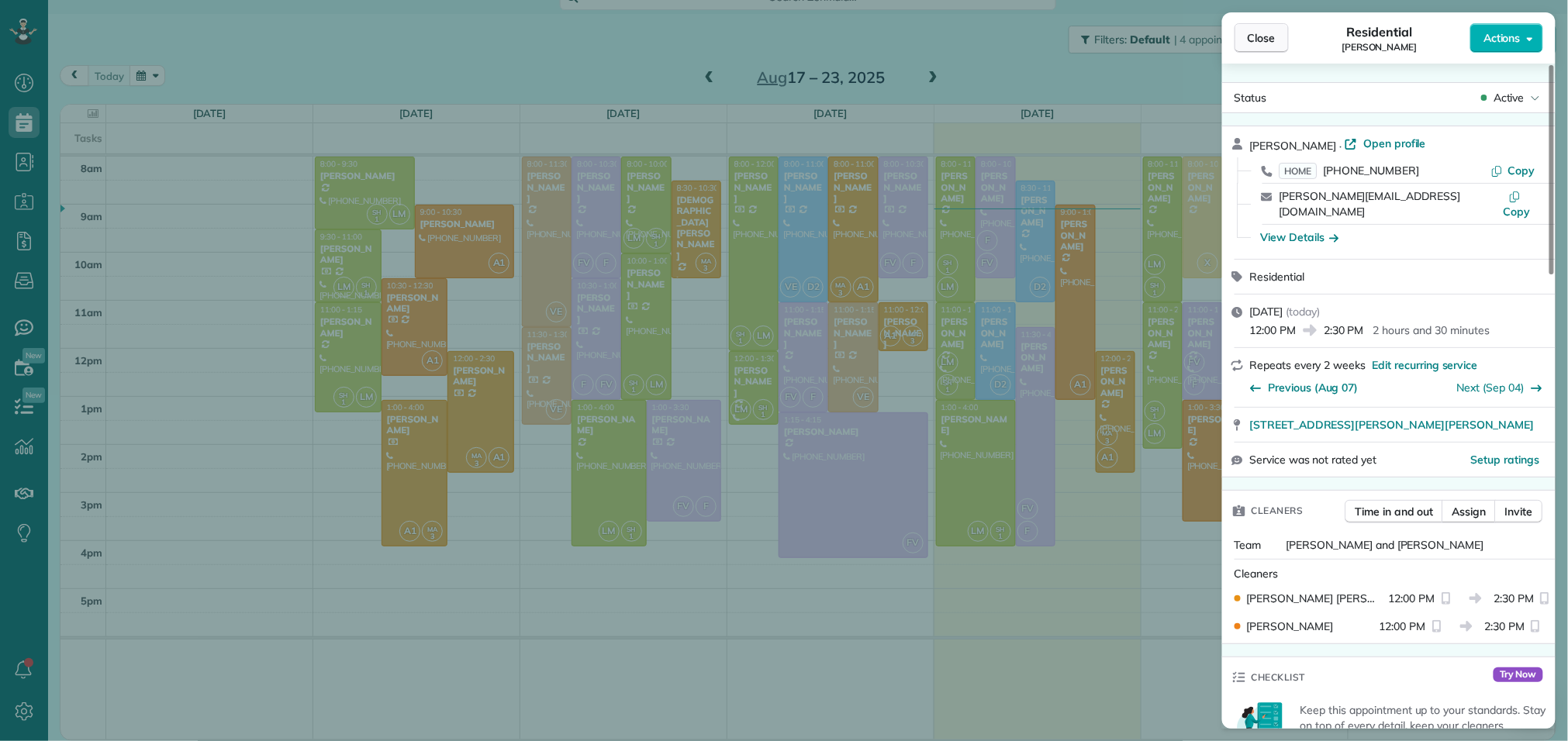
click at [1259, 36] on span "Close" at bounding box center [1261, 38] width 28 height 15
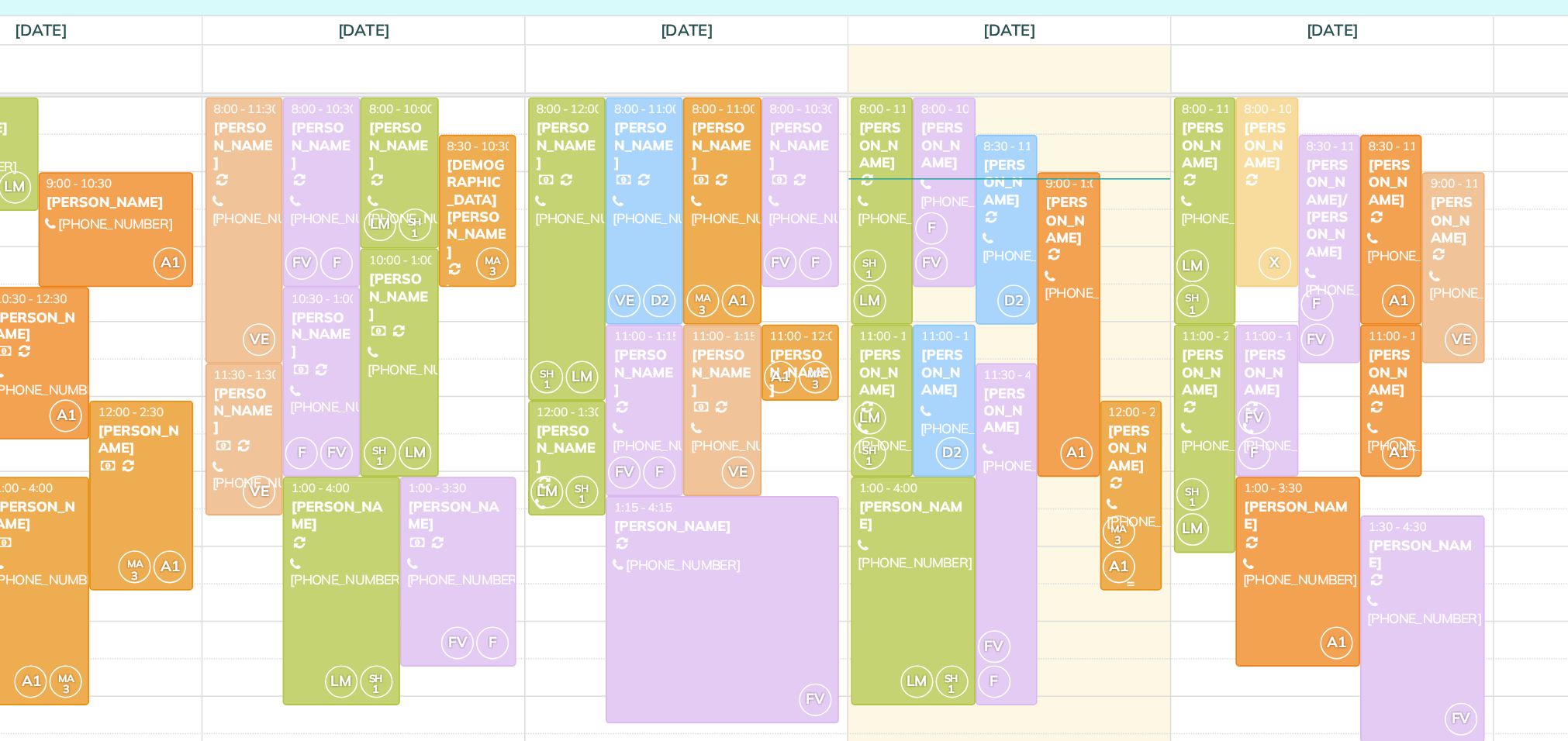
click at [1115, 399] on div "[PERSON_NAME]" at bounding box center [1116, 382] width 31 height 33
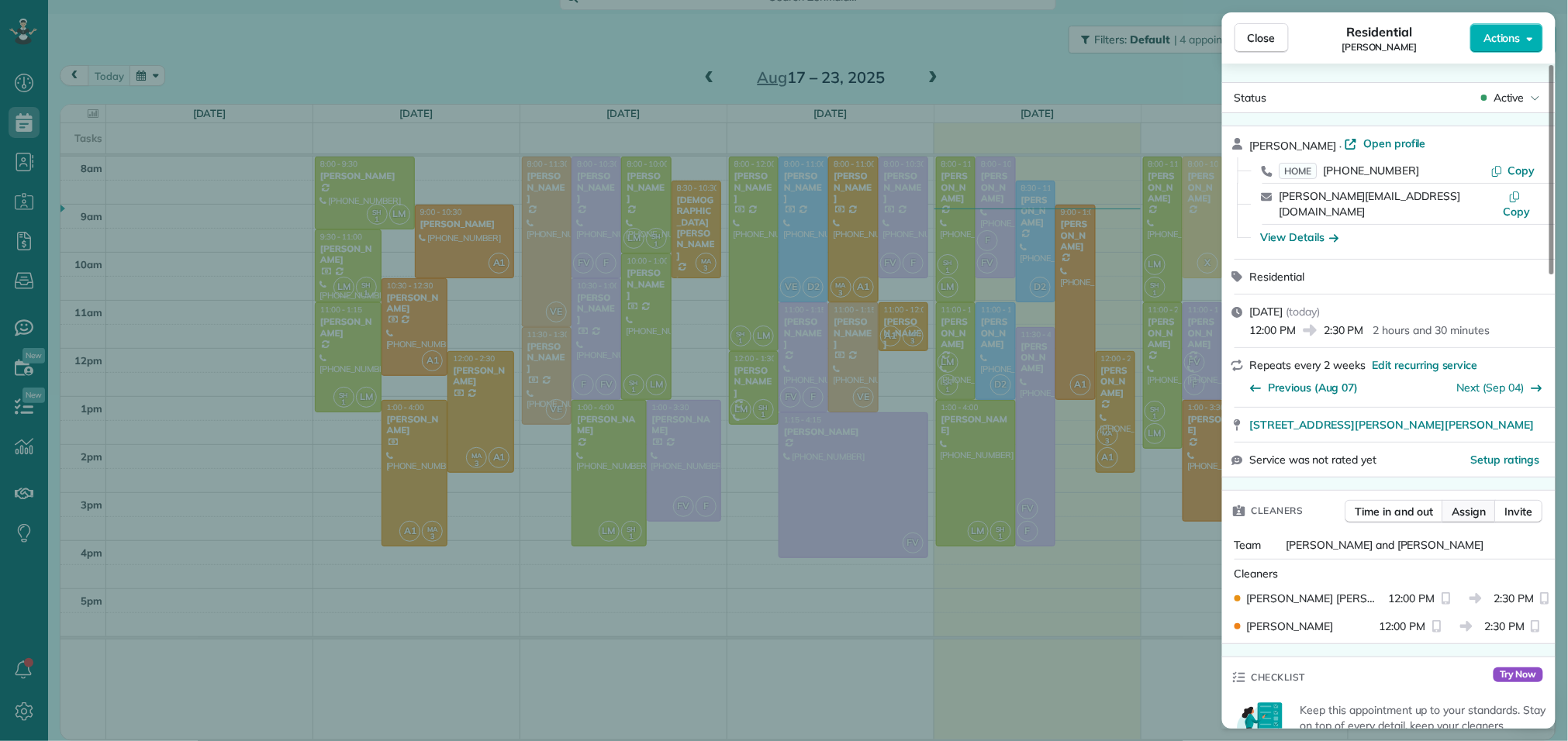
click at [1464, 511] on button "Assign" at bounding box center [1469, 511] width 55 height 23
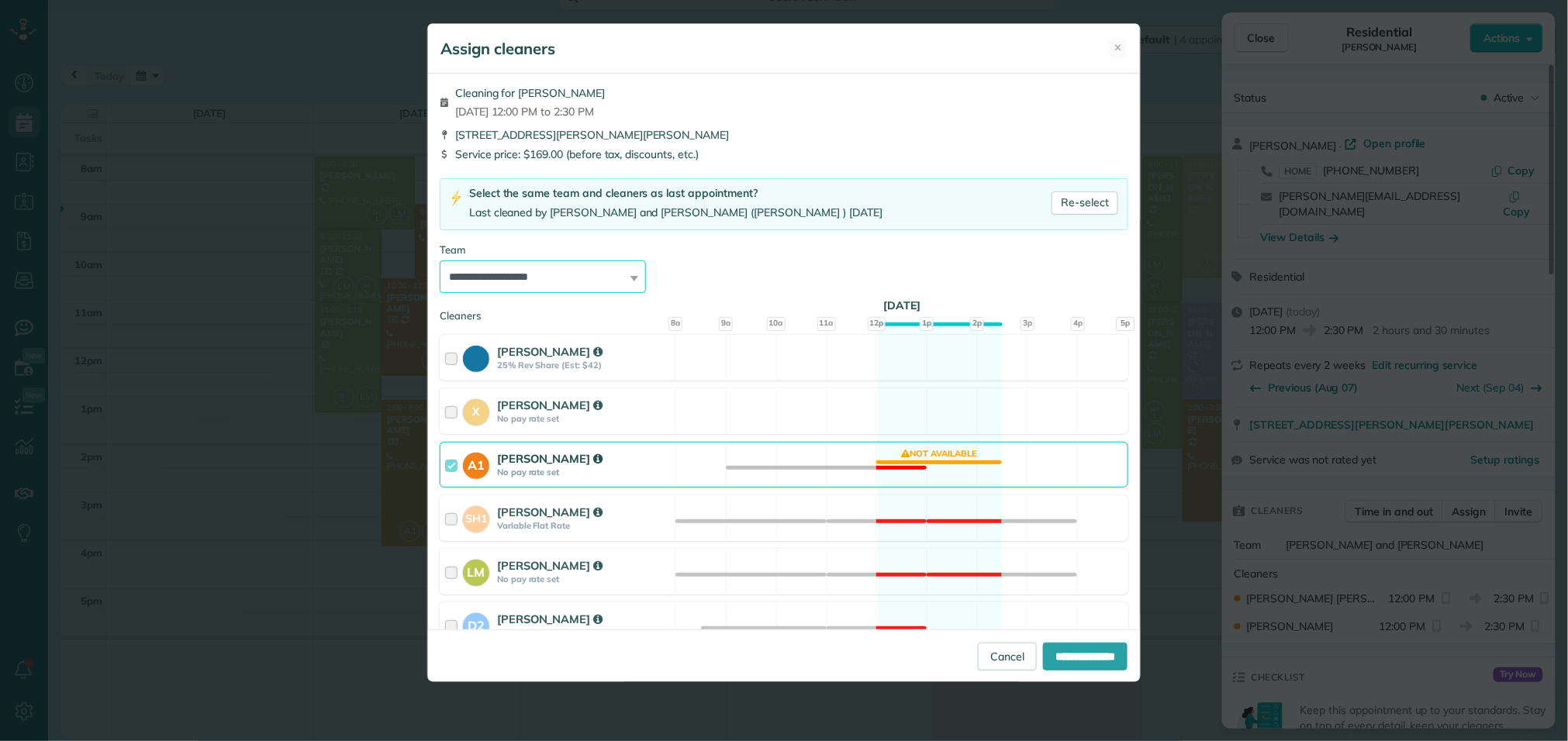
click at [625, 273] on select "**********" at bounding box center [543, 277] width 206 height 32
select select "****"
click at [439, 261] on select "**********" at bounding box center [543, 277] width 206 height 32
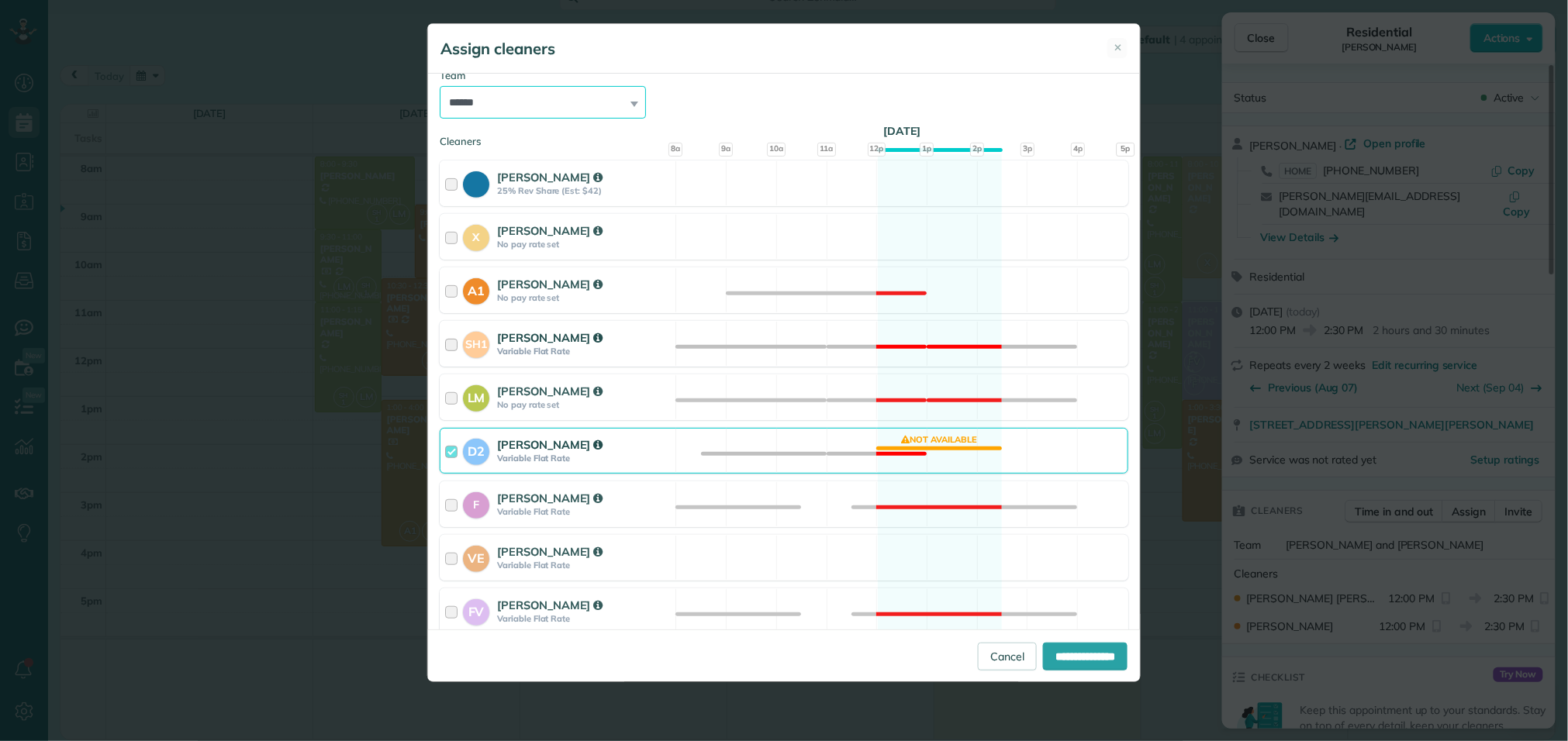
scroll to position [187, 0]
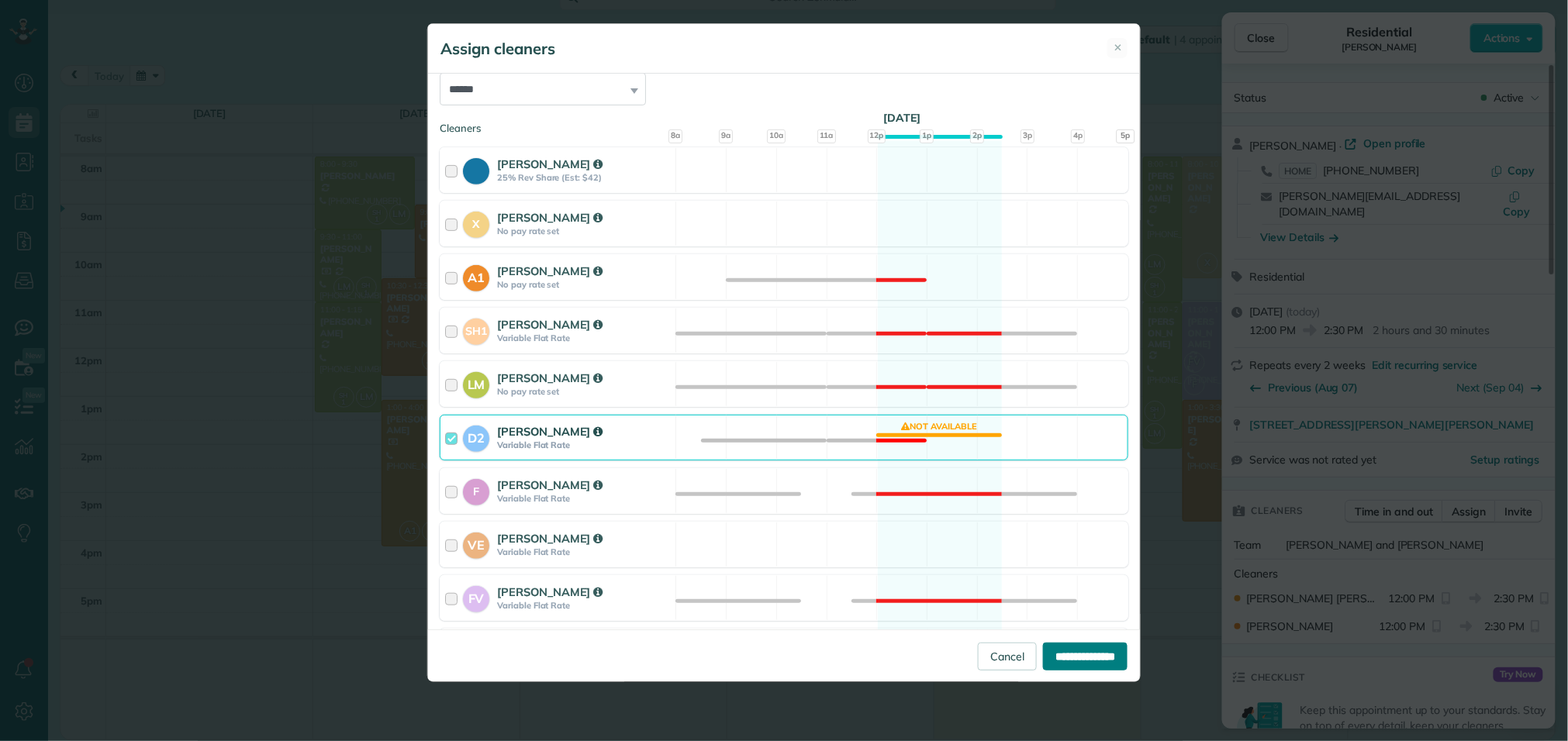
click at [1077, 652] on input "**********" at bounding box center [1084, 657] width 84 height 28
type input "**********"
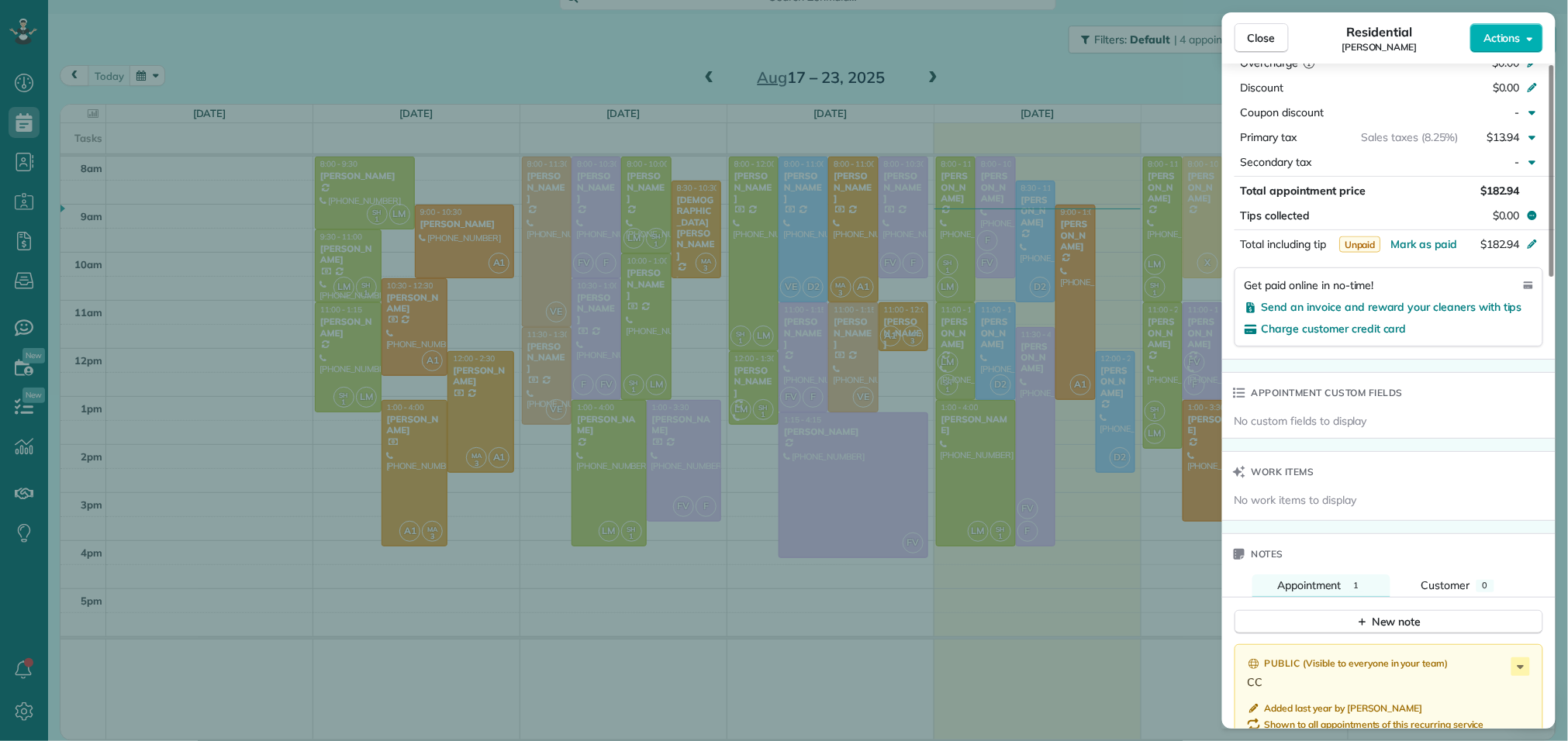
scroll to position [939, 0]
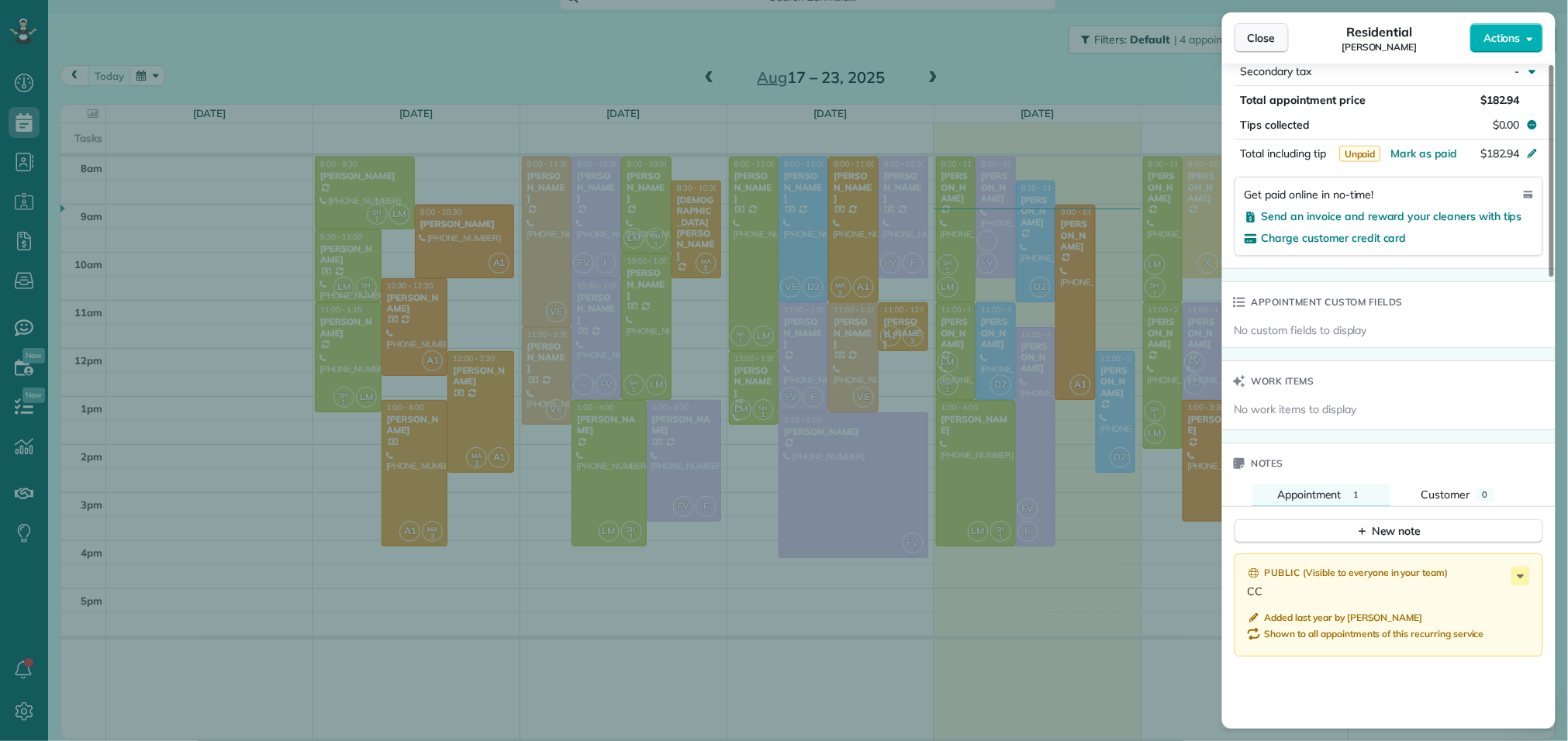
click at [1271, 43] on span "Close" at bounding box center [1261, 38] width 28 height 15
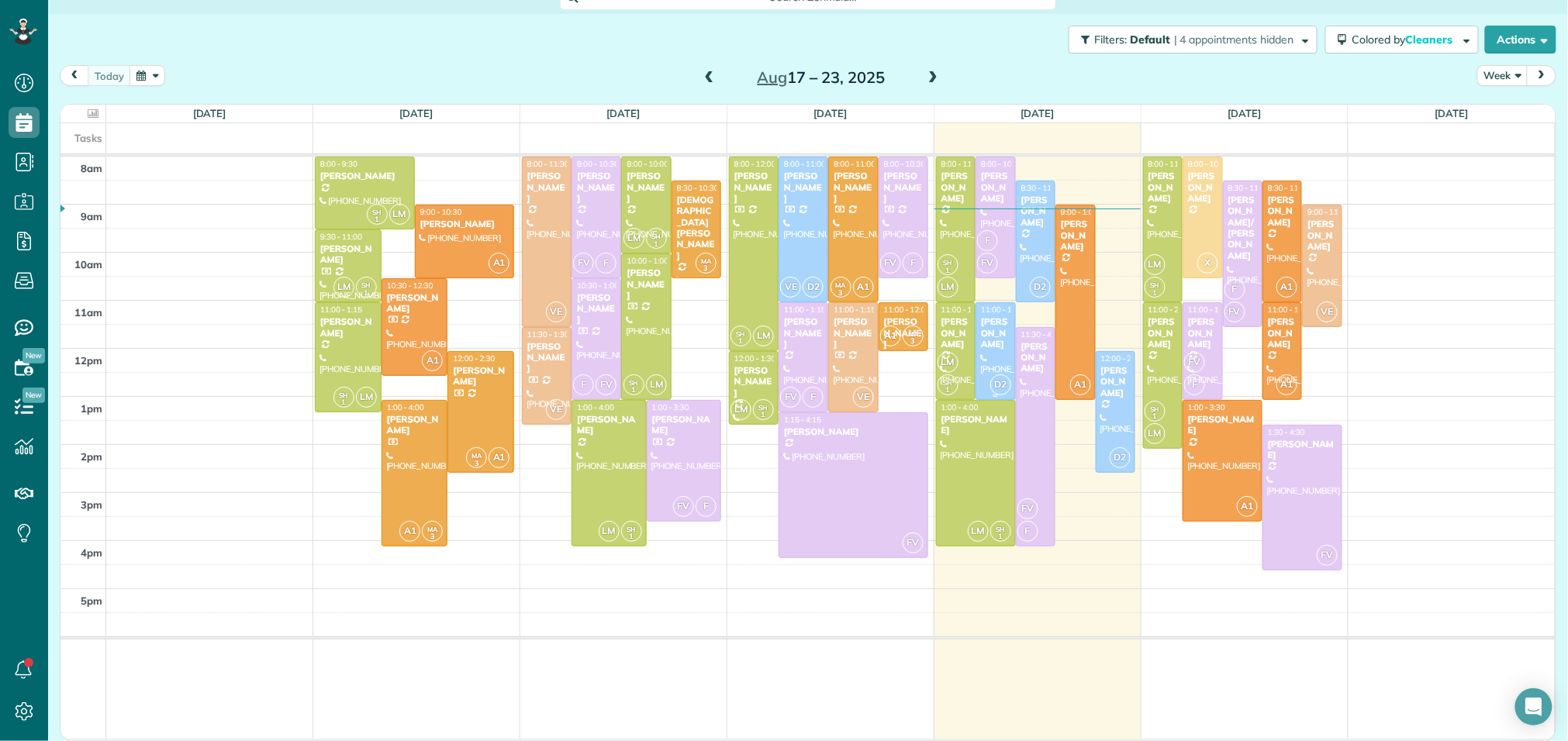
click at [996, 354] on div at bounding box center [995, 351] width 38 height 96
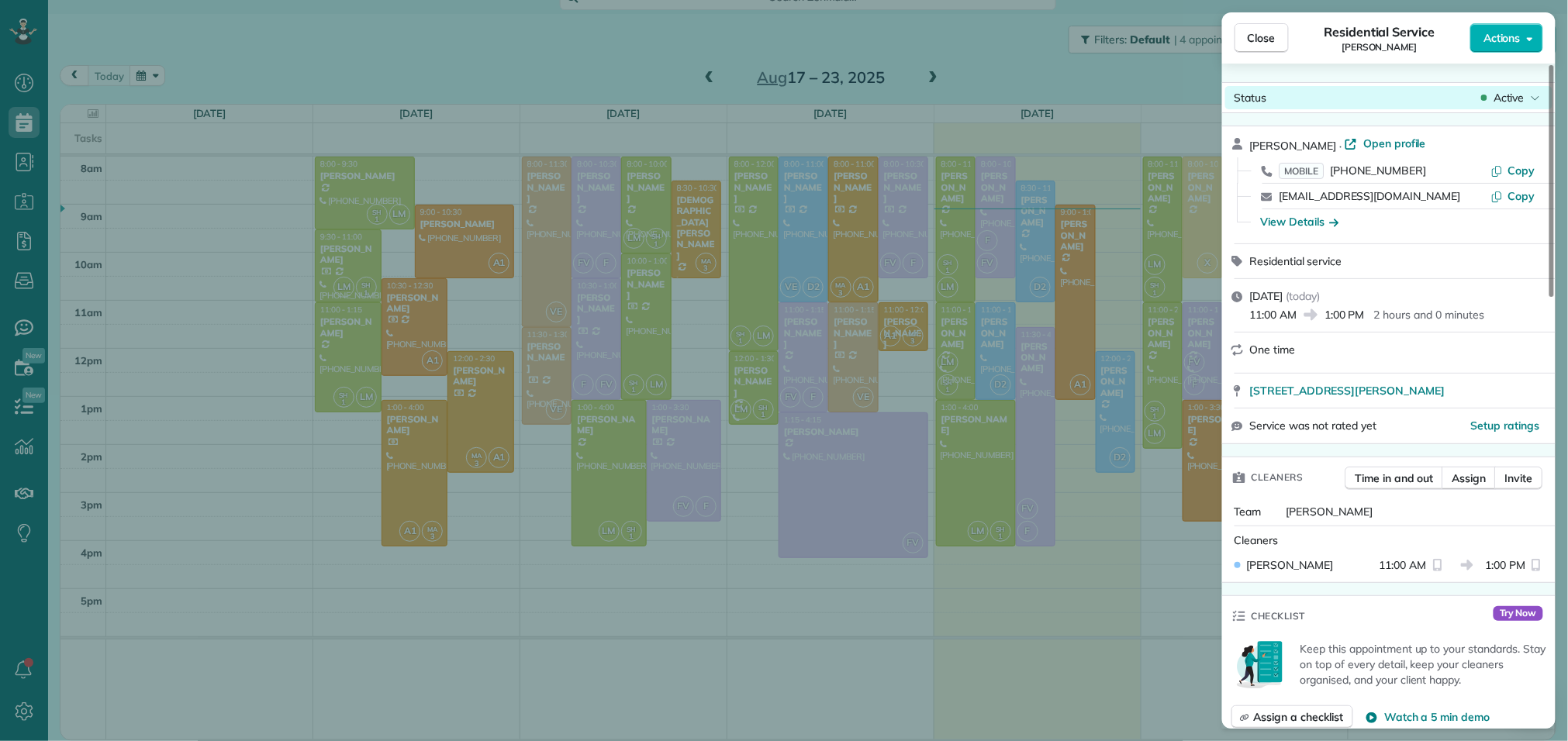
click at [1490, 91] on div "Active" at bounding box center [1510, 98] width 65 height 15
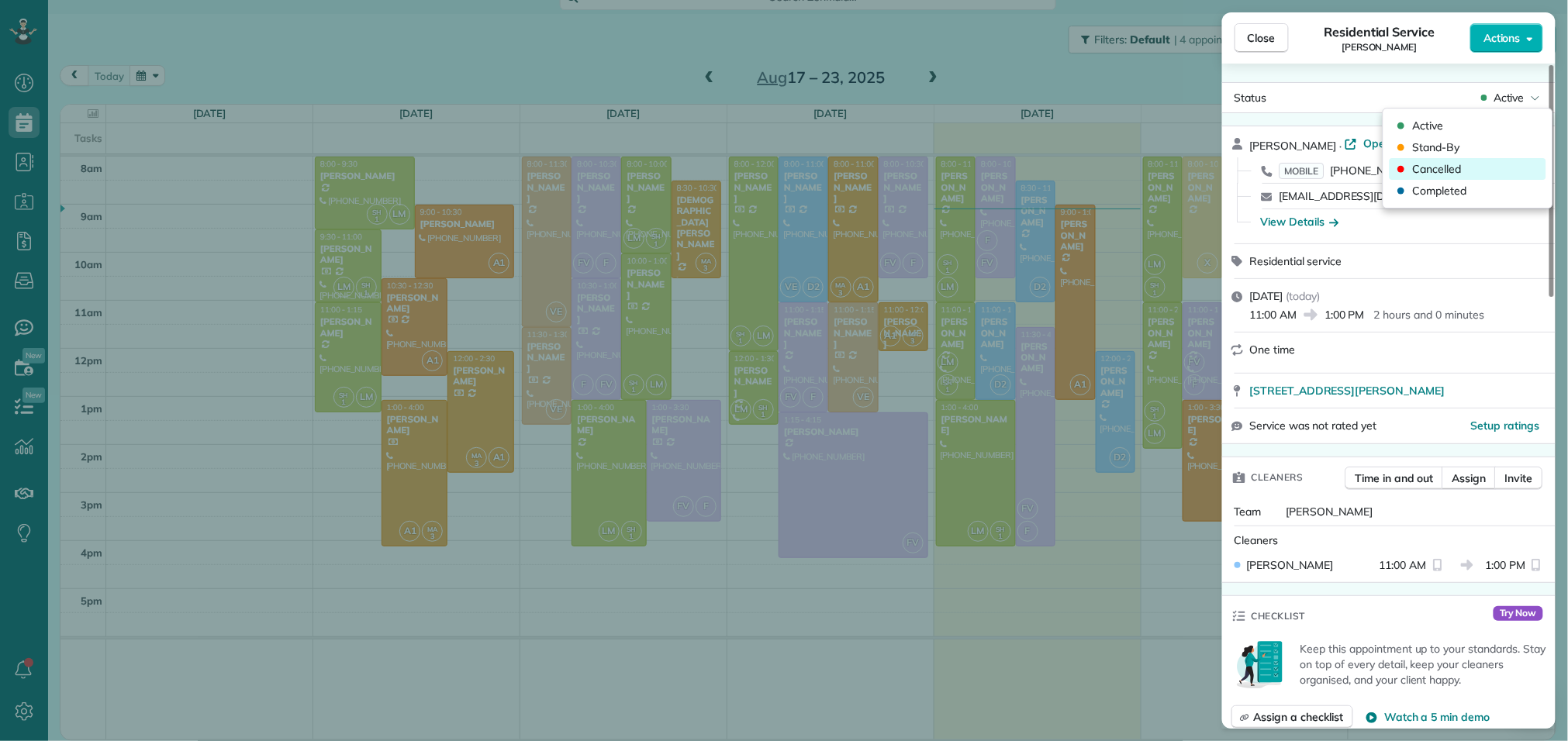
click at [1450, 165] on span "Cancelled" at bounding box center [1437, 169] width 49 height 15
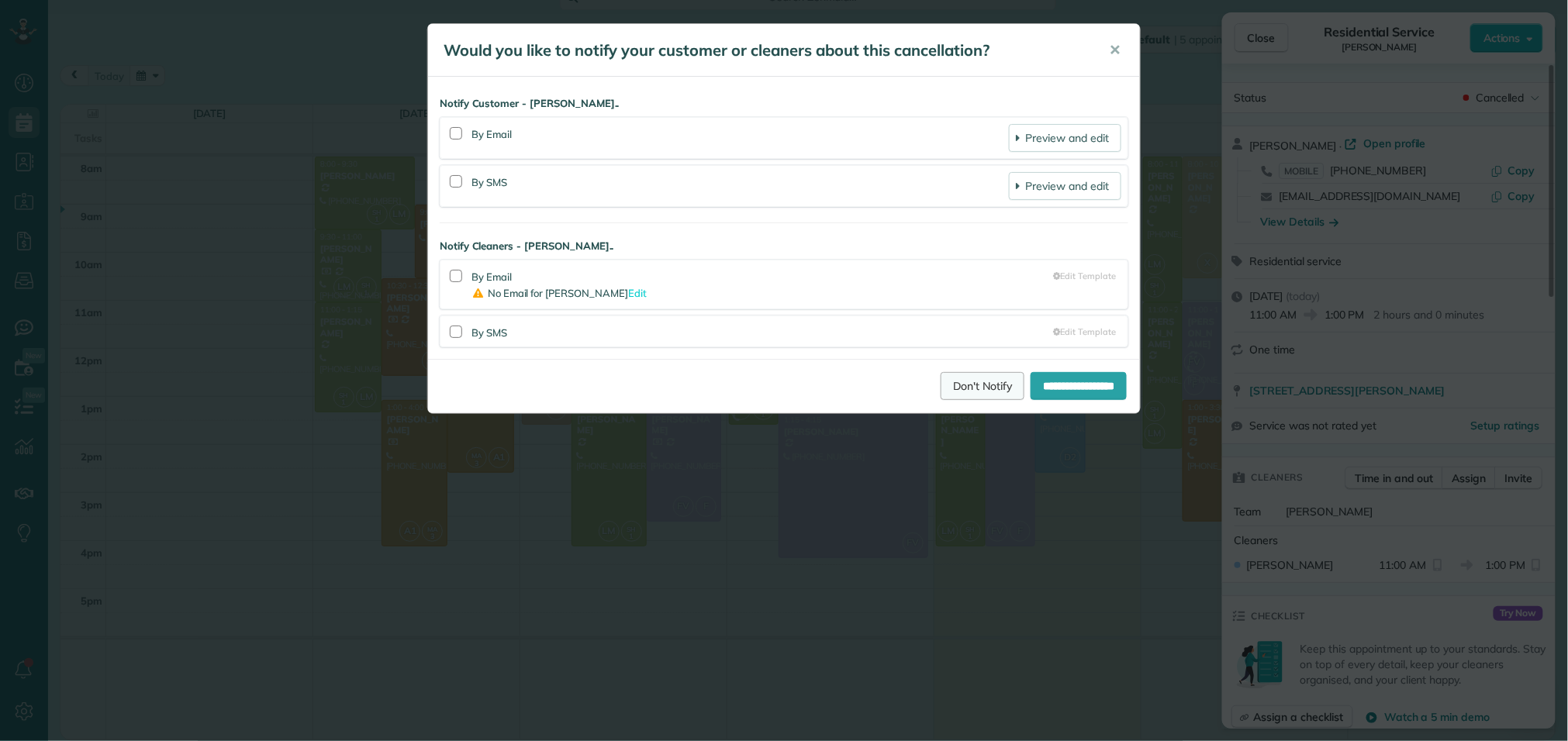
click at [951, 395] on link "Don't Notify" at bounding box center [982, 386] width 83 height 28
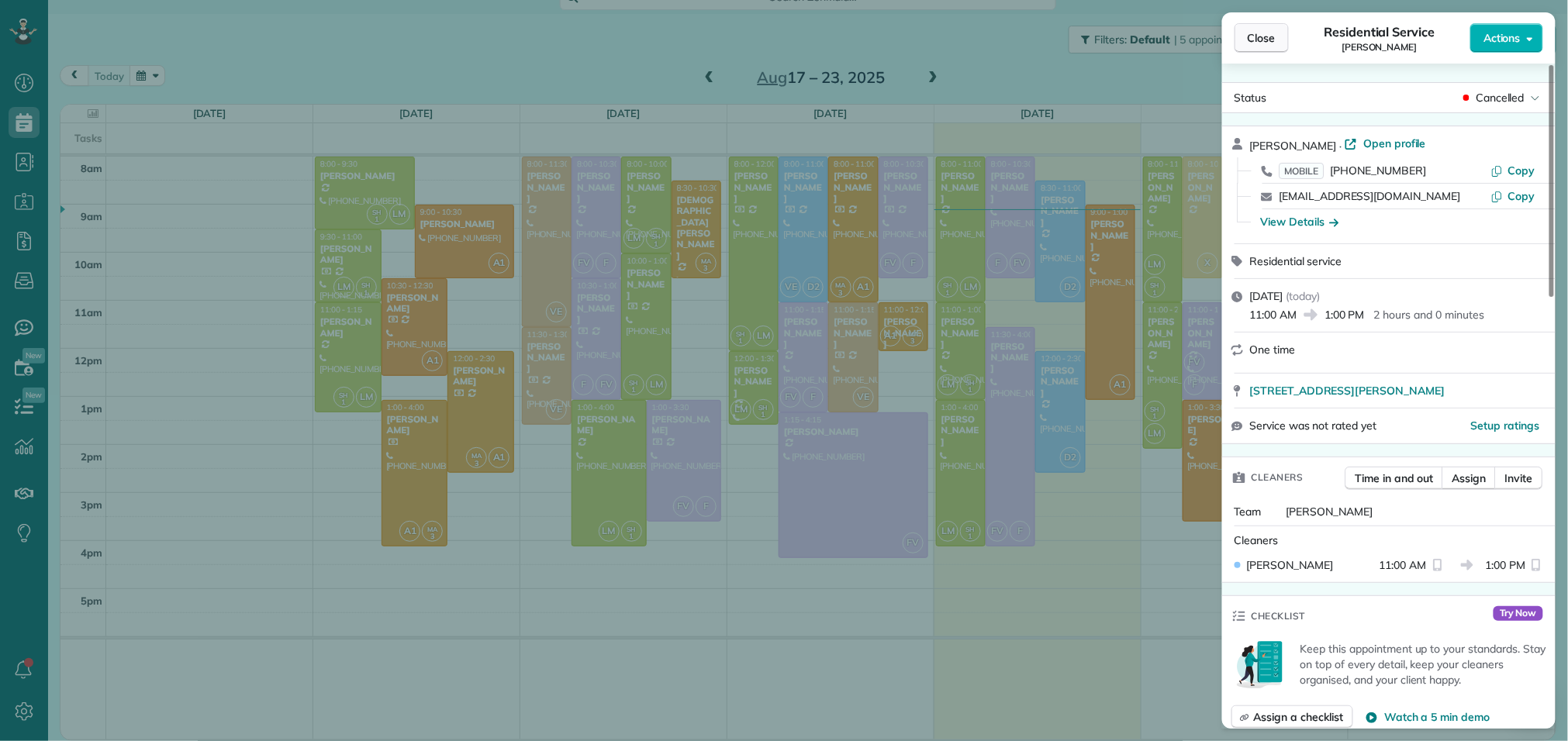
click at [1262, 40] on span "Close" at bounding box center [1261, 38] width 28 height 15
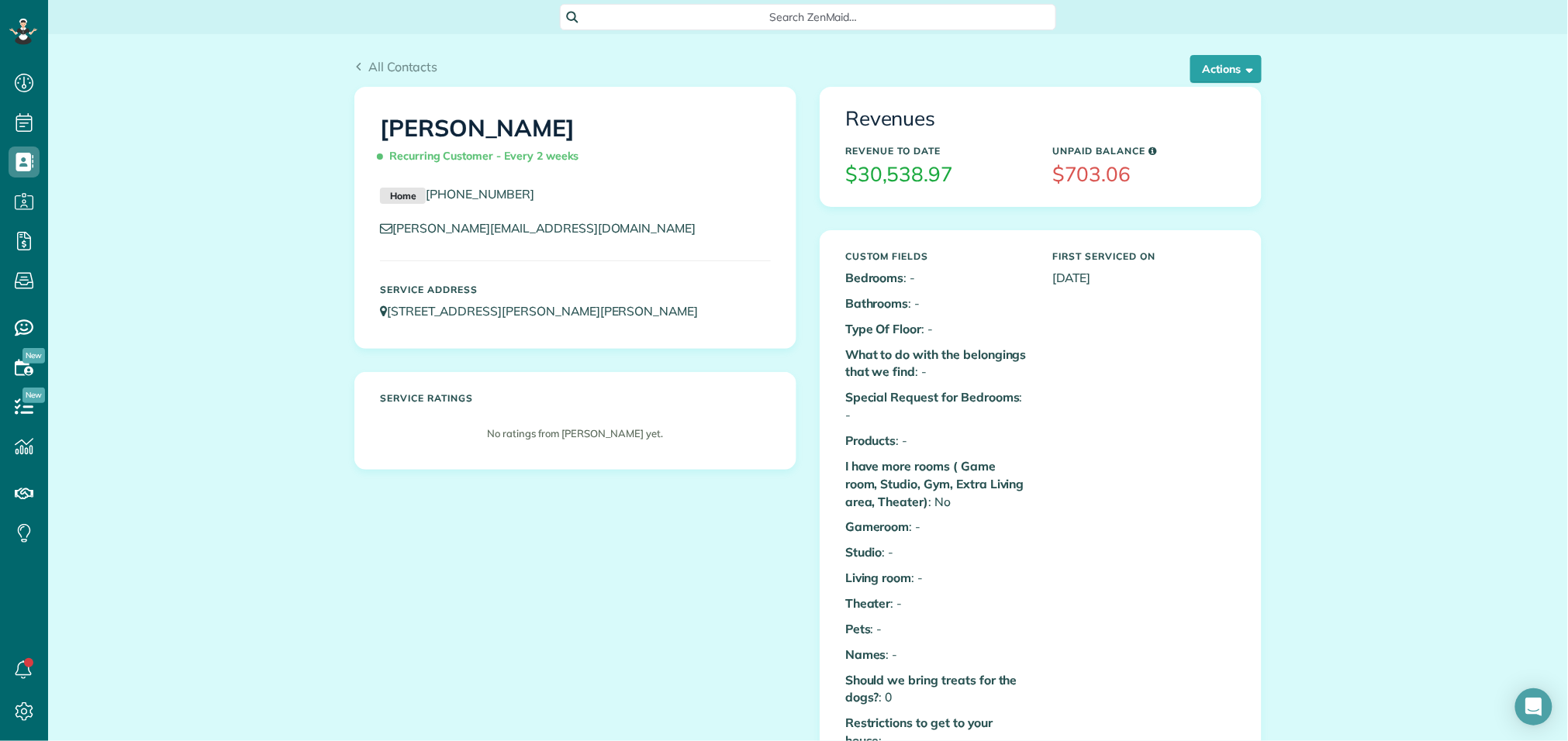
scroll to position [6, 6]
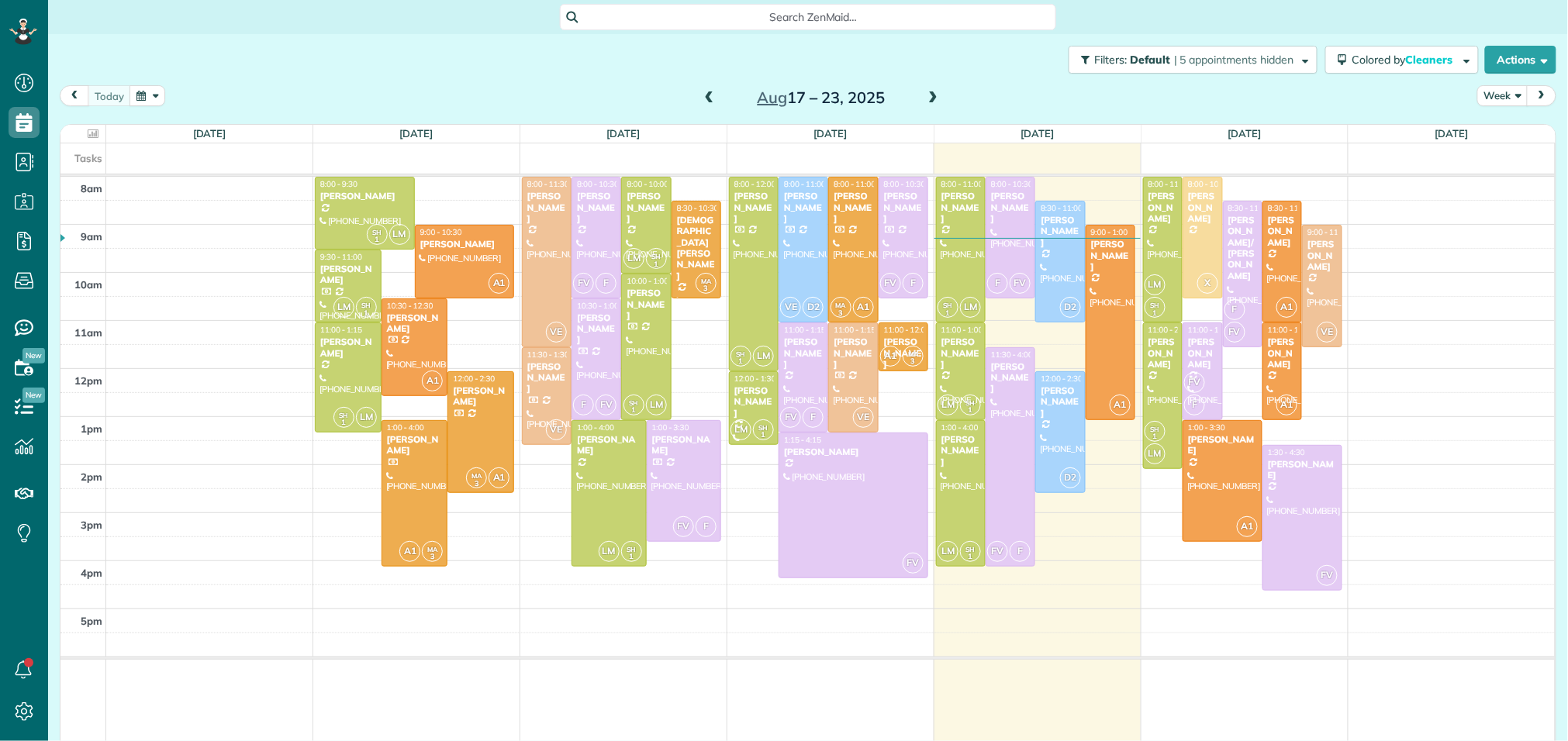
scroll to position [6, 6]
